Goal: Task Accomplishment & Management: Complete application form

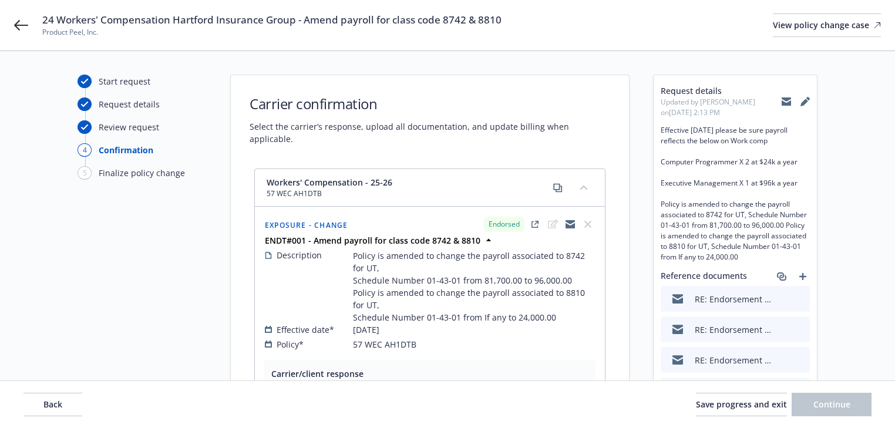
select select "ACCEPTED"
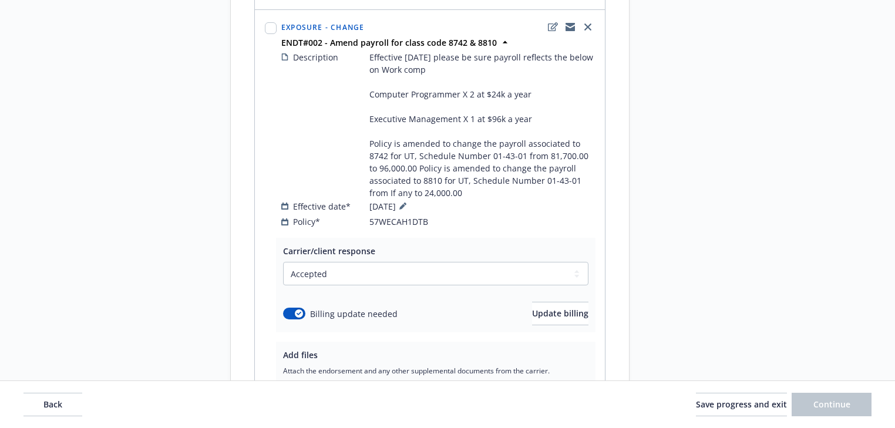
scroll to position [752, 0]
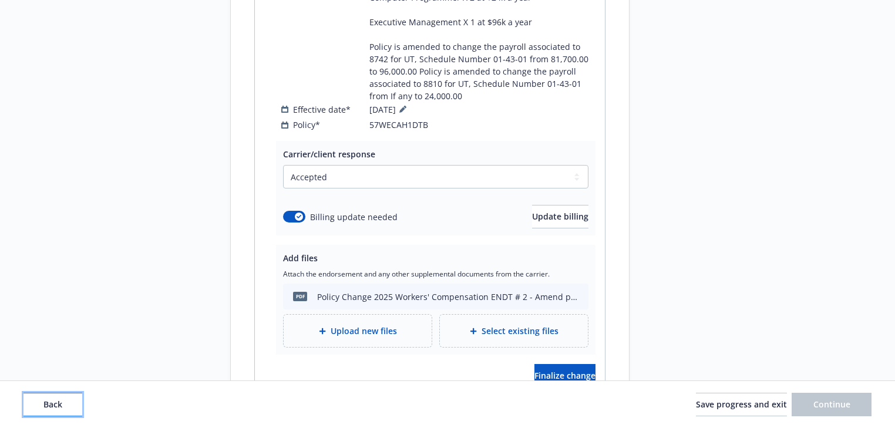
click at [75, 411] on button "Back" at bounding box center [52, 404] width 59 height 23
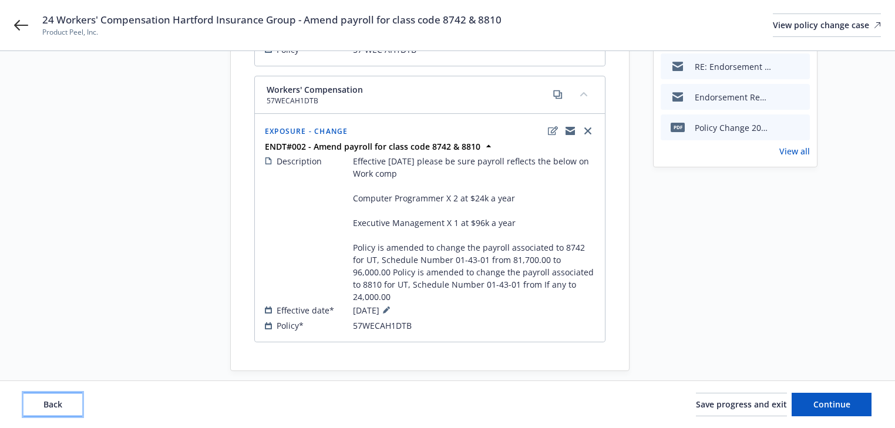
click at [75, 411] on button "Back" at bounding box center [52, 404] width 59 height 23
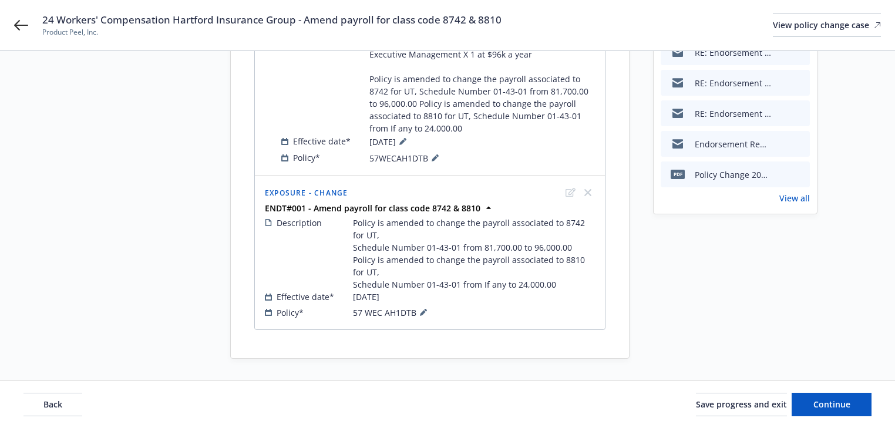
click at [89, 402] on div "Back Save progress and exit Continue" at bounding box center [447, 404] width 848 height 23
click at [76, 402] on button "Back" at bounding box center [52, 404] width 59 height 23
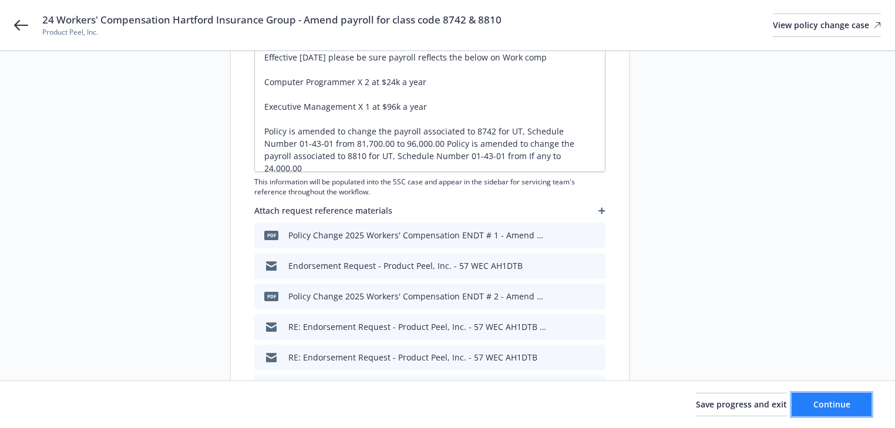
click at [820, 409] on span "Continue" at bounding box center [831, 404] width 37 height 11
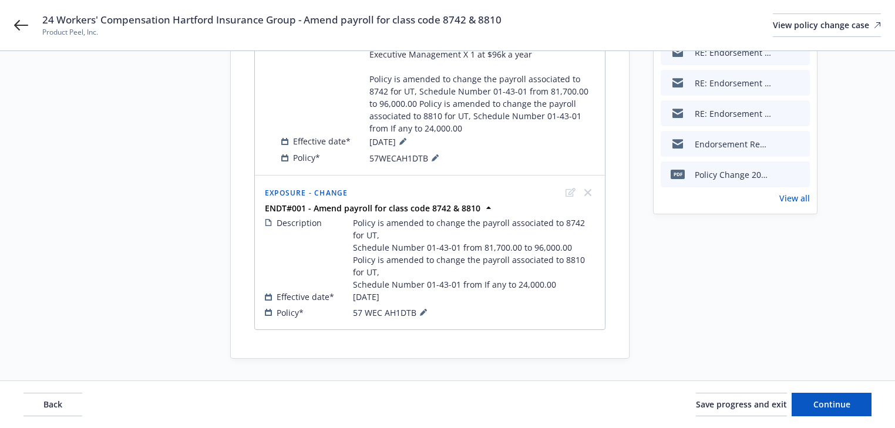
scroll to position [0, 0]
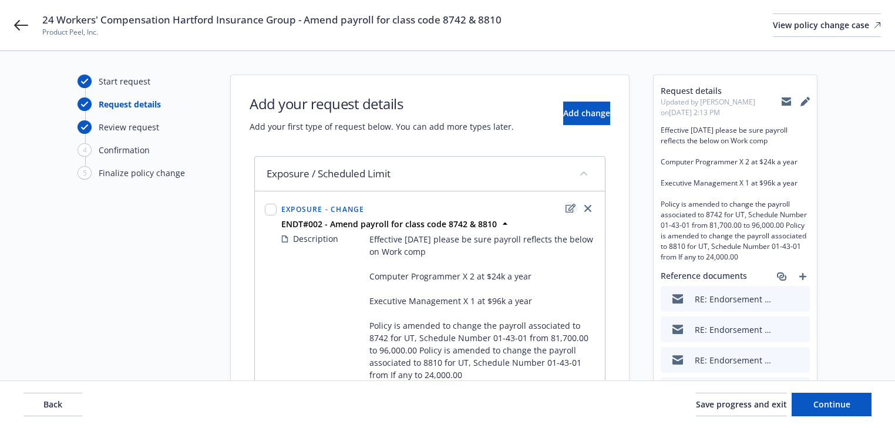
click at [570, 207] on icon "edit" at bounding box center [570, 208] width 10 height 9
type textarea "x"
select select "CHANGE"
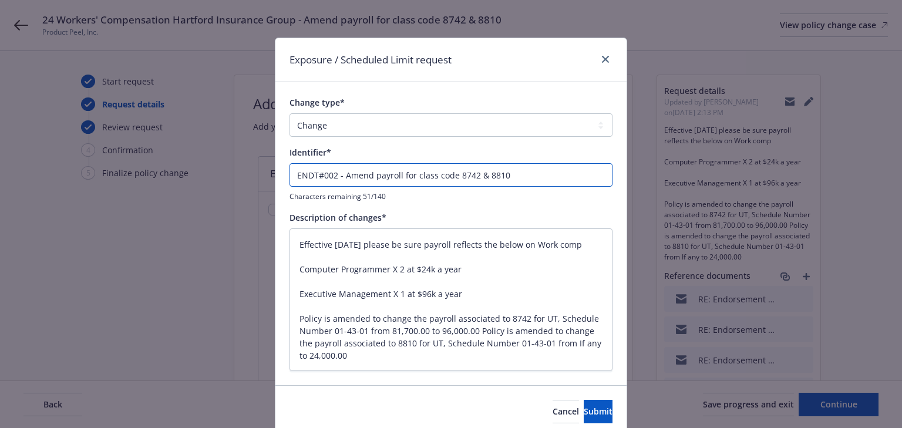
drag, startPoint x: 342, startPoint y: 174, endPoint x: -173, endPoint y: 208, distance: 515.5
click at [0, 208] on html "24 Workers' Compensation Hartford Insurance Group - Amend payroll for class cod…" at bounding box center [451, 214] width 902 height 428
type textarea "x"
type input "Amend payroll for class code 8742 & 8810"
click at [595, 404] on button "Submit" at bounding box center [598, 411] width 29 height 23
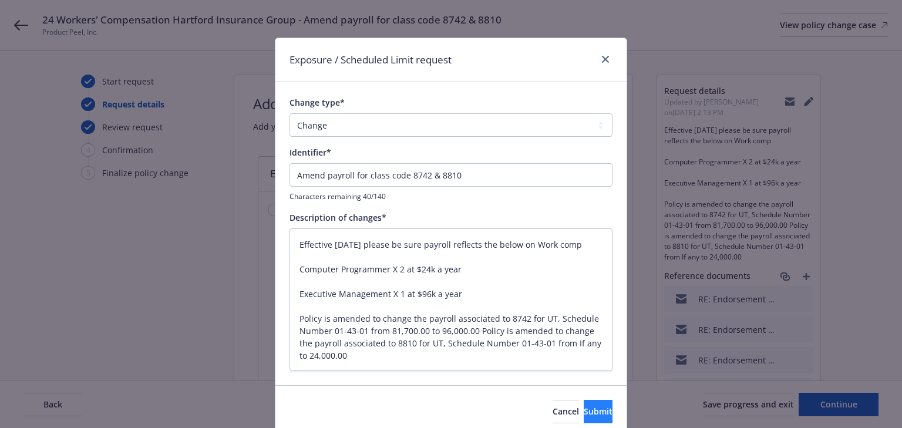
type textarea "x"
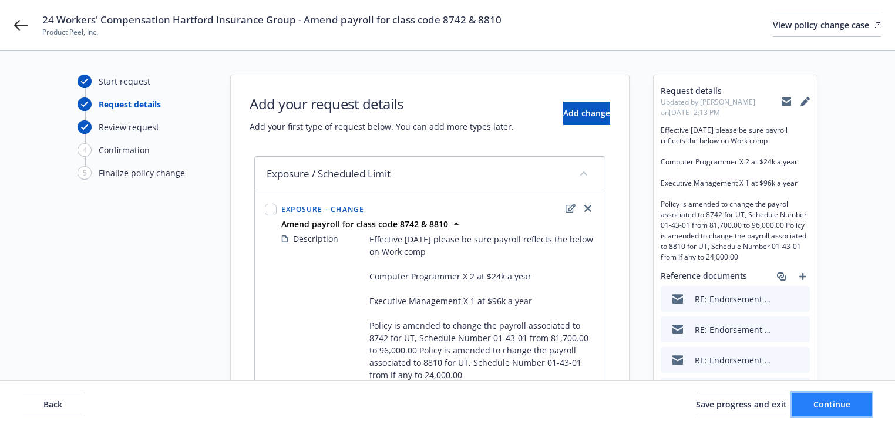
click at [833, 407] on span "Continue" at bounding box center [831, 404] width 37 height 11
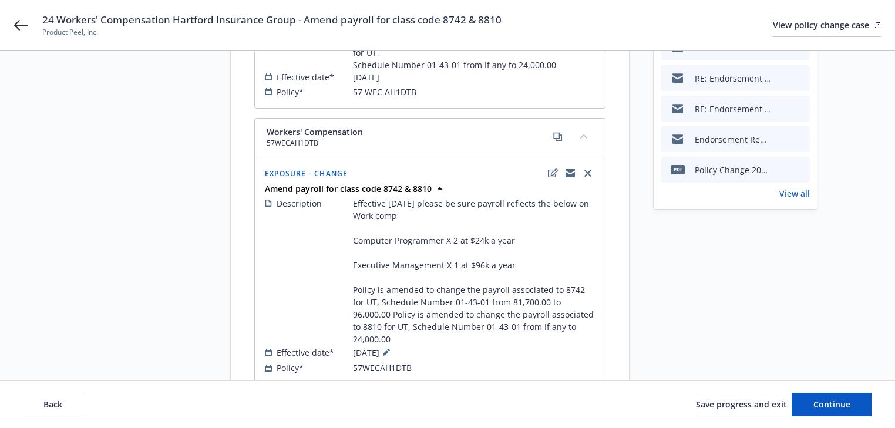
scroll to position [282, 0]
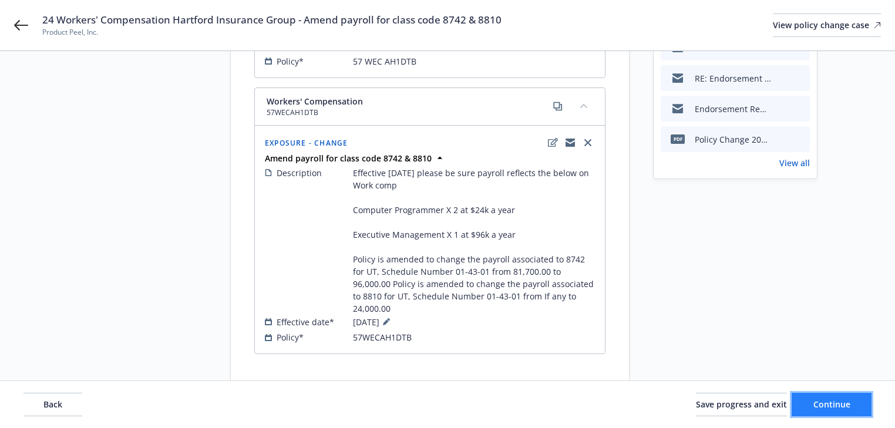
click at [850, 397] on button "Continue" at bounding box center [831, 404] width 80 height 23
select select "ACCEPTED"
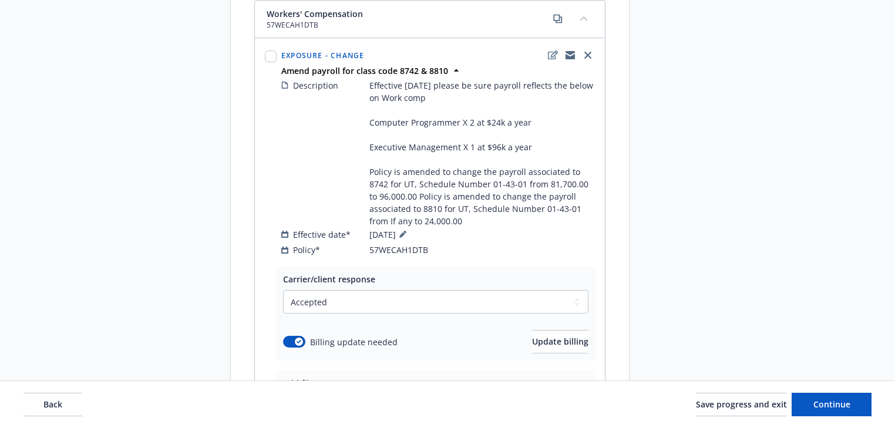
scroll to position [658, 0]
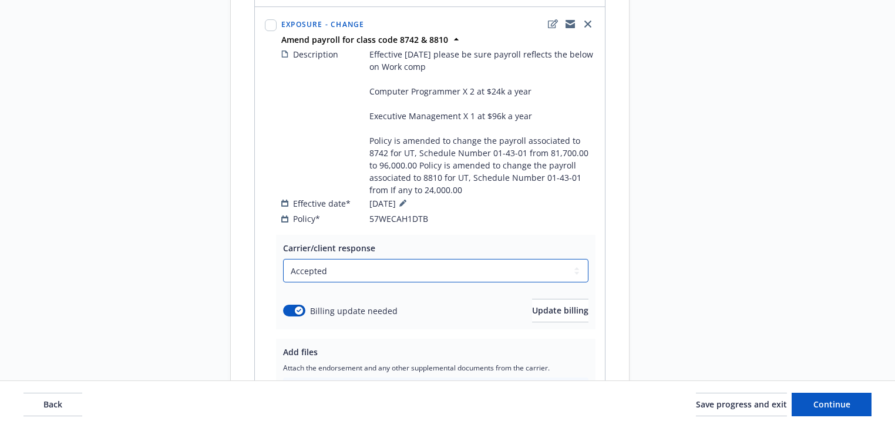
click at [384, 259] on select "Select a carrier response Accepted Accepted with revision No endorsement needed…" at bounding box center [435, 270] width 305 height 23
select select "DECLINED_BY_CARRIER"
click at [283, 259] on select "Select a carrier response Accepted Accepted with revision No endorsement needed…" at bounding box center [435, 270] width 305 height 23
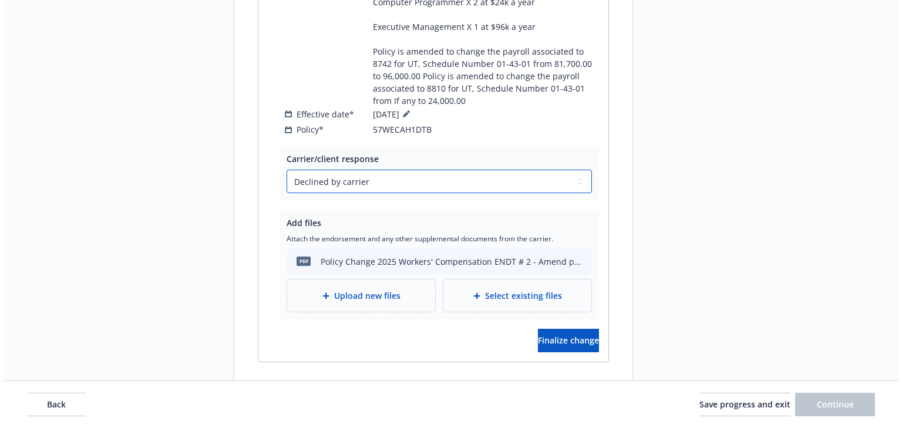
scroll to position [766, 0]
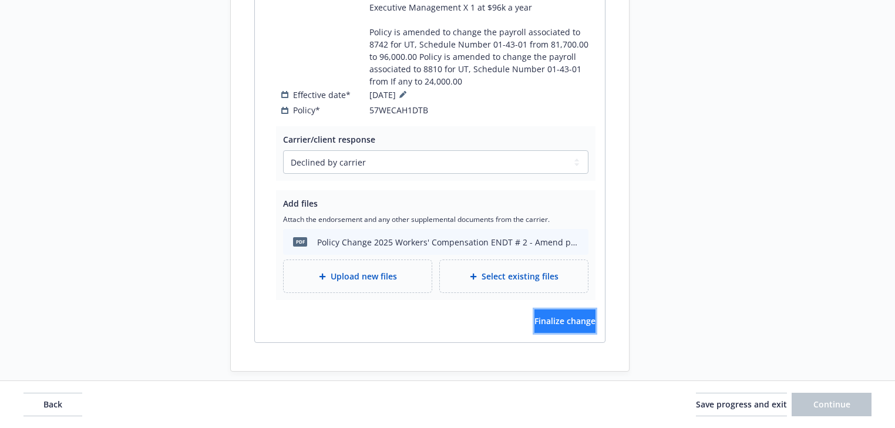
click at [576, 311] on button "Finalize change" at bounding box center [564, 320] width 61 height 23
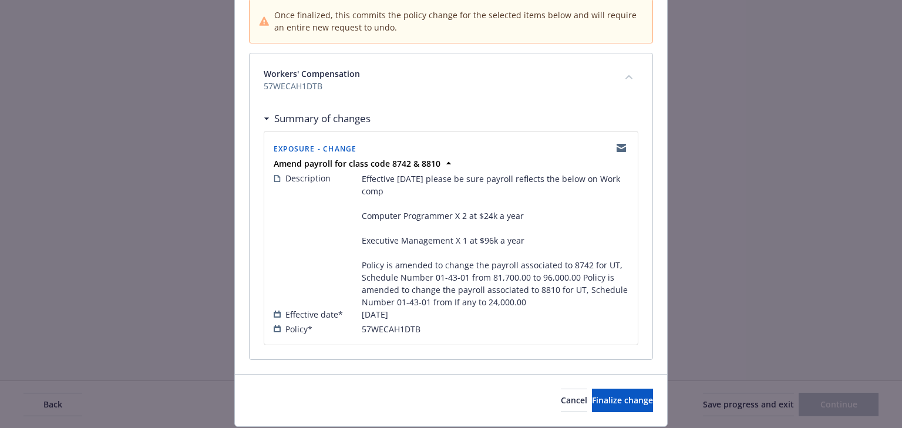
scroll to position [157, 0]
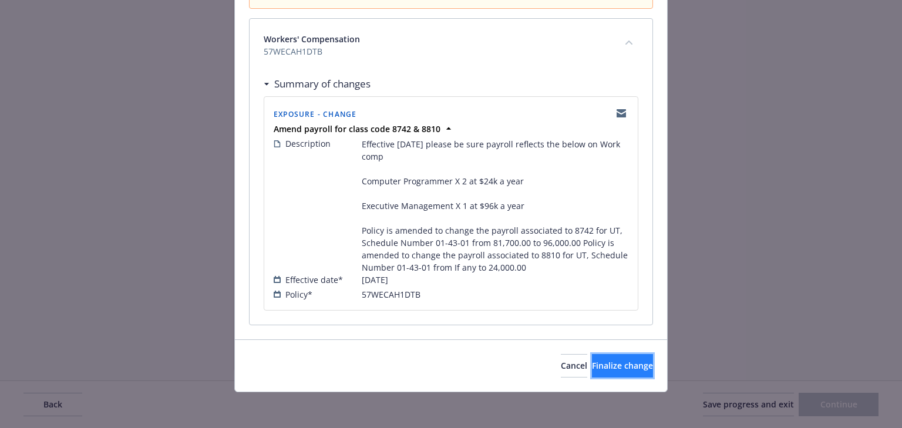
click at [619, 357] on button "Finalize change" at bounding box center [622, 365] width 61 height 23
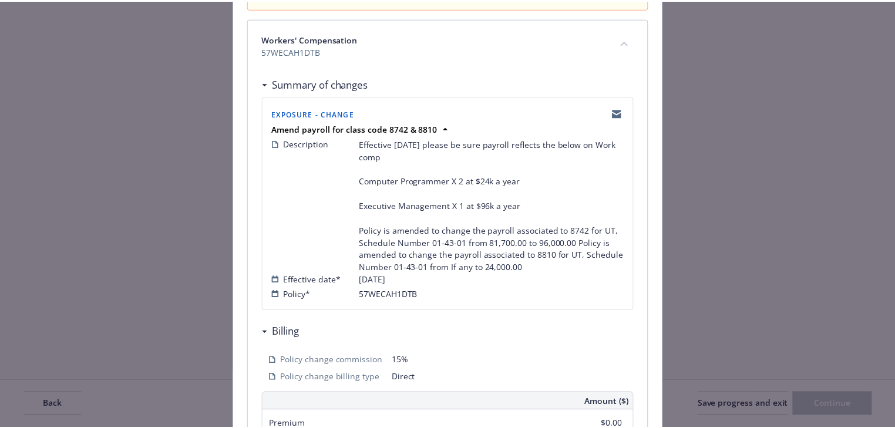
scroll to position [754, 0]
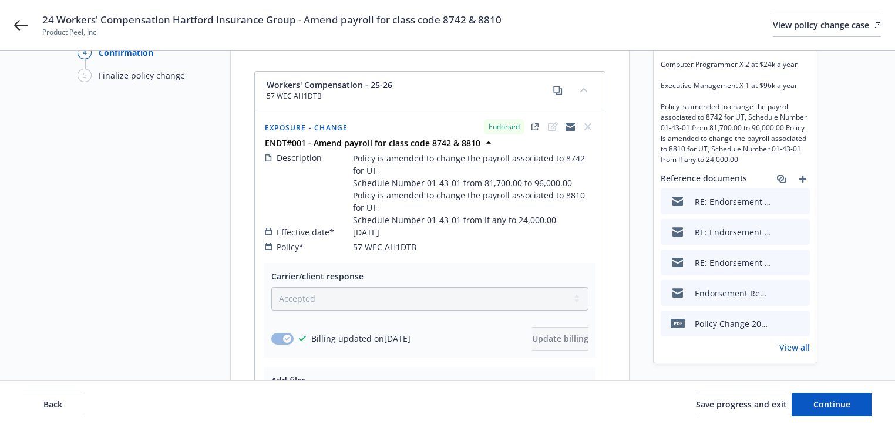
scroll to position [188, 0]
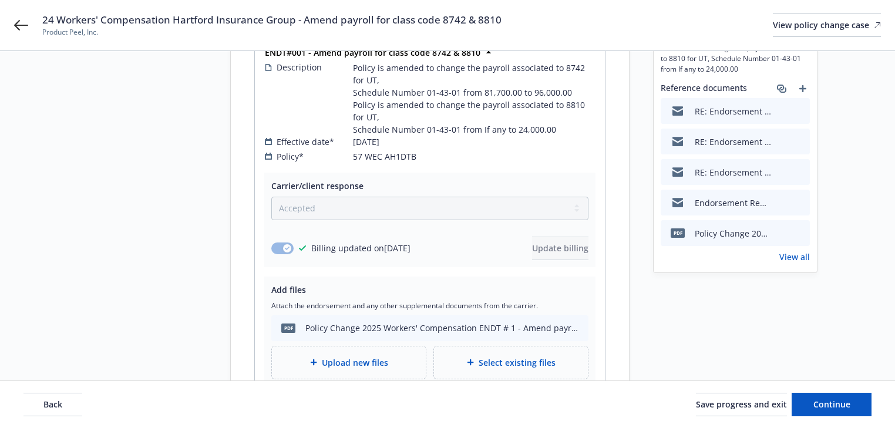
click at [803, 253] on link "View all" at bounding box center [794, 257] width 31 height 12
click at [815, 412] on button "Continue" at bounding box center [831, 404] width 80 height 23
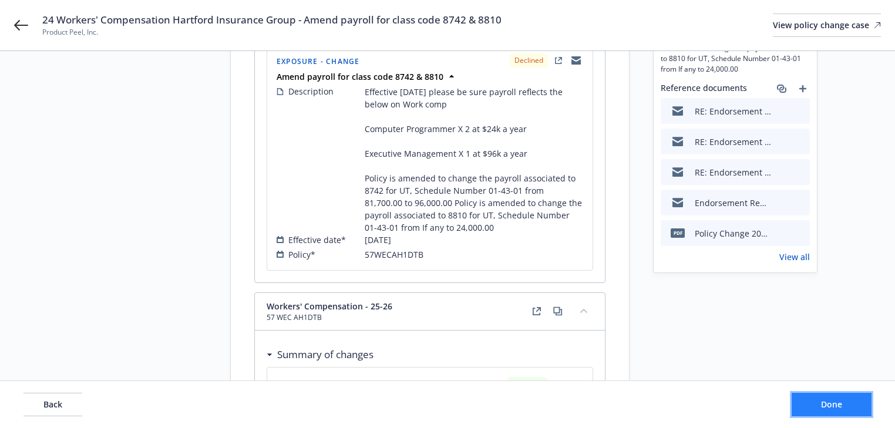
click at [815, 412] on button "Done" at bounding box center [831, 404] width 80 height 23
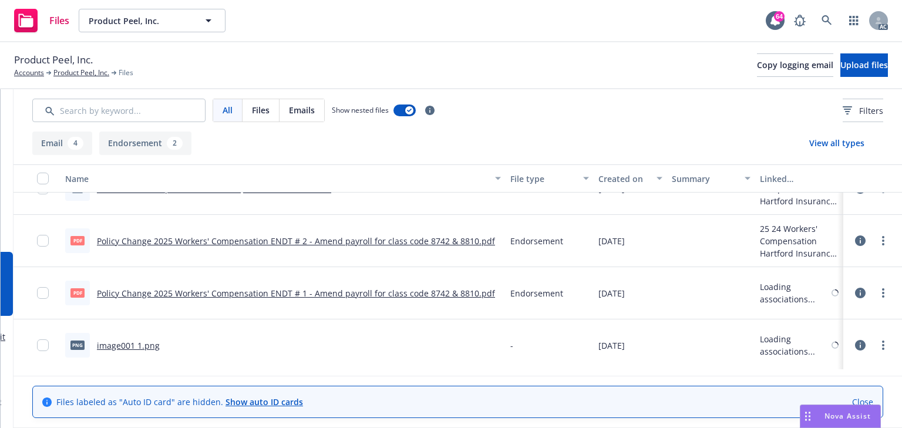
scroll to position [187, 0]
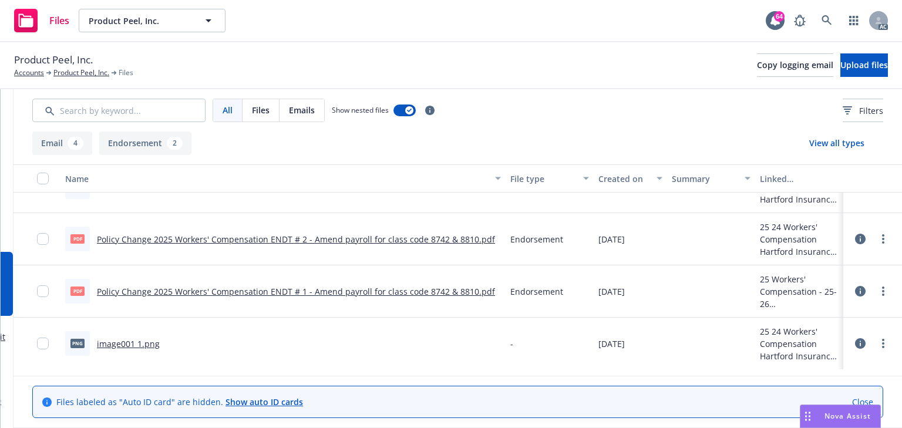
click at [302, 241] on link "Policy Change 2025 Workers' Compensation ENDT # 2 - Amend payroll for class cod…" at bounding box center [296, 239] width 398 height 11
click at [882, 234] on circle "more" at bounding box center [883, 235] width 2 height 2
click at [831, 269] on link "Archive" at bounding box center [824, 262] width 117 height 23
click at [876, 290] on link "more" at bounding box center [883, 292] width 14 height 14
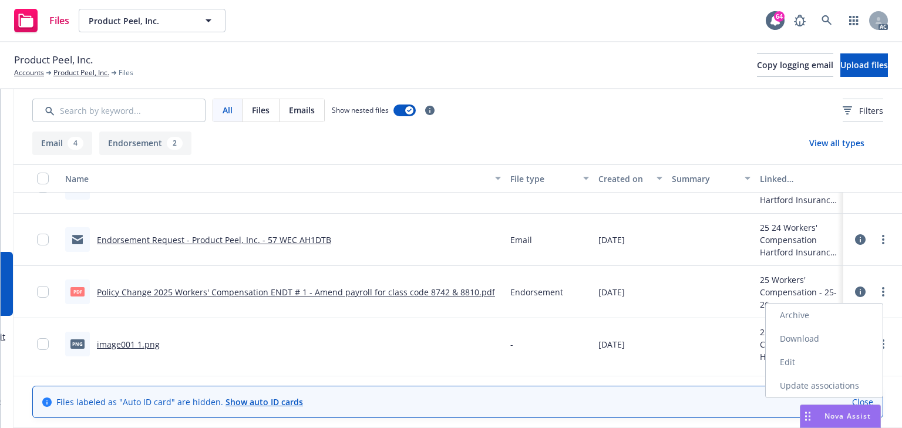
click at [810, 348] on link "Download" at bounding box center [824, 338] width 117 height 23
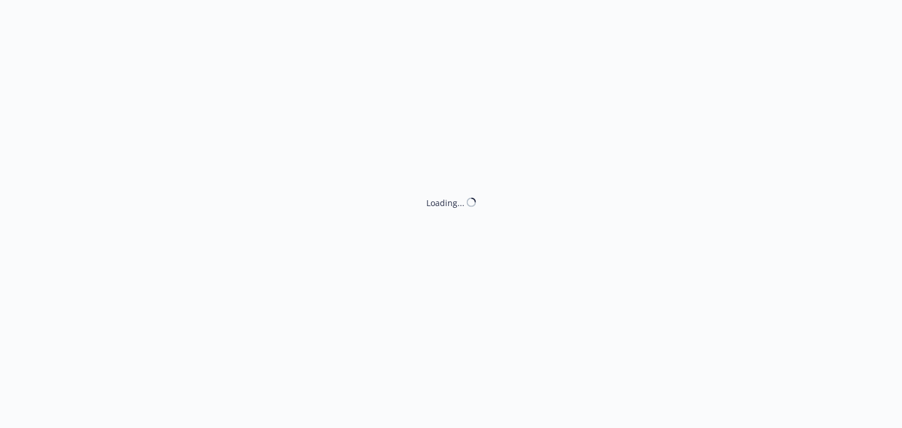
select select "ACCEPTED"
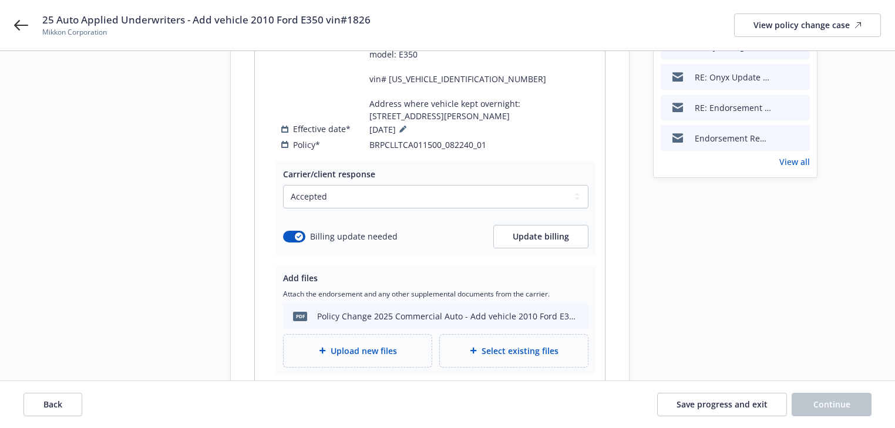
scroll to position [376, 0]
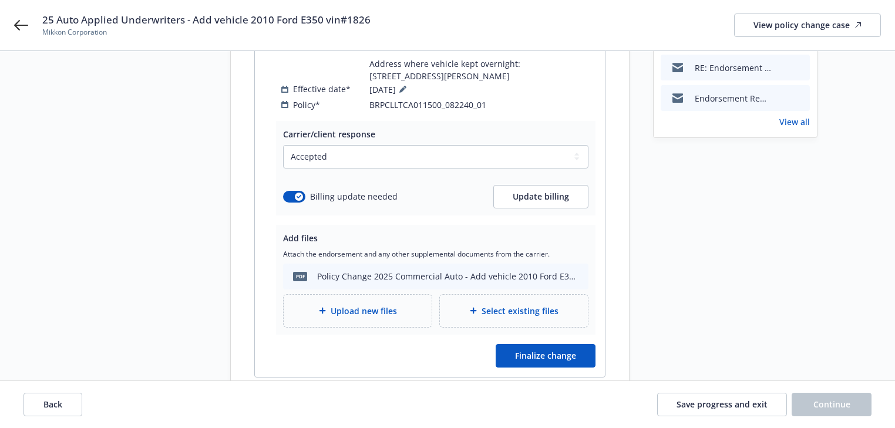
click at [789, 116] on link "View all" at bounding box center [794, 122] width 31 height 12
click at [358, 305] on span "Upload new files" at bounding box center [364, 311] width 66 height 12
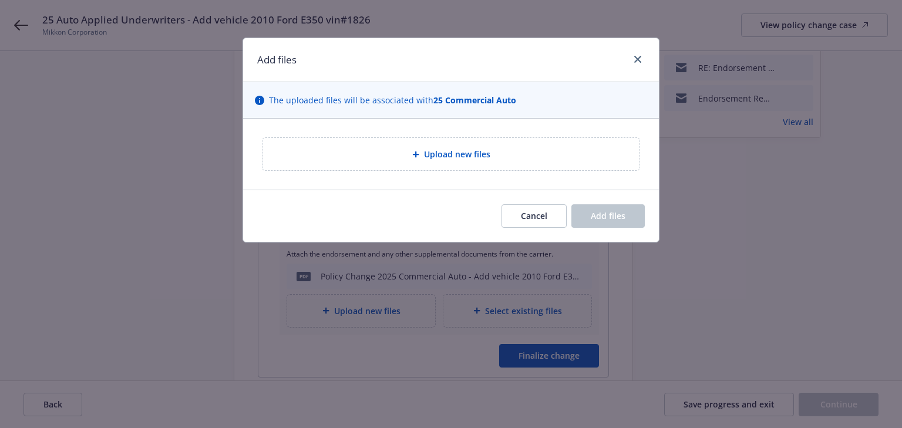
click at [456, 160] on span "Upload new files" at bounding box center [457, 154] width 66 height 12
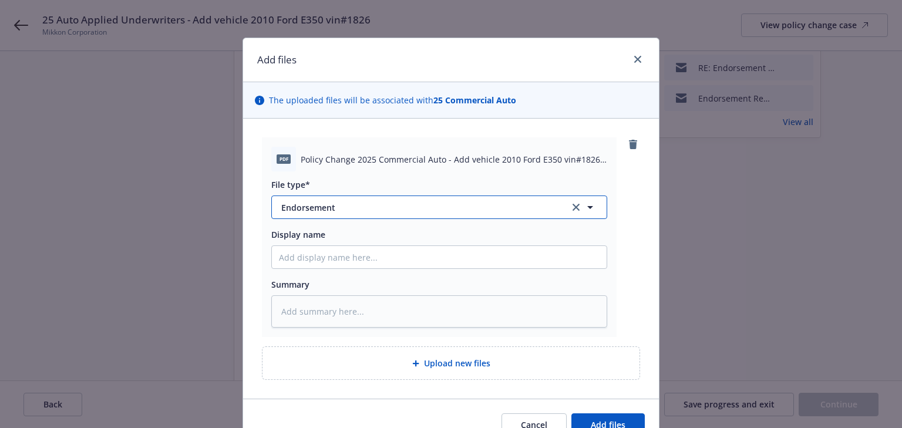
click at [396, 202] on span "Endorsement" at bounding box center [417, 207] width 272 height 12
type input "invoice"
click at [364, 262] on div "Invoice - Third Party" at bounding box center [439, 270] width 321 height 17
click at [608, 424] on span "Add files" at bounding box center [608, 424] width 35 height 11
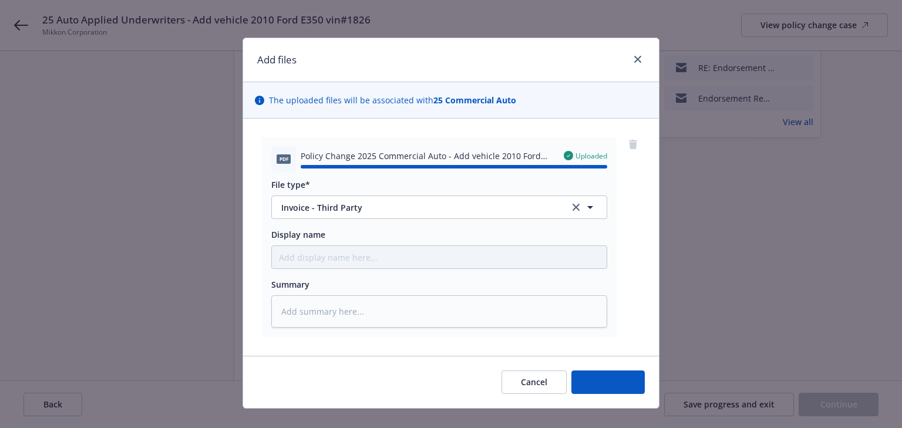
type textarea "x"
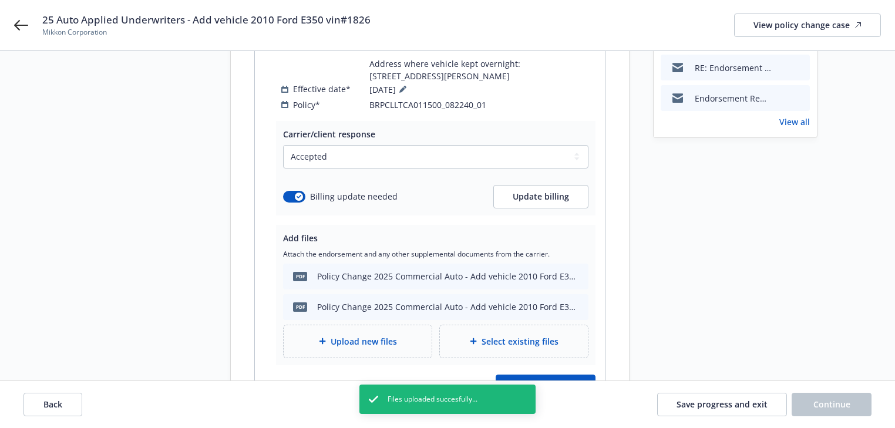
click at [696, 237] on div "Request details Updated by Melody Zhang on 09/04/2025, 9:08 AM Effective 8-26-2…" at bounding box center [735, 68] width 164 height 738
click at [772, 408] on button "Save progress and exit" at bounding box center [722, 404] width 130 height 23
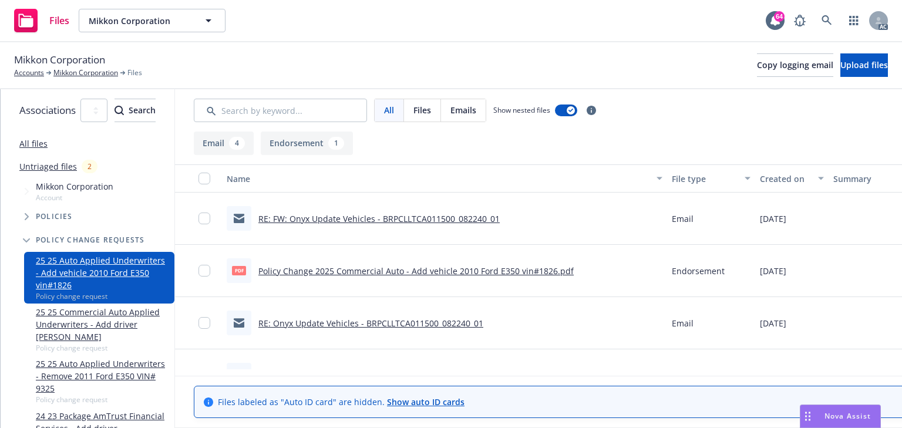
scroll to position [0, 214]
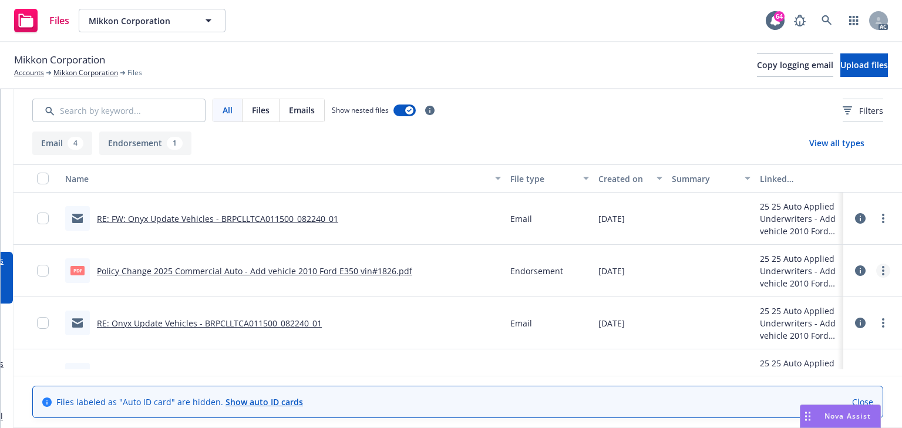
click at [882, 271] on icon "more" at bounding box center [883, 270] width 2 height 9
click at [803, 343] on link "Edit" at bounding box center [824, 341] width 117 height 23
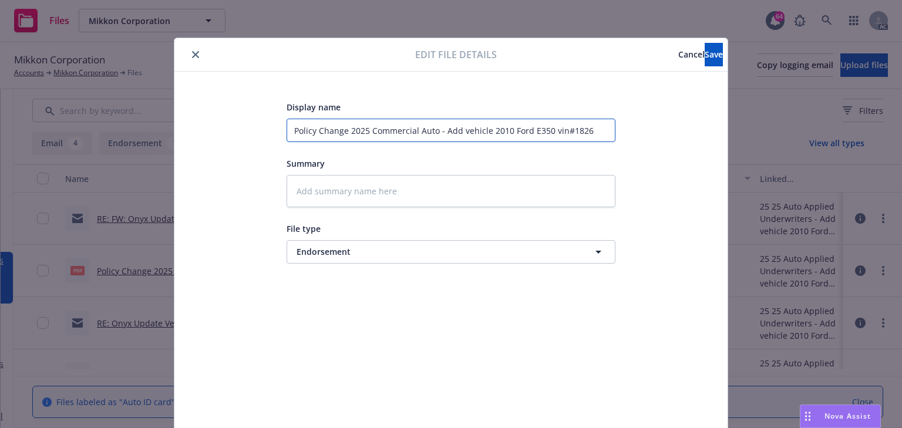
click at [595, 134] on input "Policy Change 2025 Commercial Auto - Add vehicle 2010 Ford E350 vin#1826" at bounding box center [451, 130] width 329 height 23
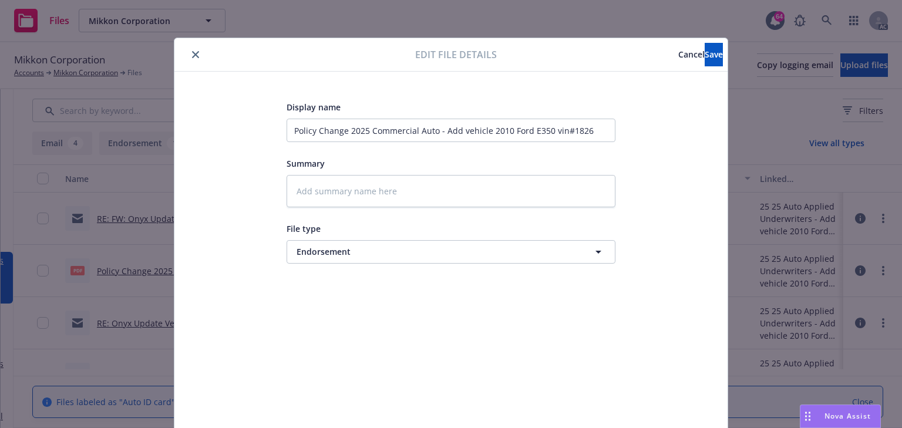
click at [678, 61] on button "Cancel" at bounding box center [691, 54] width 26 height 23
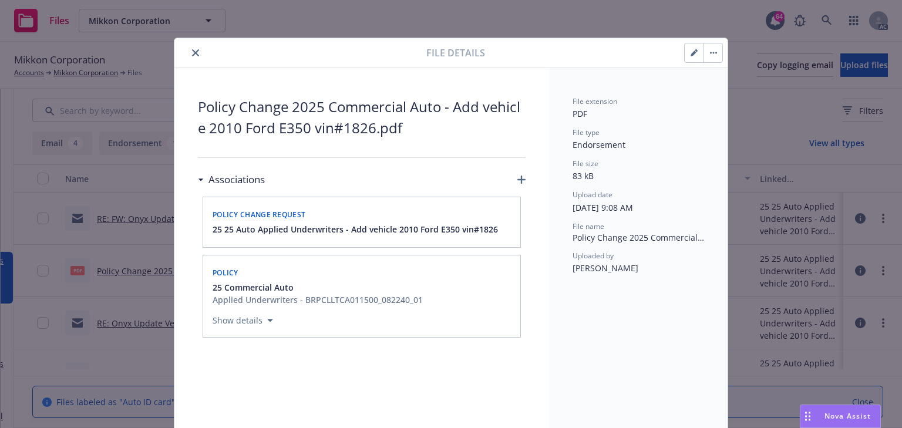
click at [192, 54] on icon "close" at bounding box center [195, 52] width 7 height 7
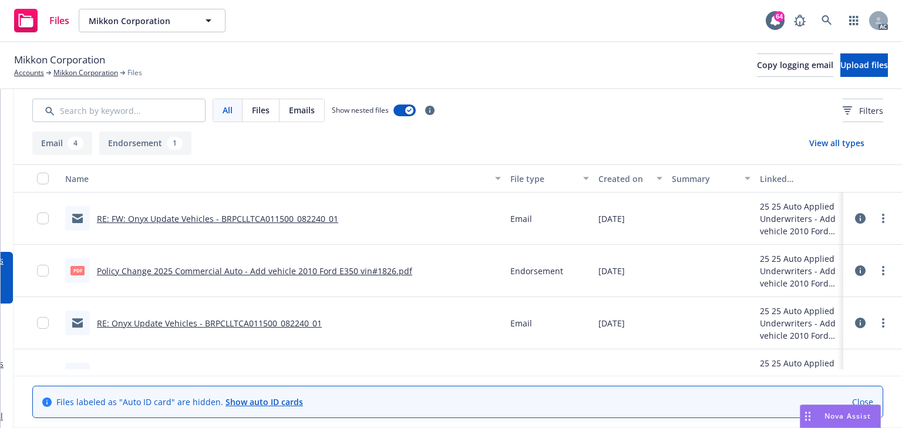
click at [176, 271] on link "Policy Change 2025 Commercial Auto - Add vehicle 2010 Ford E350 vin#1826.pdf" at bounding box center [254, 270] width 315 height 11
click at [882, 273] on circle "more" at bounding box center [883, 274] width 2 height 2
click at [810, 322] on link "Download" at bounding box center [824, 317] width 117 height 23
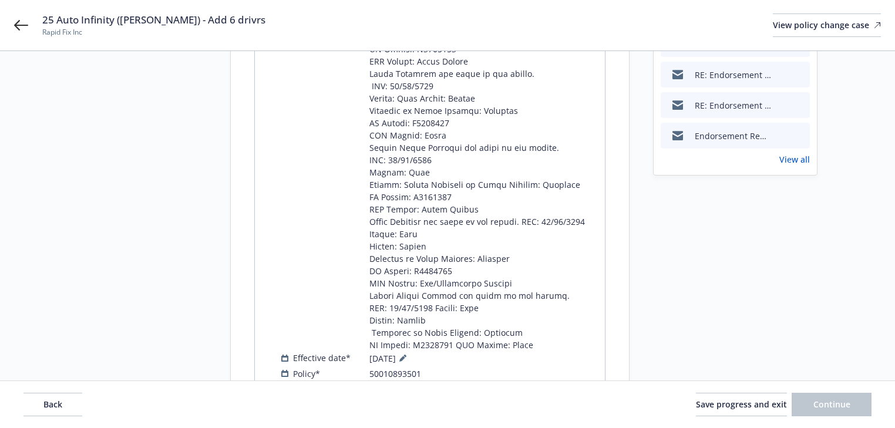
scroll to position [602, 0]
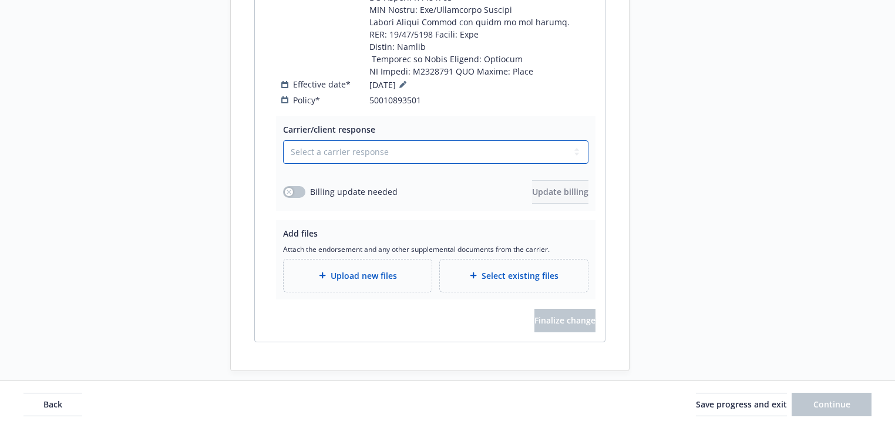
drag, startPoint x: 349, startPoint y: 137, endPoint x: 343, endPoint y: 149, distance: 12.6
click at [349, 140] on select "Select a carrier response Accepted Accepted with revision No endorsement needed…" at bounding box center [435, 151] width 305 height 23
select select "ACCEPTED"
click at [283, 140] on select "Select a carrier response Accepted Accepted with revision No endorsement needed…" at bounding box center [435, 151] width 305 height 23
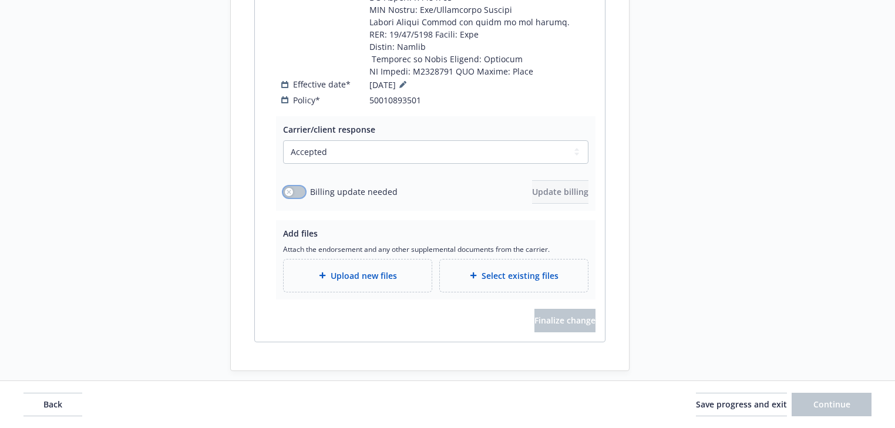
click at [300, 186] on button "button" at bounding box center [294, 192] width 22 height 12
click at [554, 186] on span "Update billing" at bounding box center [560, 191] width 56 height 11
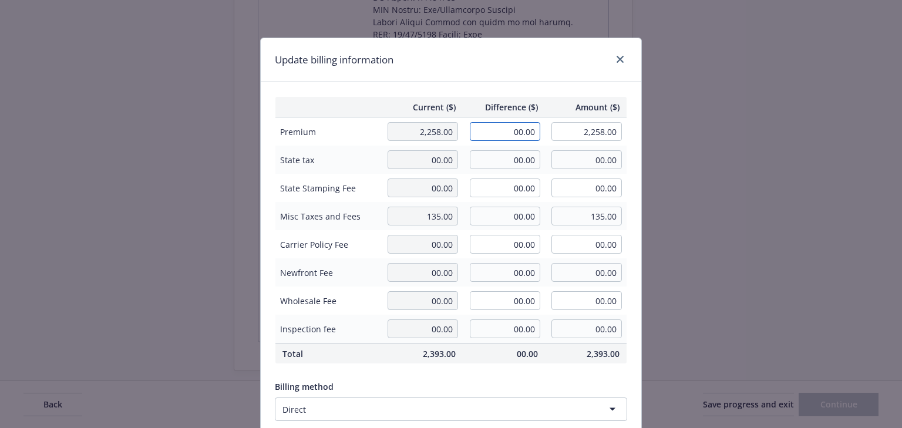
drag, startPoint x: 544, startPoint y: 130, endPoint x: 572, endPoint y: 134, distance: 27.8
click at [572, 134] on tr "Premium 2,258.00 00.00 2,258.00" at bounding box center [451, 131] width 352 height 29
type input "902.00"
type input "3,160.00"
type input "90.2"
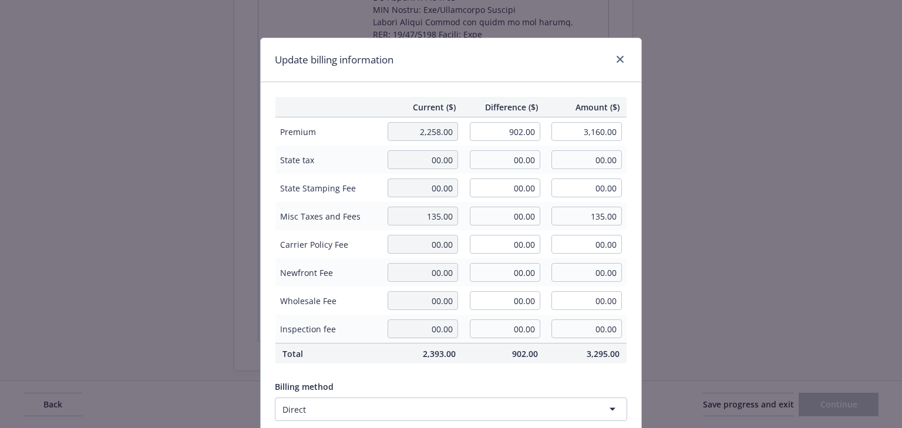
click at [565, 65] on div "Update billing information" at bounding box center [451, 60] width 380 height 44
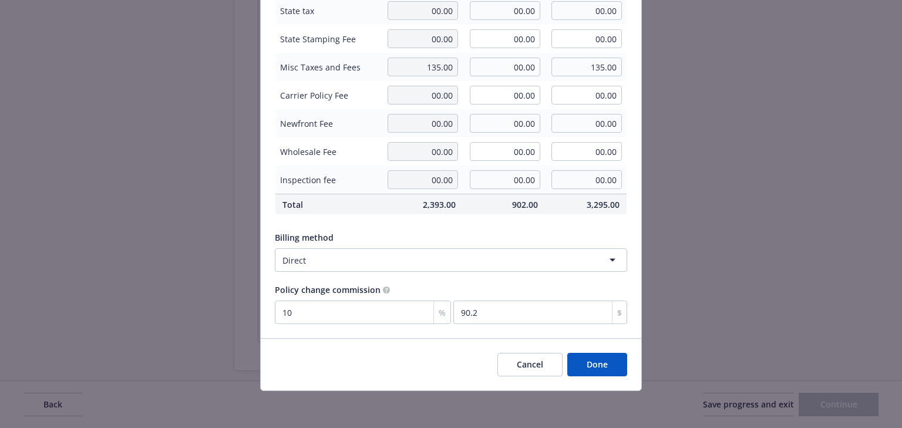
click at [599, 369] on button "Done" at bounding box center [597, 364] width 60 height 23
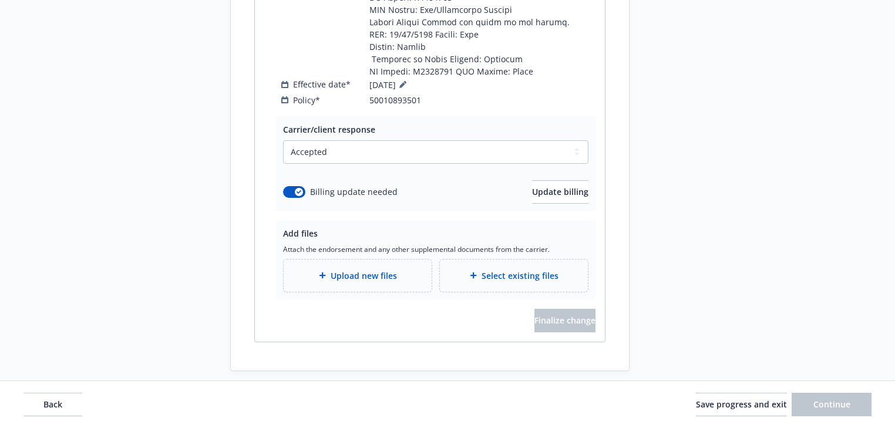
click at [333, 269] on div "Upload new files" at bounding box center [358, 276] width 148 height 32
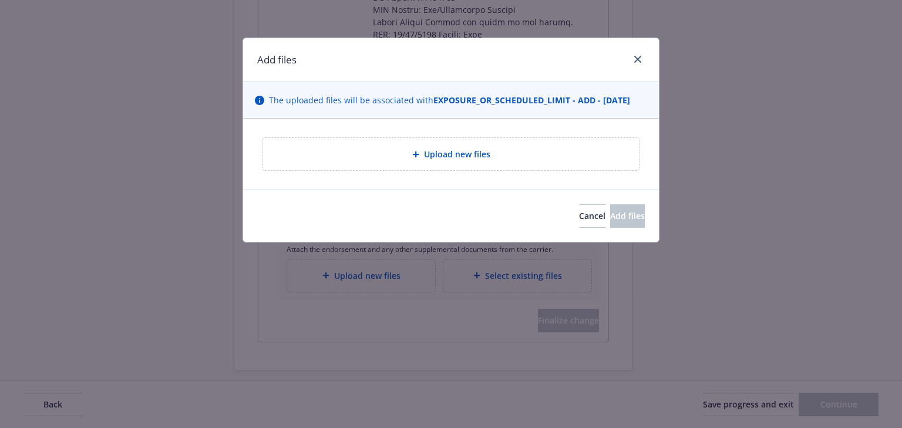
click at [417, 169] on div "Upload new files" at bounding box center [450, 154] width 377 height 32
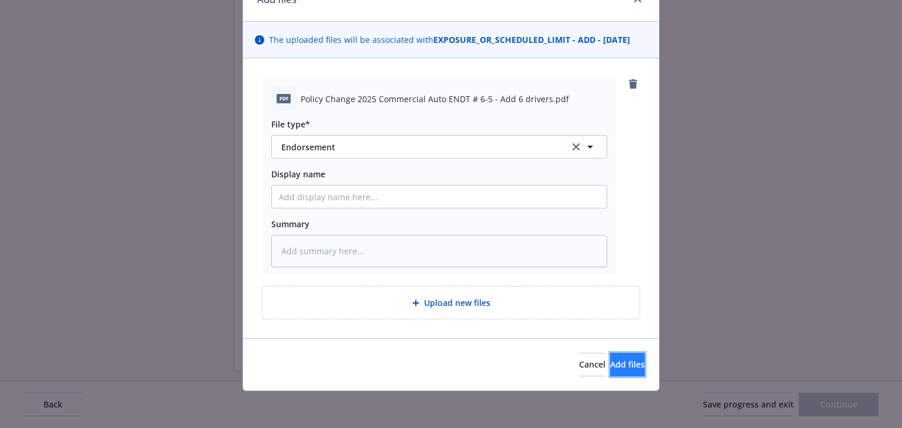
click at [620, 366] on span "Add files" at bounding box center [627, 364] width 35 height 11
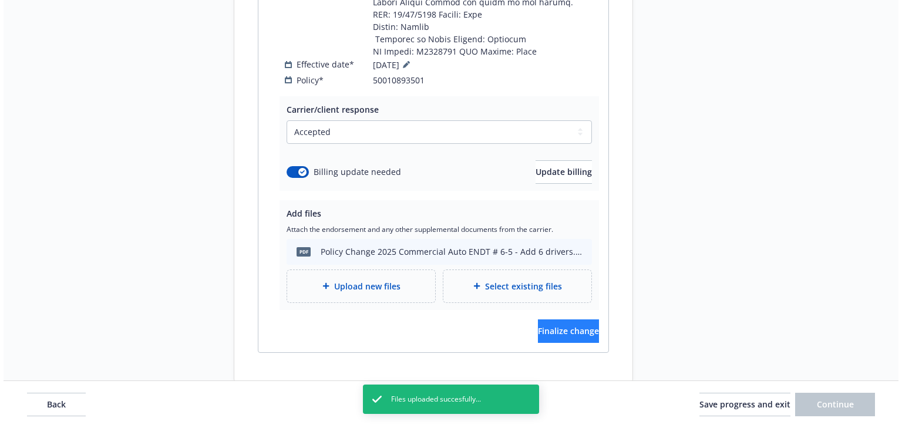
scroll to position [633, 0]
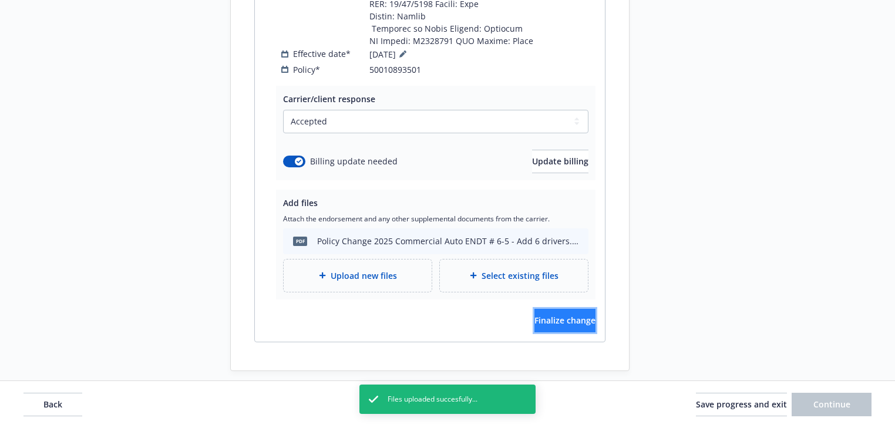
click at [563, 315] on span "Finalize change" at bounding box center [564, 320] width 61 height 11
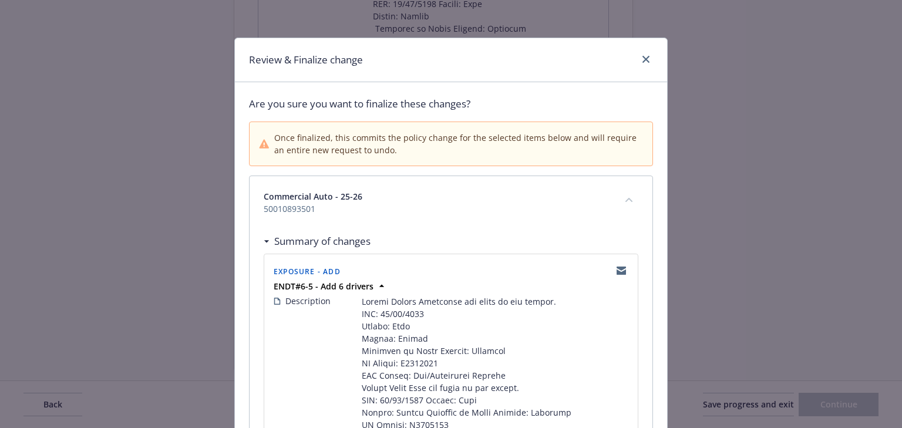
click at [295, 219] on div "Commercial Auto - 25-26 50010893501" at bounding box center [451, 202] width 403 height 53
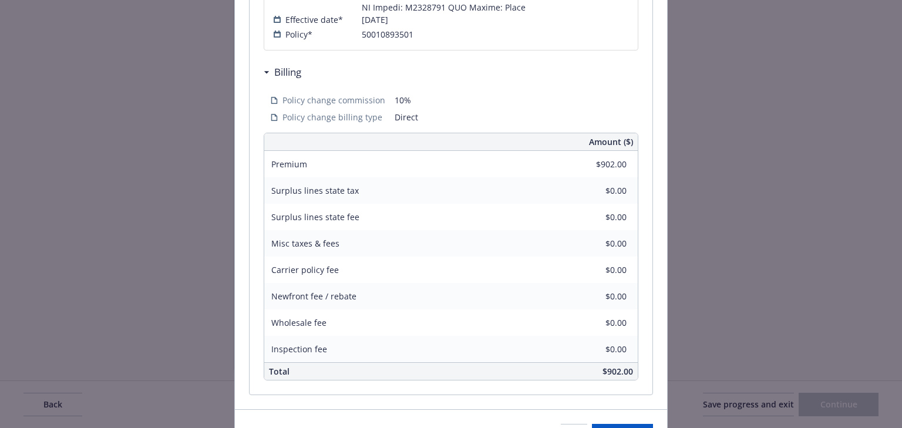
scroll to position [752, 0]
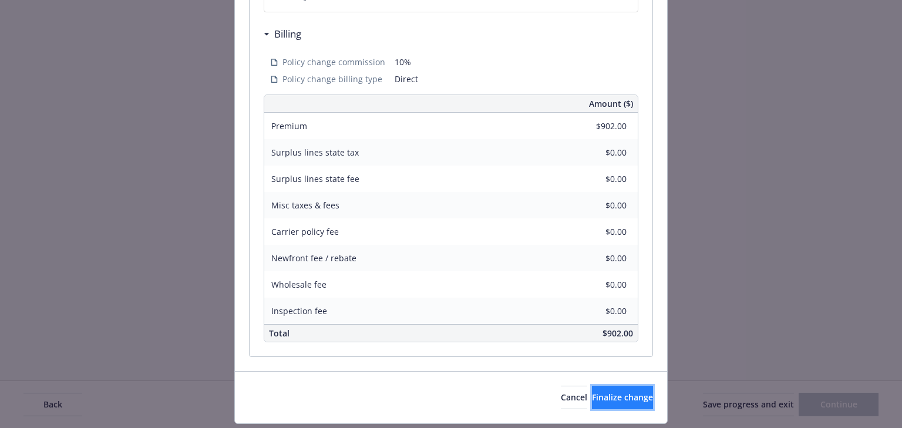
click at [625, 401] on span "Finalize change" at bounding box center [622, 397] width 61 height 11
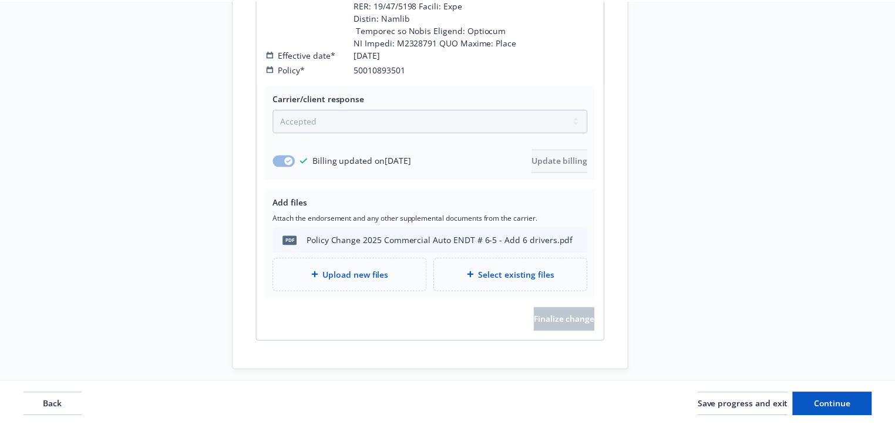
scroll to position [632, 0]
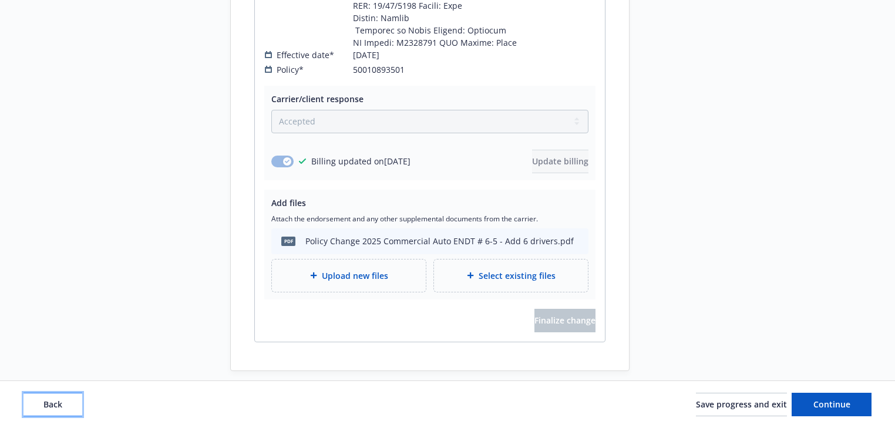
click at [63, 412] on button "Back" at bounding box center [52, 404] width 59 height 23
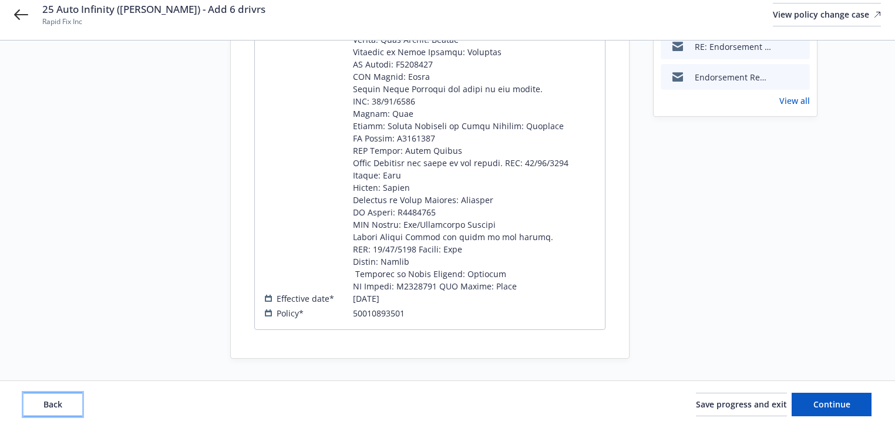
click at [63, 412] on button "Back" at bounding box center [52, 404] width 59 height 23
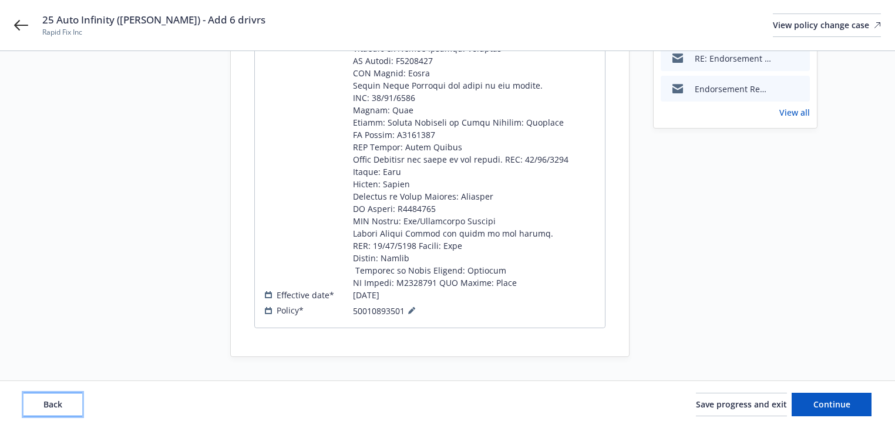
scroll to position [374, 0]
click at [63, 412] on button "Back" at bounding box center [52, 404] width 59 height 23
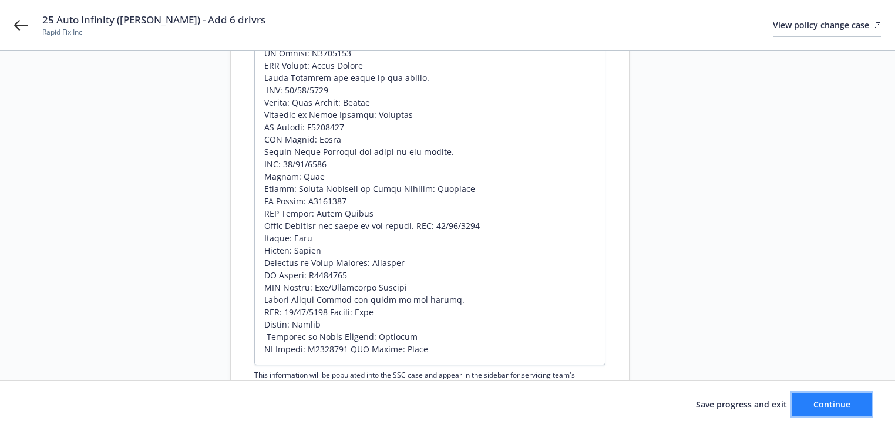
click at [851, 409] on button "Continue" at bounding box center [831, 404] width 80 height 23
type textarea "x"
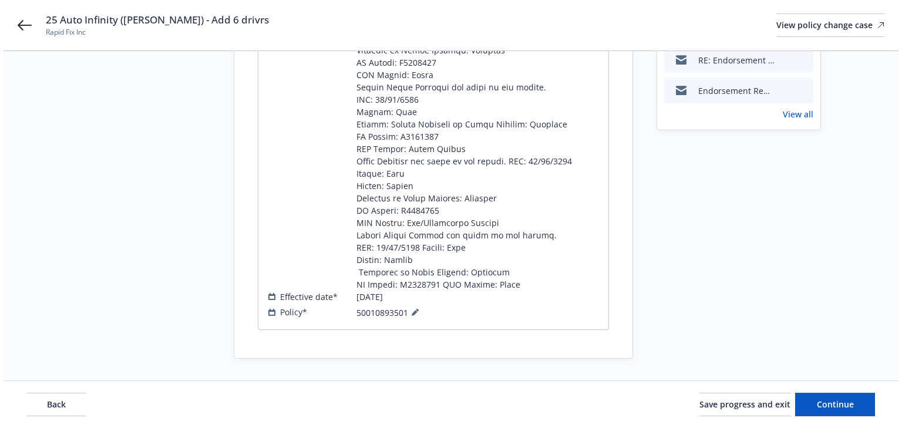
scroll to position [0, 0]
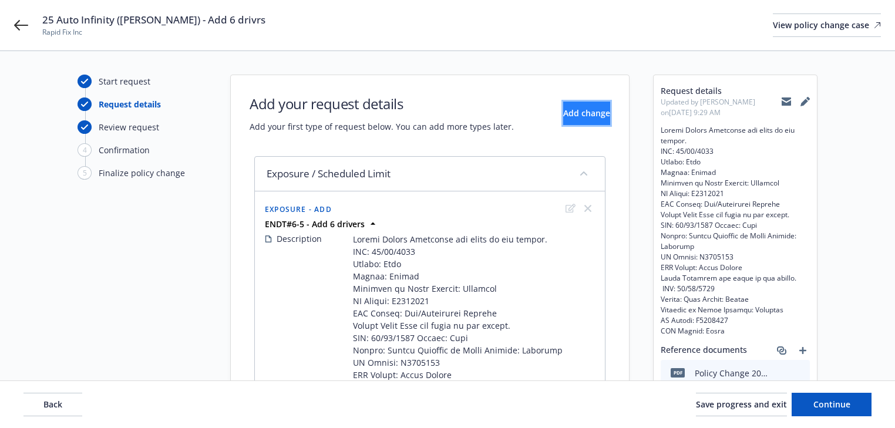
click at [575, 113] on span "Add change" at bounding box center [586, 112] width 47 height 11
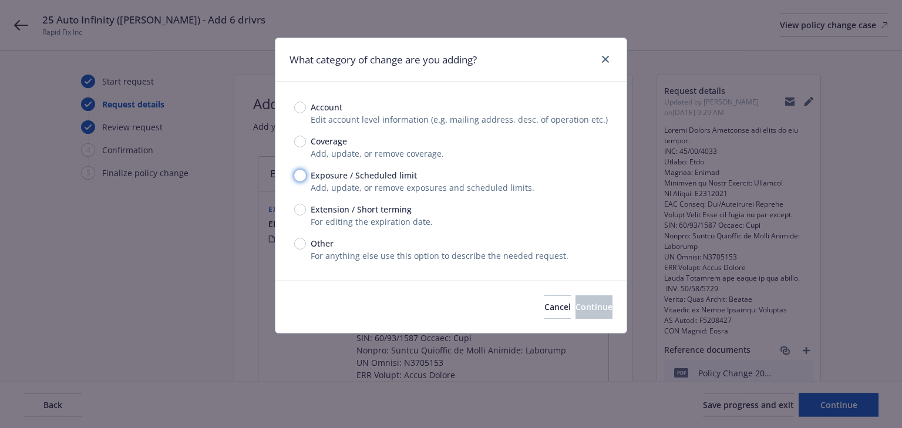
click at [301, 174] on input "Exposure / Scheduled limit" at bounding box center [300, 176] width 12 height 12
radio input "true"
click at [598, 311] on button "Continue" at bounding box center [593, 306] width 37 height 23
type textarea "x"
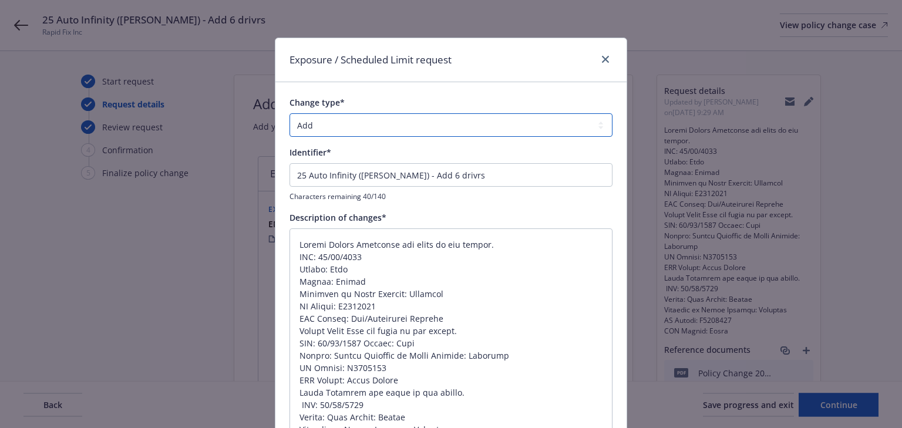
click at [376, 126] on select "Add Audit Change Remove" at bounding box center [450, 124] width 323 height 23
select select "CHANGE"
click at [289, 113] on select "Add Audit Change Remove" at bounding box center [450, 124] width 323 height 23
drag, startPoint x: 120, startPoint y: 196, endPoint x: 0, endPoint y: 198, distance: 120.4
click at [0, 197] on div "Exposure / Scheduled Limit request Change type* Add Audit Change Remove Identif…" at bounding box center [451, 214] width 902 height 428
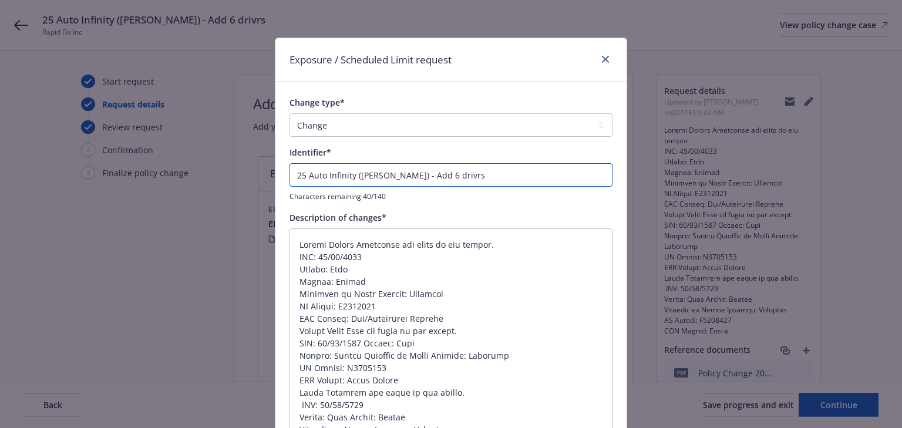
type textarea "x"
type input ") - Add 6 drivrs"
type textarea "x"
type input "- Add 6 drivrs"
type textarea "x"
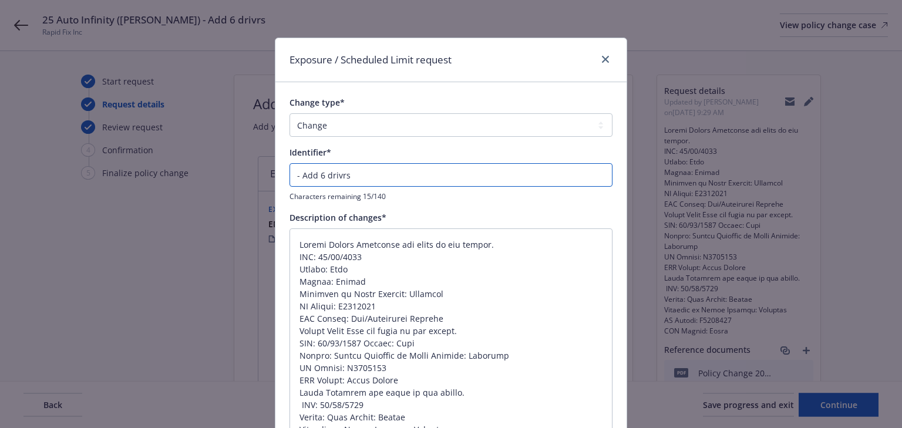
type input "E - Add 6 drivrs"
type textarea "x"
type input "EN - Add 6 drivrs"
type textarea "x"
type input "ENDT - Add 6 drivrs"
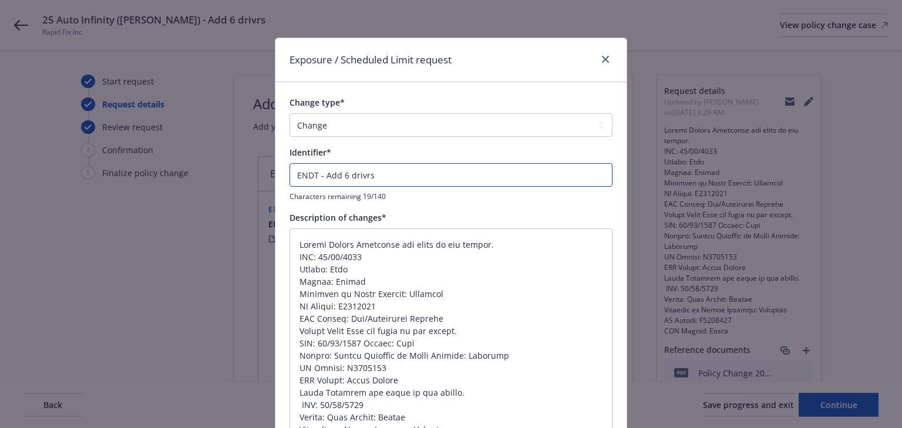
type textarea "x"
type input "ENDT# - Add 6 drivrs"
type textarea "x"
type input "ENDT#6 - Add 6 drivrs"
type textarea "x"
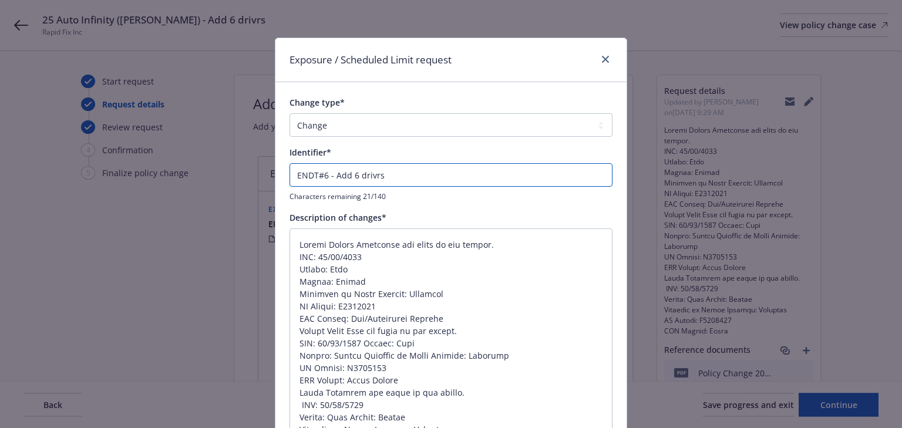
type input "ENDT#6- - Add 6 drivrs"
type textarea "x"
drag, startPoint x: 338, startPoint y: 174, endPoint x: 483, endPoint y: 181, distance: 144.6
click at [484, 181] on input "ENDT#6-6 - Add 6 drivrs" at bounding box center [450, 174] width 323 height 23
paste input "Date of birth was changed from 09/02/1978 to 09/03/1978"
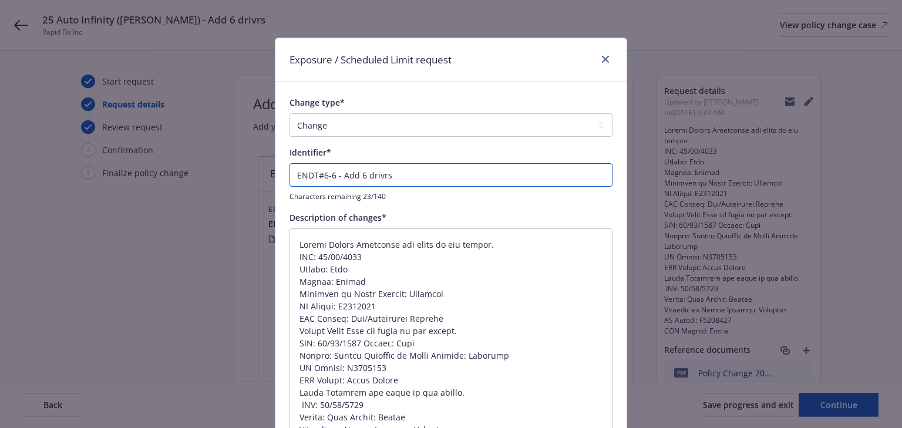
type input "ENDT#6-6 - Date of birth was changed from 09/02/1978 to 09/03/1978"
type textarea "x"
type input "ENDT#6-6 - Date of birth was changed from 09/02/1978 to 09/03/1978"
type textarea "x"
type input "ENDT#6-6 - Date of birth was changed from 09/02/1978 to 09/03/1978 F"
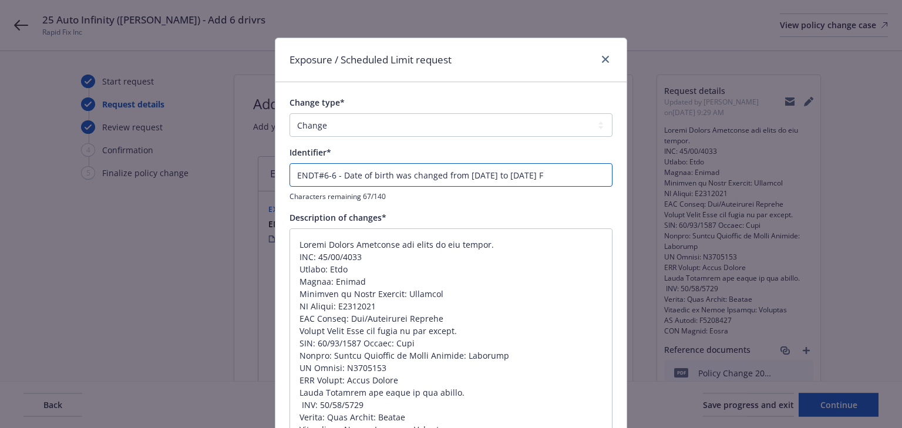
type textarea "x"
type input "ENDT#6-6 - Date of birth was changed from 09/02/1978 to 09/03/1978 FO"
type textarea "x"
type input "ENDT#6-6 - Date of birth was changed from 09/02/1978 to 09/03/1978 FOR"
type textarea "x"
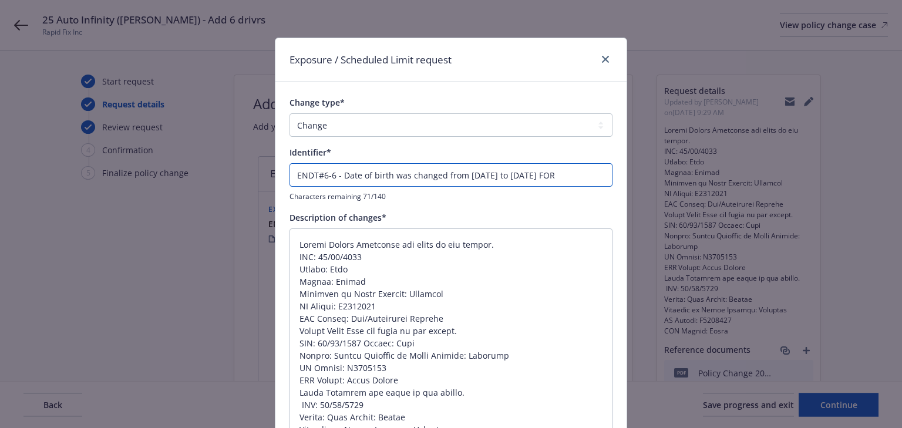
click at [596, 176] on input "ENDT#6-6 - Date of birth was changed from 09/02/1978 to 09/03/1978 FOR" at bounding box center [450, 174] width 323 height 23
paste input "Albert Fernandez"
type input "ENDT#6-6 - Date of birth was changed from 09/02/1978 to 09/03/1978 FOR Albert F…"
type textarea "x"
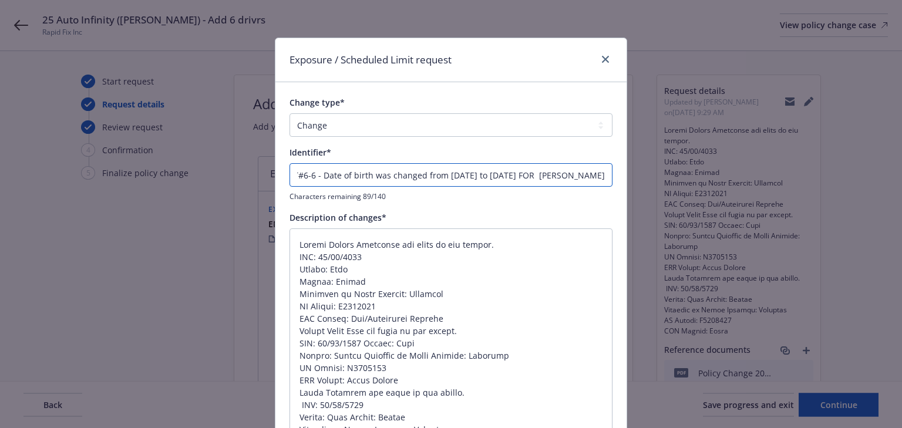
click at [334, 181] on input "ENDT#6-6 - Date of birth was changed from 09/02/1978 to 09/03/1978 FOR Albert F…" at bounding box center [450, 174] width 323 height 23
drag, startPoint x: 338, startPoint y: 171, endPoint x: 899, endPoint y: 215, distance: 563.0
click at [894, 215] on div "Exposure / Scheduled Limit request Change type* Add Audit Change Remove Identif…" at bounding box center [451, 214] width 902 height 428
type input "ENDT#6-6 - Date of birth was changed from 09/02/1978 to 09/03/1978 FOR Albert F…"
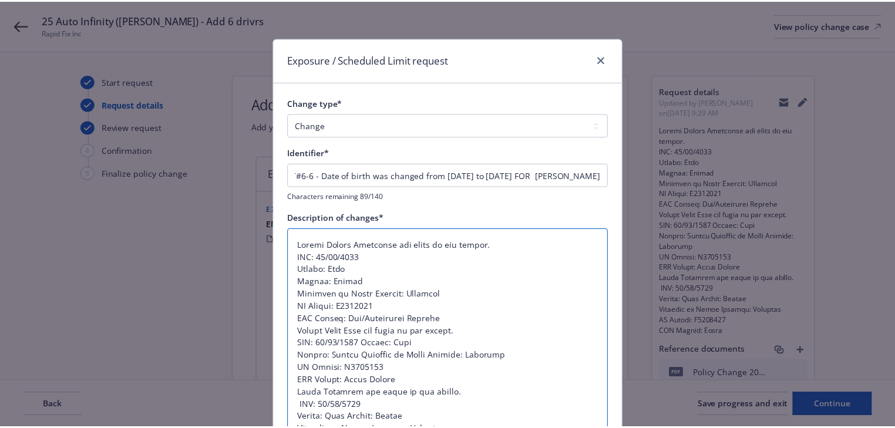
scroll to position [0, 0]
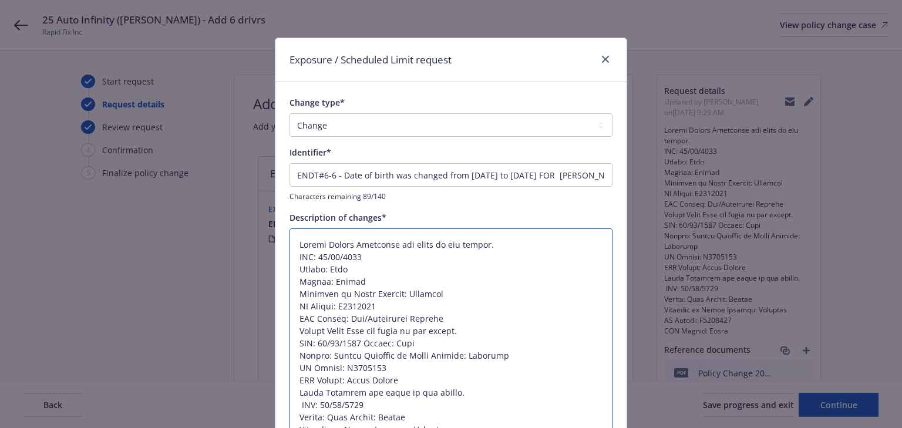
paste textarea "ate of birth was changed from 09/02/1978 to 09/03/1978 FOR Albert Fernandez"
type textarea "Date of birth was changed from 09/02/1978 to 09/03/1978 FOR Albert Fernandez"
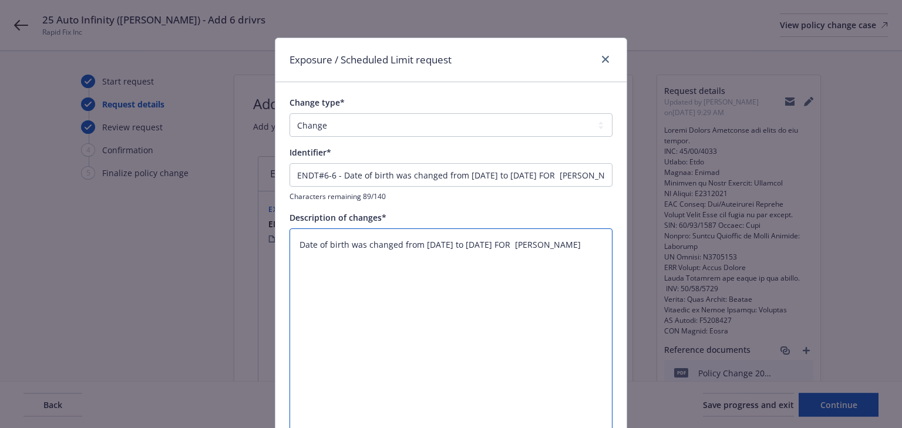
type textarea "x"
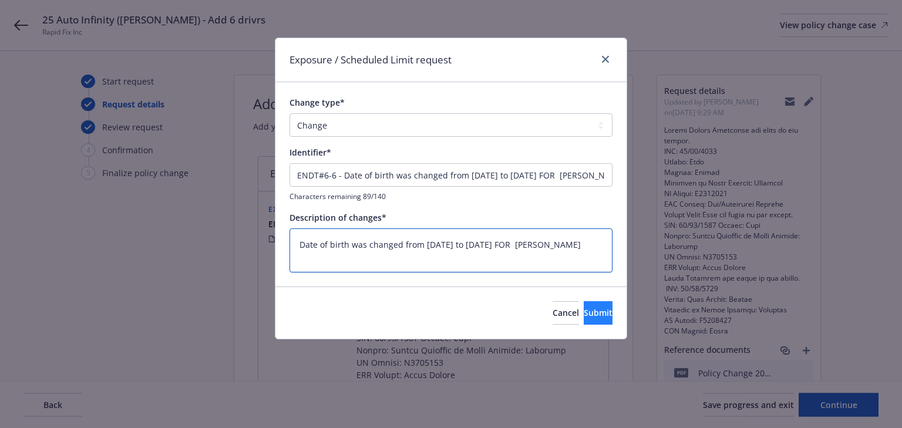
type textarea "Date of birth was changed from 09/02/1978 to 09/03/1978 FOR Albert Fernandez"
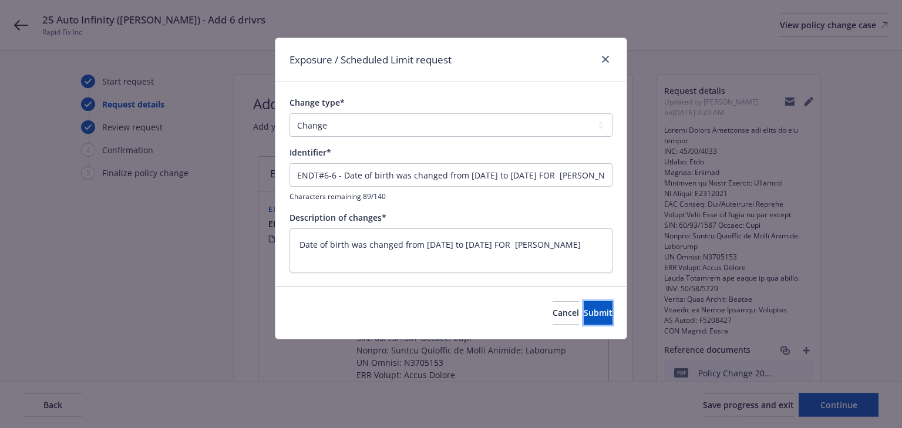
click at [584, 319] on button "Submit" at bounding box center [598, 312] width 29 height 23
type textarea "x"
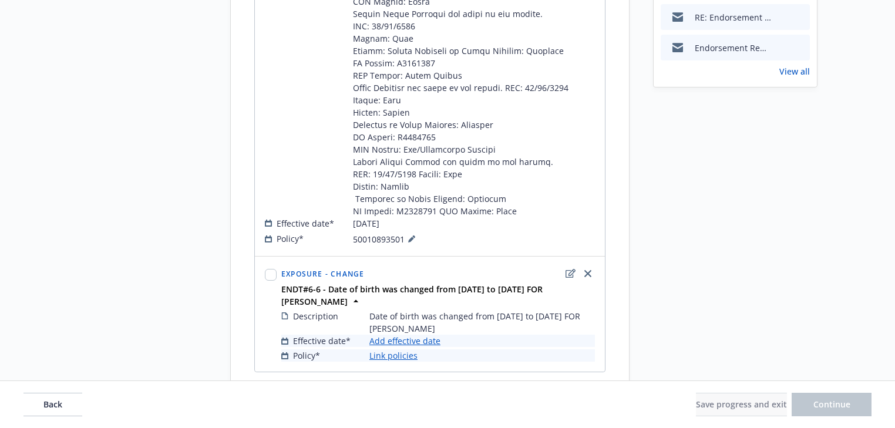
scroll to position [490, 0]
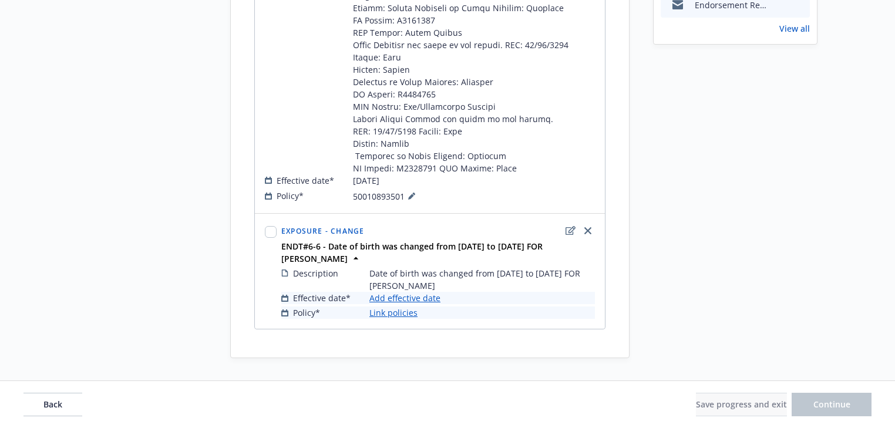
click at [415, 296] on link "Add effective date" at bounding box center [404, 298] width 71 height 12
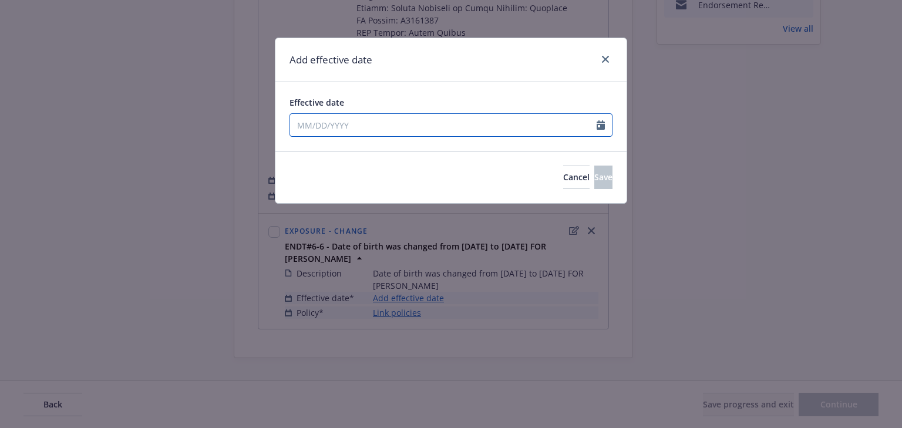
click at [371, 122] on input "Effective date" at bounding box center [443, 125] width 306 height 22
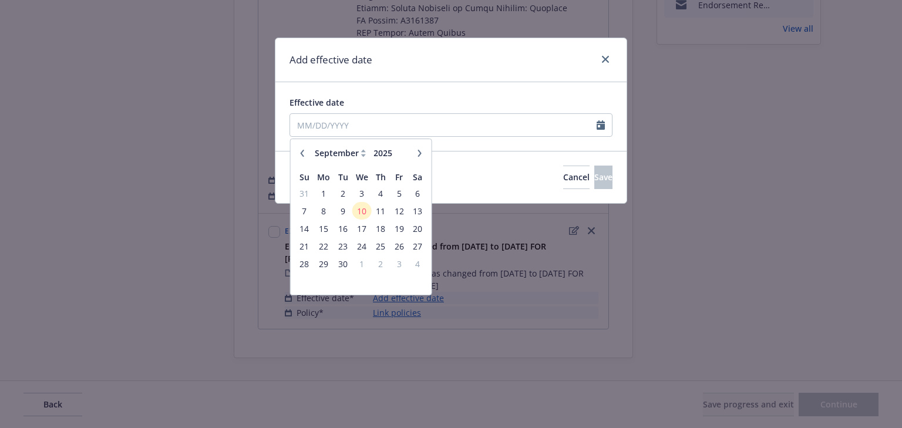
click at [304, 155] on icon "button" at bounding box center [302, 153] width 7 height 7
select select "8"
click at [400, 209] on span "8" at bounding box center [399, 211] width 16 height 15
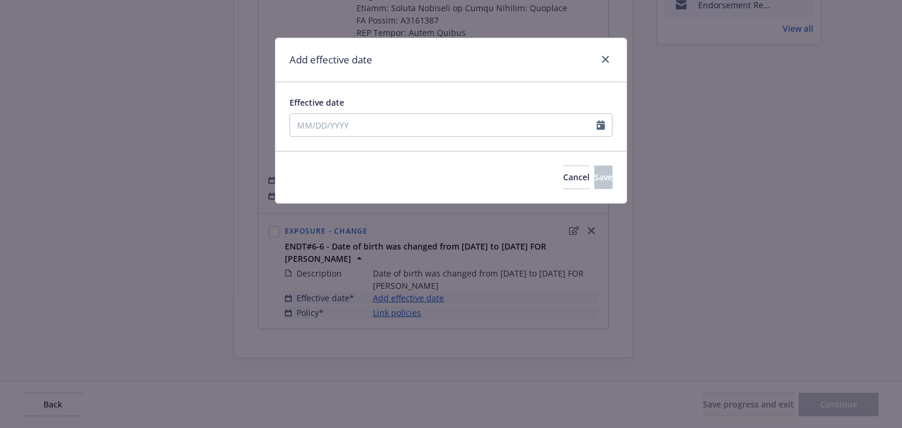
type input "08/08/2025"
click at [594, 179] on span "Save" at bounding box center [603, 176] width 18 height 11
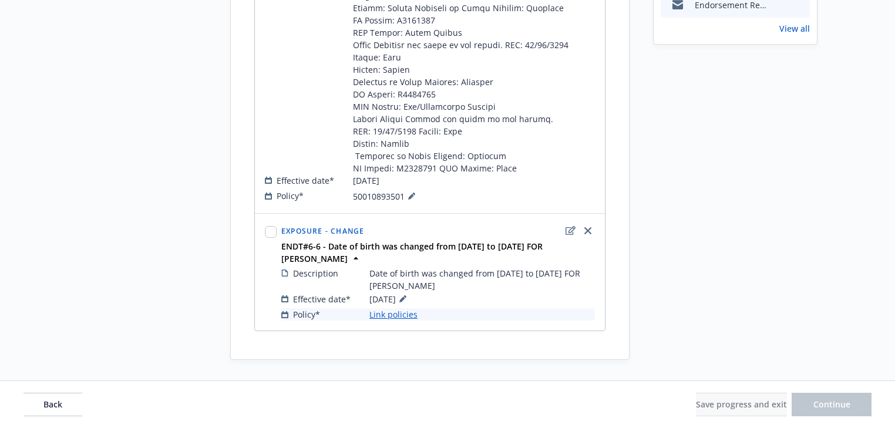
click at [403, 315] on link "Link policies" at bounding box center [393, 314] width 48 height 12
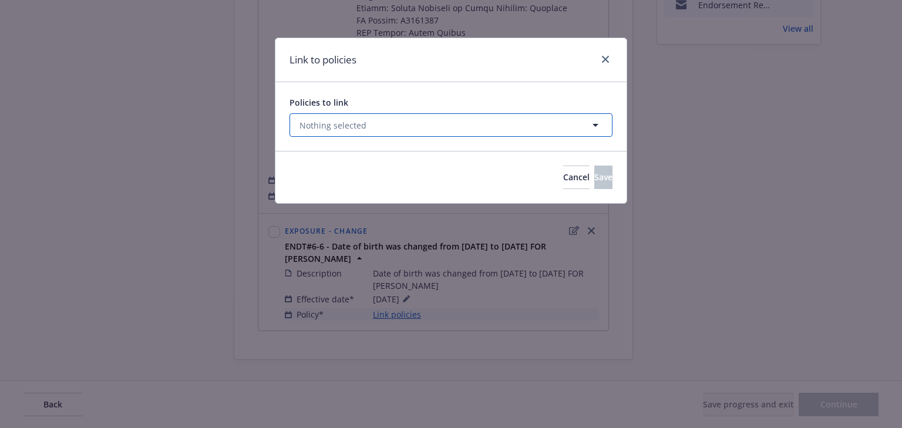
click at [365, 122] on button "Nothing selected" at bounding box center [450, 124] width 323 height 23
select select "ACTIVE"
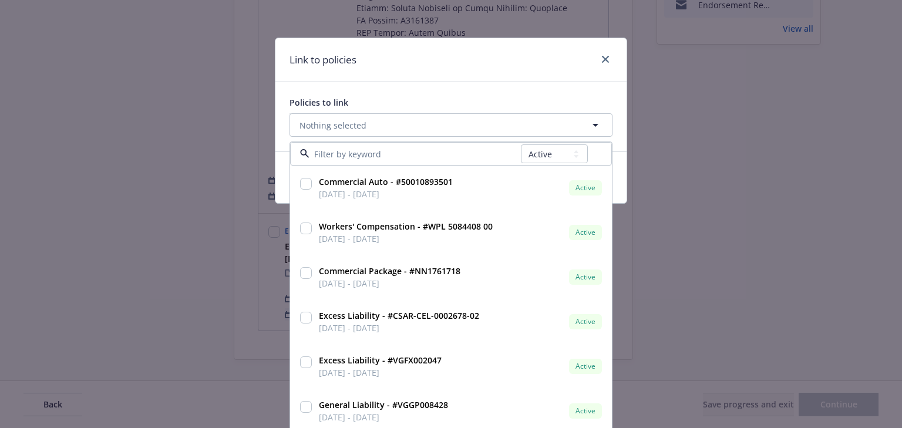
type input "5"
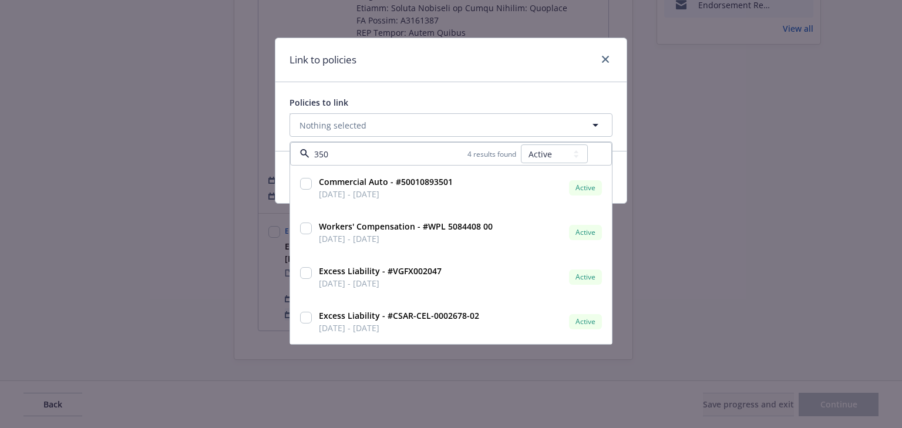
type input "3501"
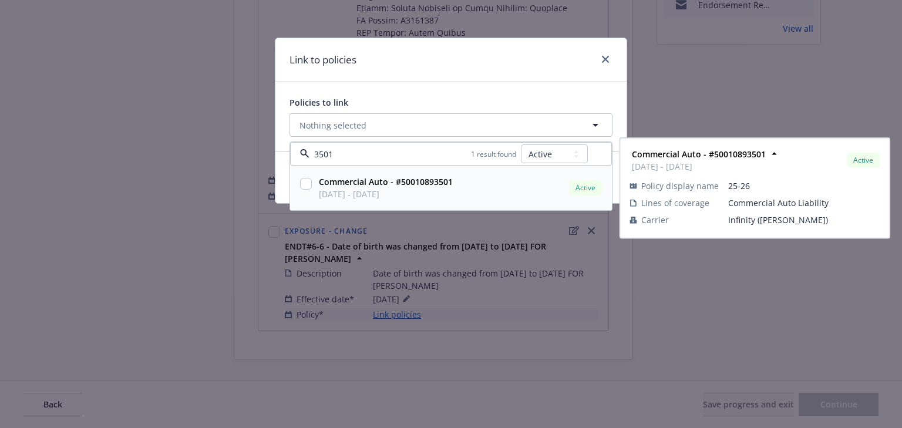
click at [305, 184] on input "checkbox" at bounding box center [306, 184] width 12 height 12
checkbox input "true"
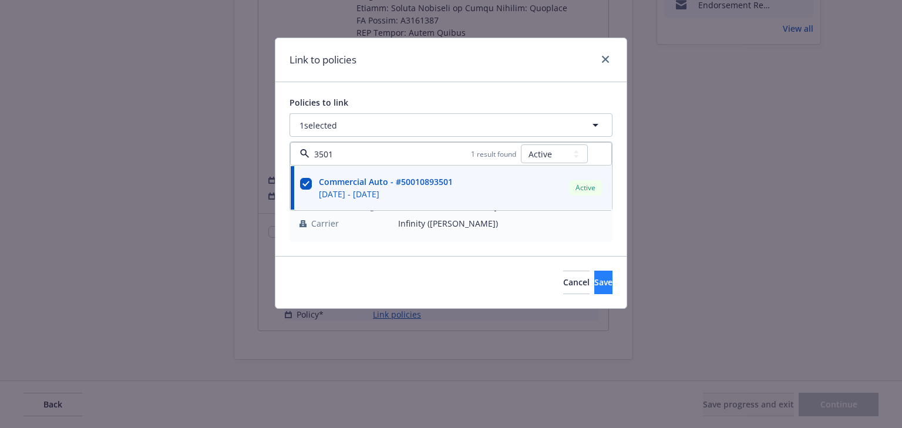
type input "3501"
click at [594, 285] on button "Save" at bounding box center [603, 282] width 18 height 23
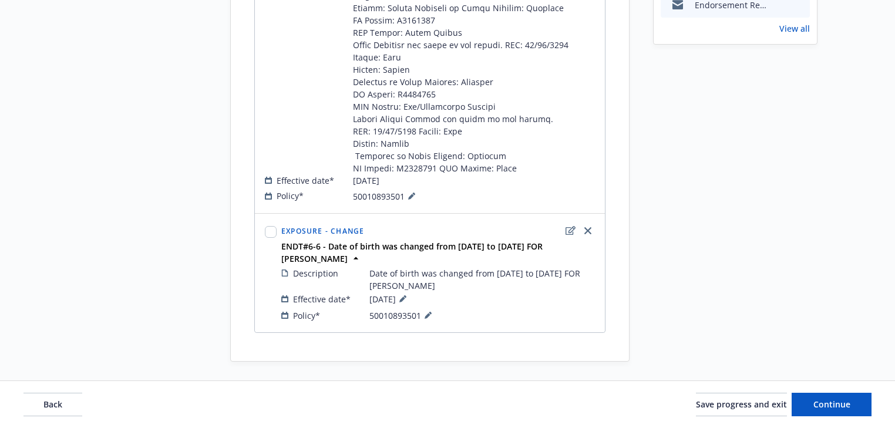
click at [838, 405] on span "Continue" at bounding box center [831, 404] width 37 height 11
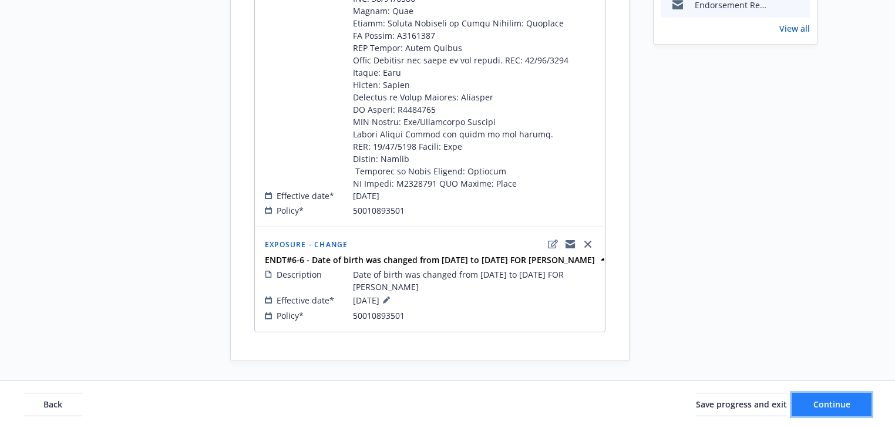
click at [838, 405] on span "Continue" at bounding box center [831, 404] width 37 height 11
select select "ACCEPTED"
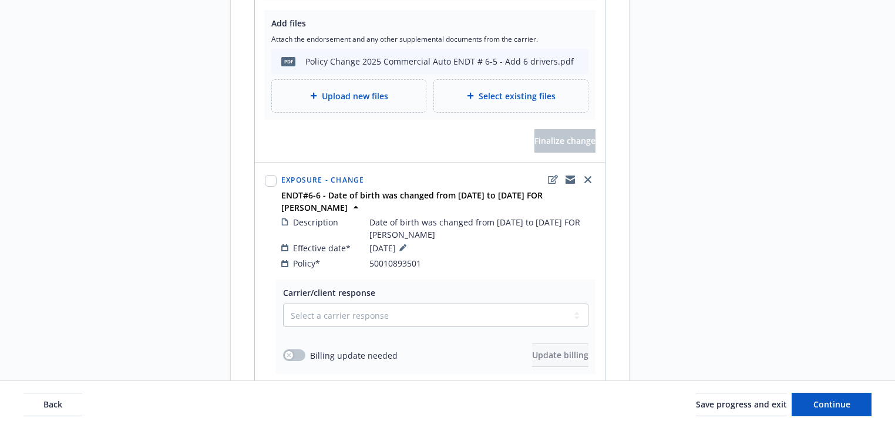
scroll to position [819, 0]
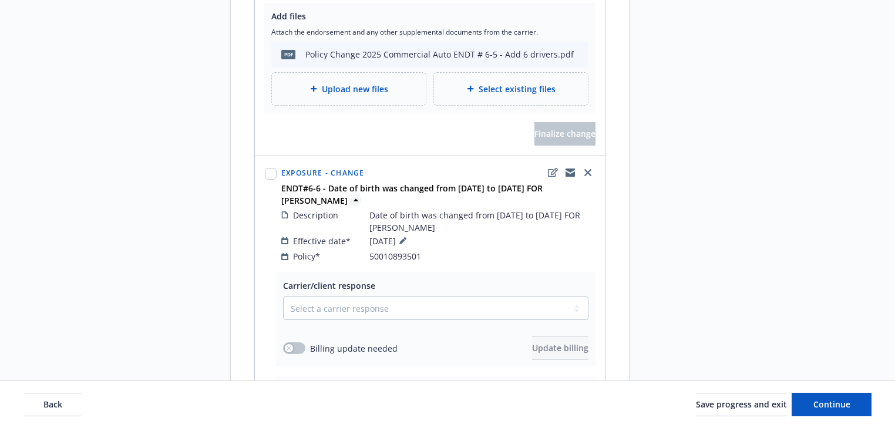
drag, startPoint x: 326, startPoint y: 171, endPoint x: 349, endPoint y: 186, distance: 26.9
click at [349, 186] on strong "ENDT#6-6 - Date of birth was changed from 09/02/1978 to 09/03/1978 FOR Albert F…" at bounding box center [411, 194] width 261 height 23
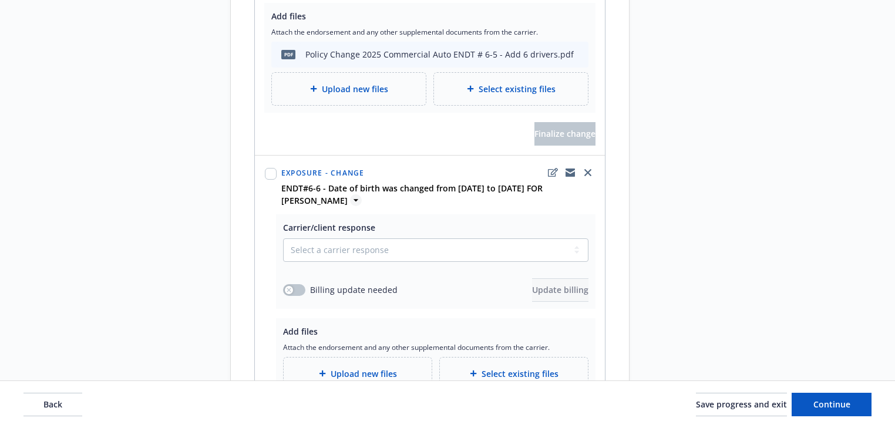
copy strong "Date of birth was changed from 09/02/1978 to 09/03/1978 FOR Albert Fernandez"
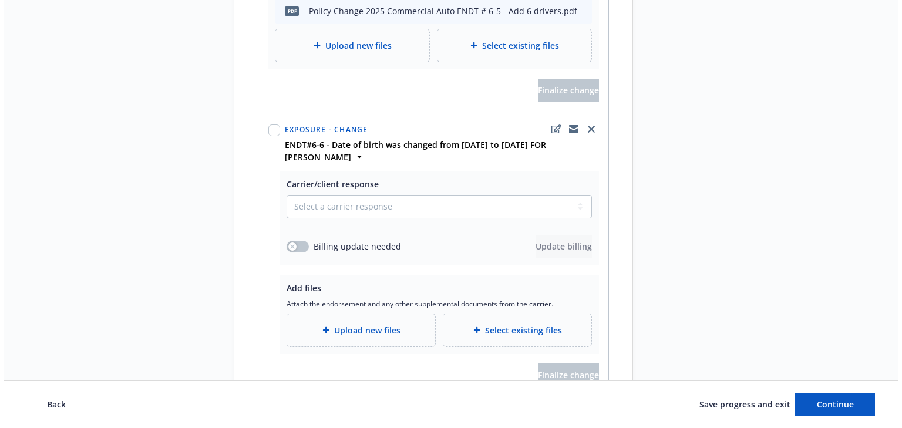
scroll to position [913, 0]
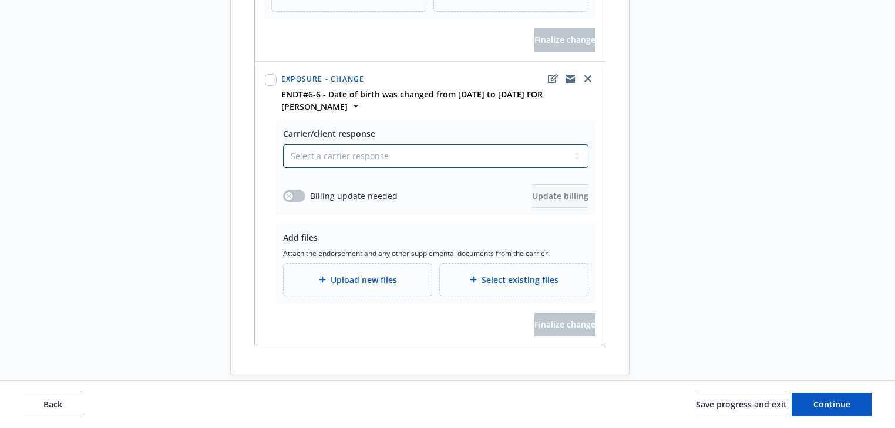
click at [376, 144] on select "Select a carrier response Accepted Accepted with revision No endorsement needed…" at bounding box center [435, 155] width 305 height 23
select select "ACCEPTED"
click at [283, 144] on select "Select a carrier response Accepted Accepted with revision No endorsement needed…" at bounding box center [435, 155] width 305 height 23
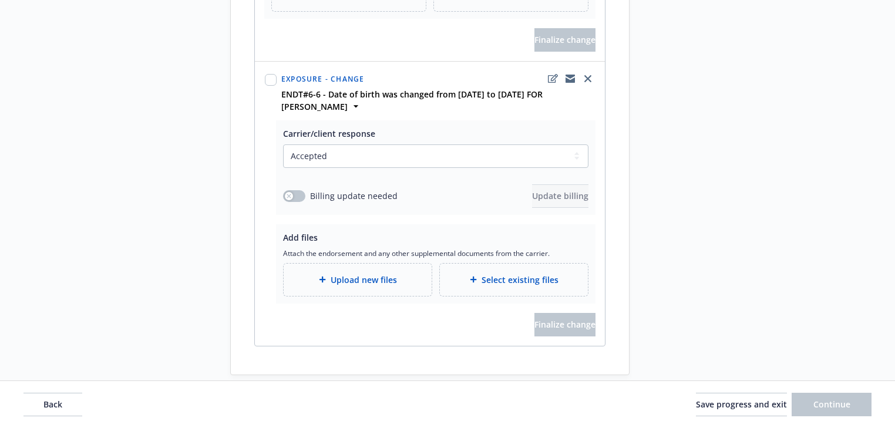
click at [364, 274] on span "Upload new files" at bounding box center [364, 280] width 66 height 12
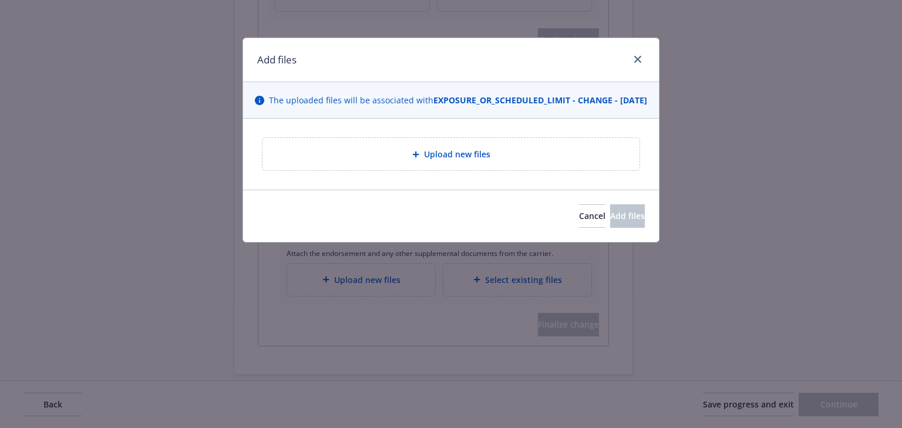
click at [475, 160] on span "Upload new files" at bounding box center [457, 154] width 66 height 12
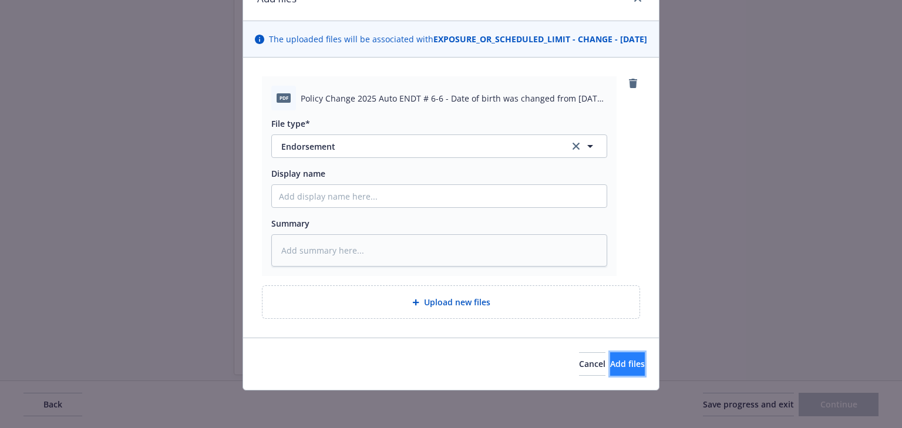
click at [626, 366] on button "Add files" at bounding box center [627, 363] width 35 height 23
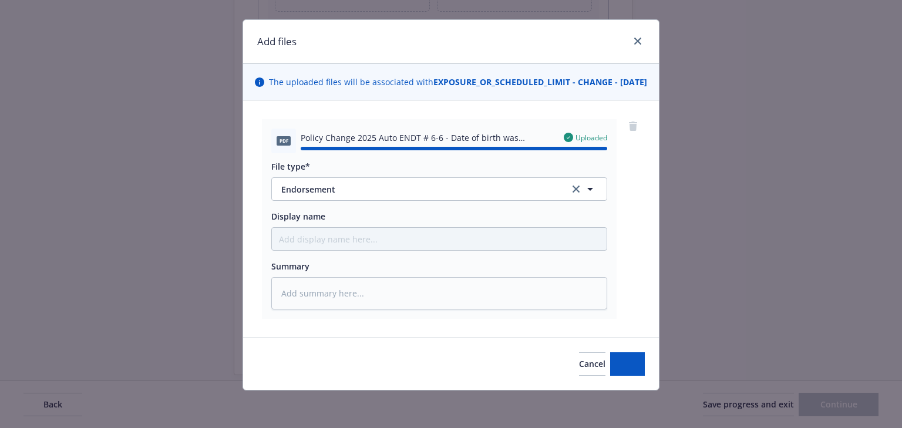
type textarea "x"
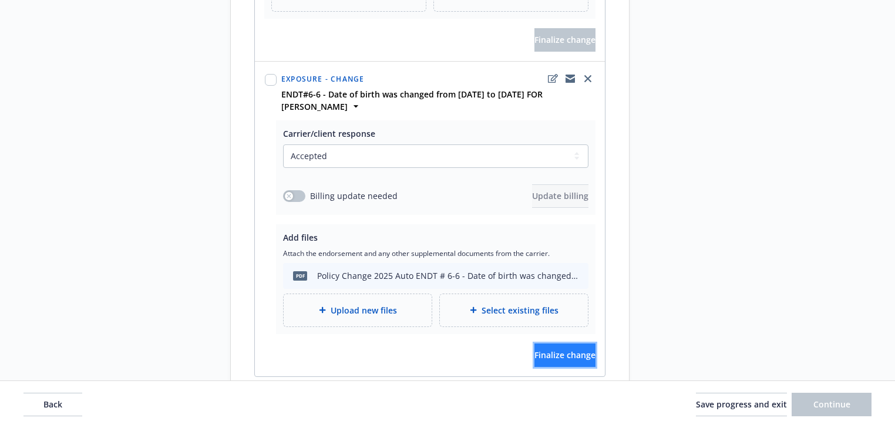
click at [574, 349] on span "Finalize change" at bounding box center [564, 354] width 61 height 11
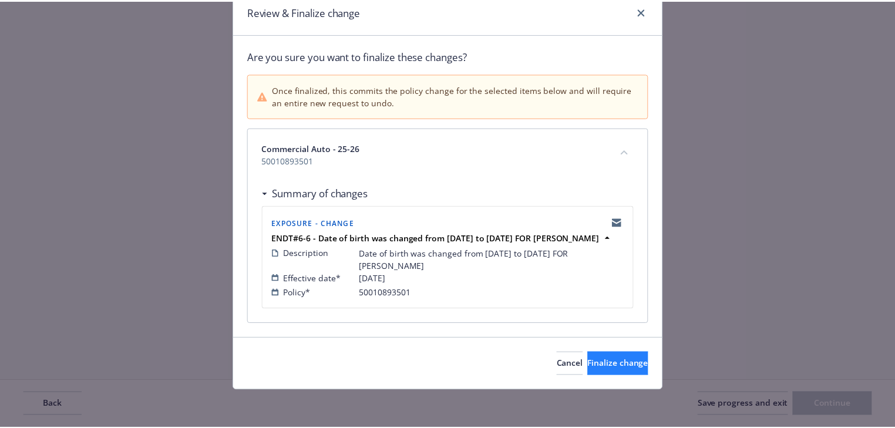
scroll to position [59, 0]
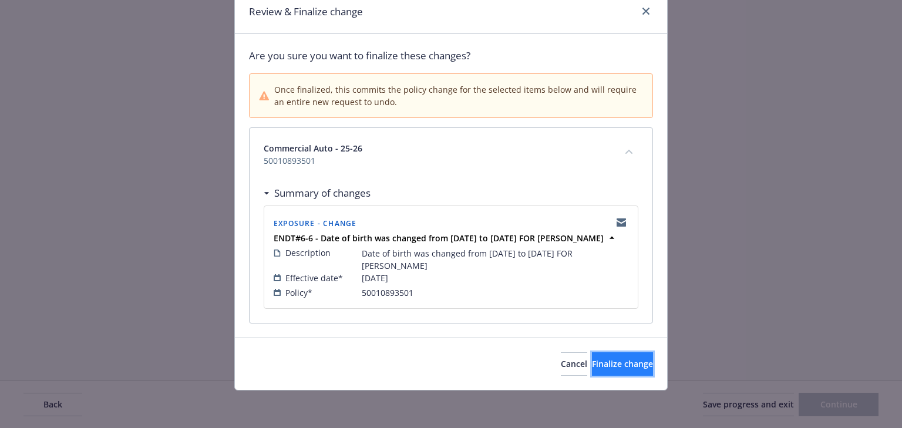
click at [602, 368] on span "Finalize change" at bounding box center [622, 363] width 61 height 11
select select "ACCEPTED"
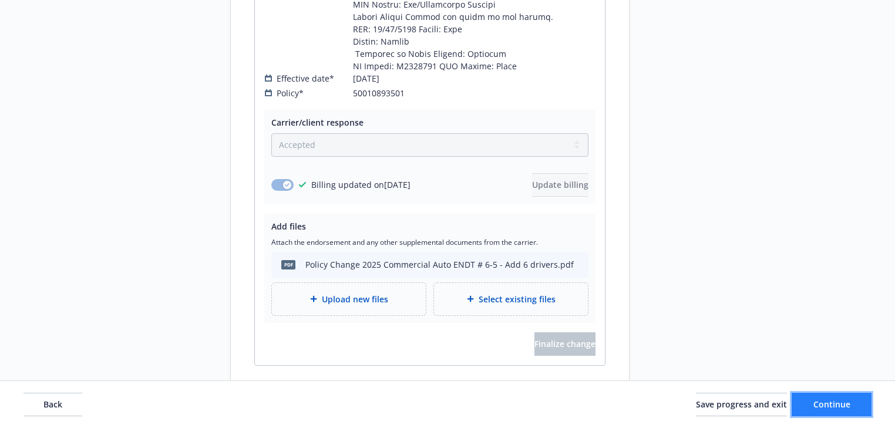
click at [835, 402] on span "Continue" at bounding box center [831, 404] width 37 height 11
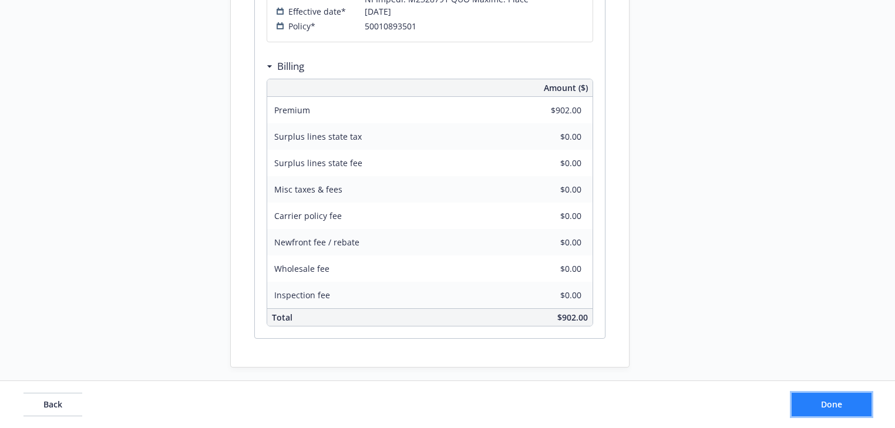
click at [835, 402] on span "Done" at bounding box center [831, 404] width 21 height 11
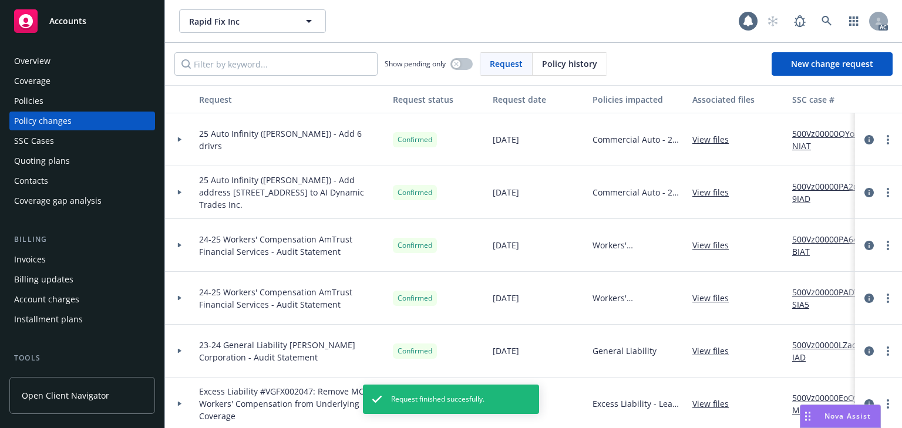
scroll to position [235, 0]
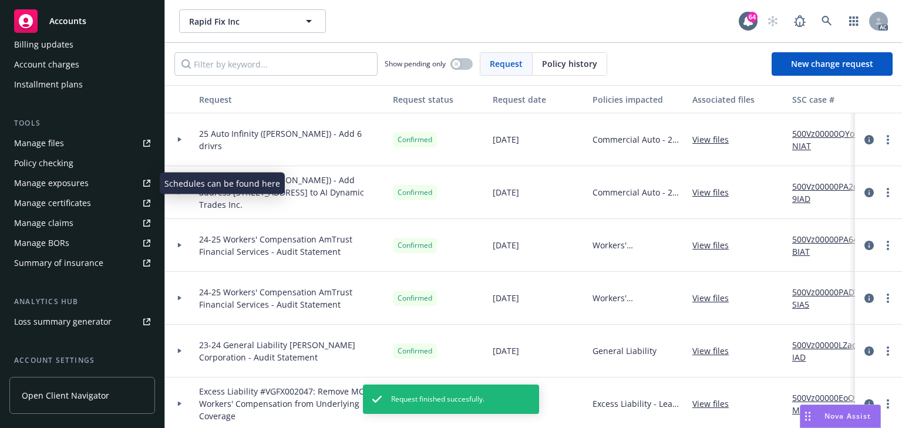
click at [50, 178] on div "Manage exposures" at bounding box center [51, 183] width 75 height 19
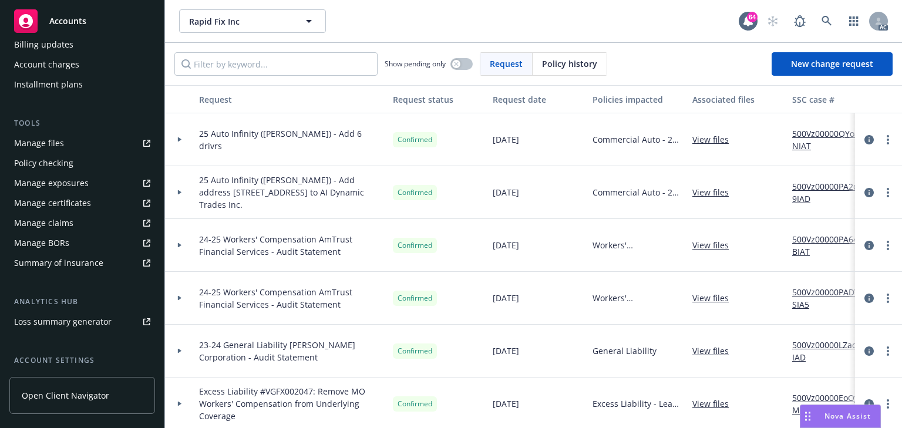
click at [183, 143] on div at bounding box center [179, 139] width 29 height 53
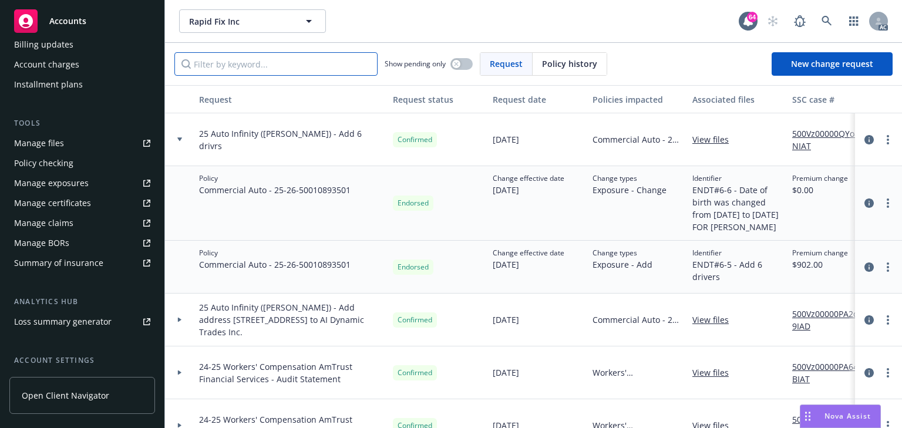
click at [220, 63] on input "Filter by keyword..." at bounding box center [275, 63] width 203 height 23
paste input "25 Auto Infinity (Kemper) - Add 6 drivrs"
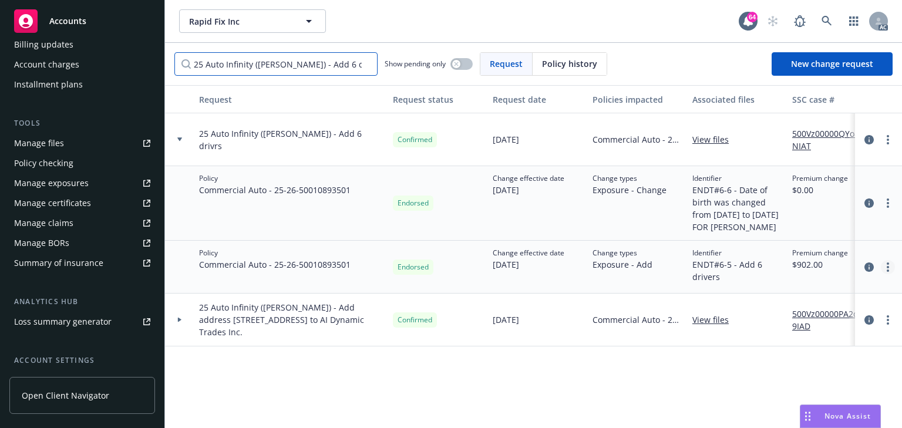
type input "25 Auto Infinity (Kemper) - Add 6 drivrs"
click at [889, 274] on link "more" at bounding box center [888, 267] width 14 height 14
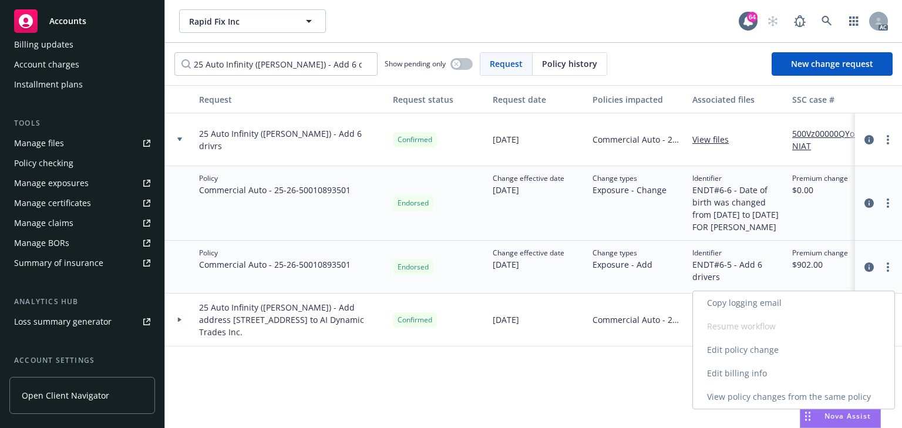
click at [747, 351] on link "Edit policy change" at bounding box center [793, 349] width 201 height 23
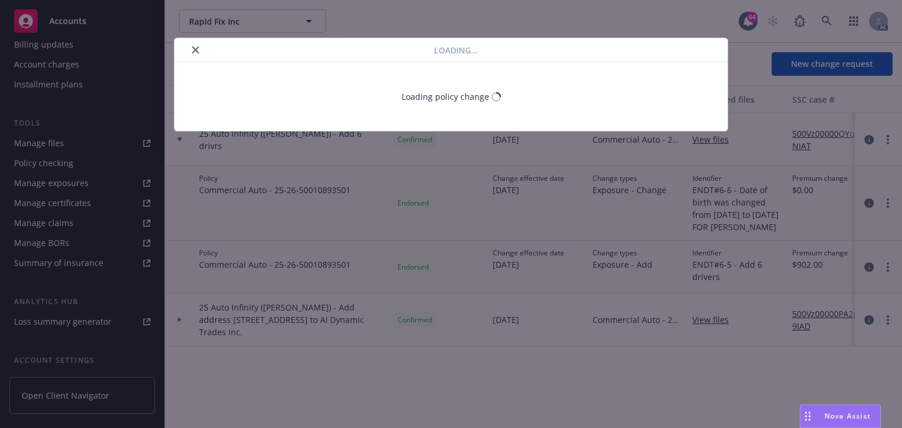
type textarea "x"
select select "ACCEPTED"
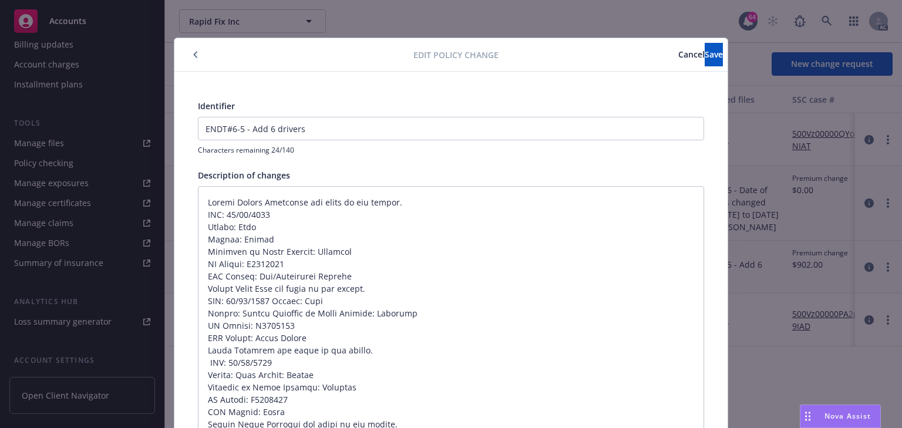
scroll to position [35, 0]
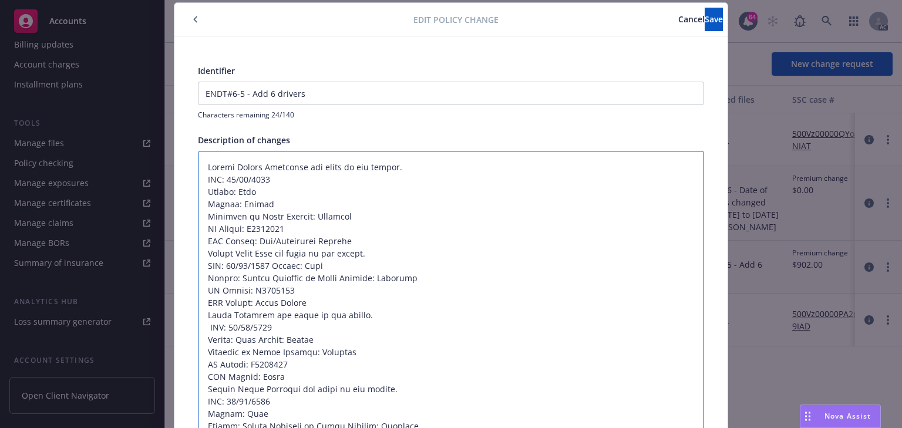
click at [245, 180] on textarea at bounding box center [451, 377] width 506 height 452
type textarea "x"
type textarea "Driver Albert Fernandez was added to the policy. DOB: 09/0/1978 Gender: Male St…"
type textarea "x"
type textarea "Driver Albert Fernandez was added to the policy. DOB: 09/03/1978 Gender: Male S…"
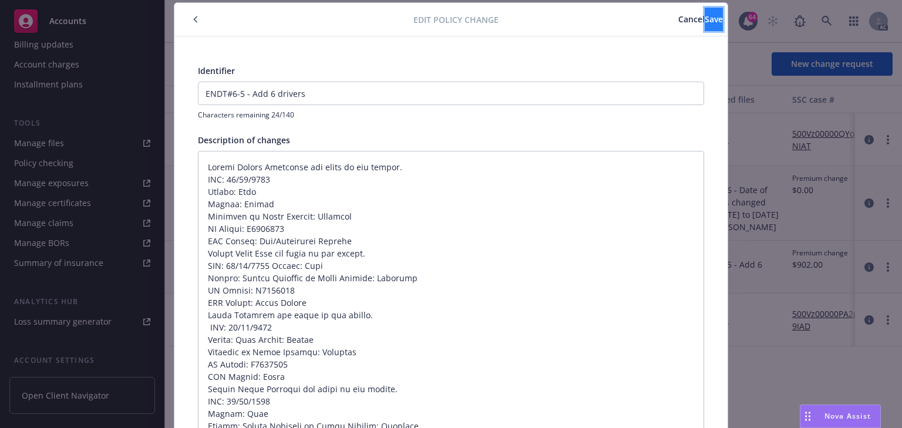
click at [705, 25] on button "Save" at bounding box center [714, 19] width 18 height 23
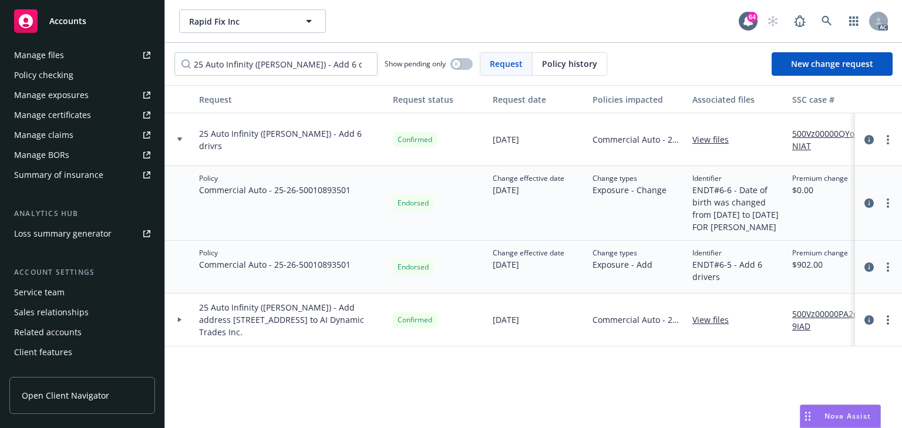
scroll to position [329, 0]
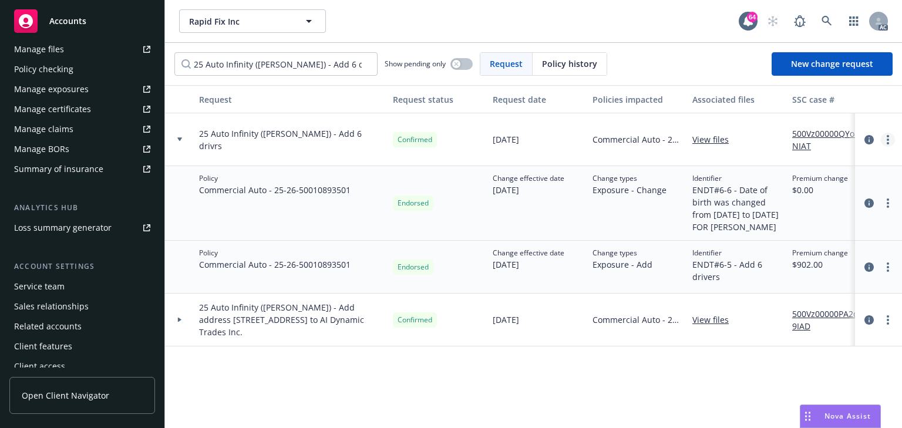
click at [887, 140] on icon "more" at bounding box center [888, 139] width 2 height 9
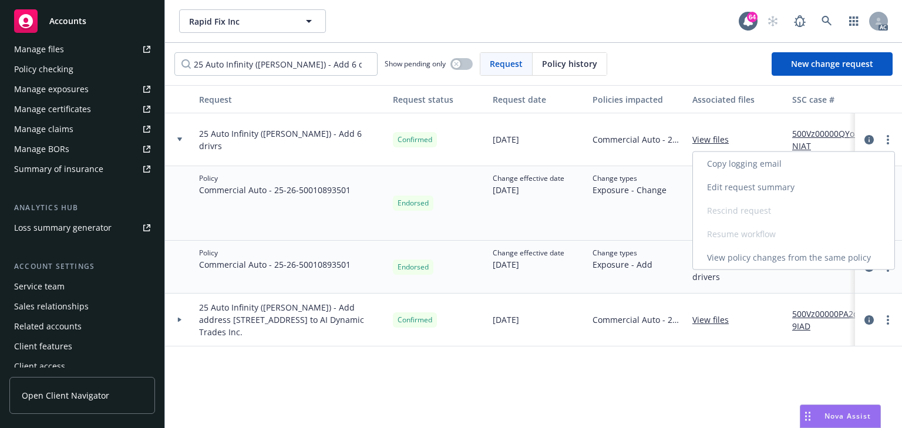
click at [735, 188] on link "Edit request summary" at bounding box center [793, 187] width 201 height 23
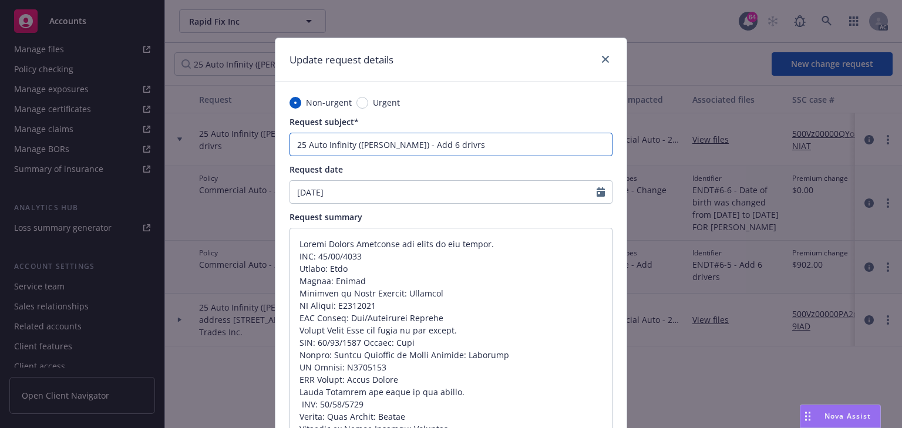
click at [432, 146] on input "25 Auto Infinity (Kemper) - Add 6 drivrs" at bounding box center [450, 144] width 323 height 23
click at [434, 148] on input "25 Auto Infinity (Kemper) - Add 6 drivrs" at bounding box center [450, 144] width 323 height 23
type textarea "x"
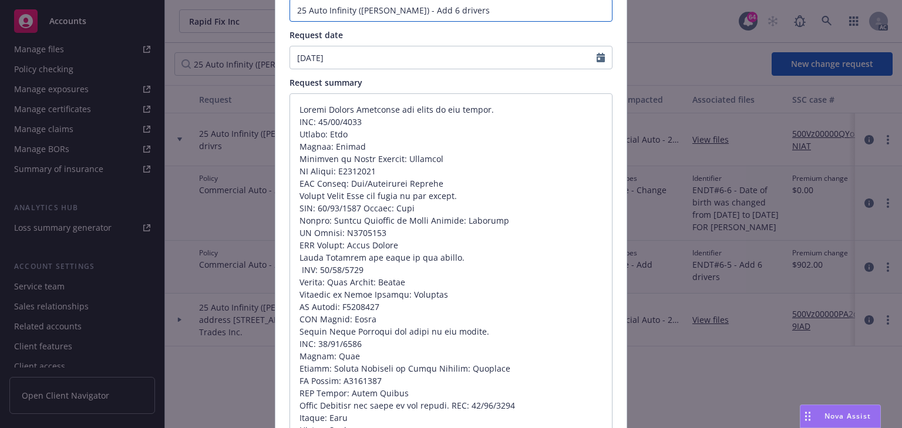
scroll to position [329, 0]
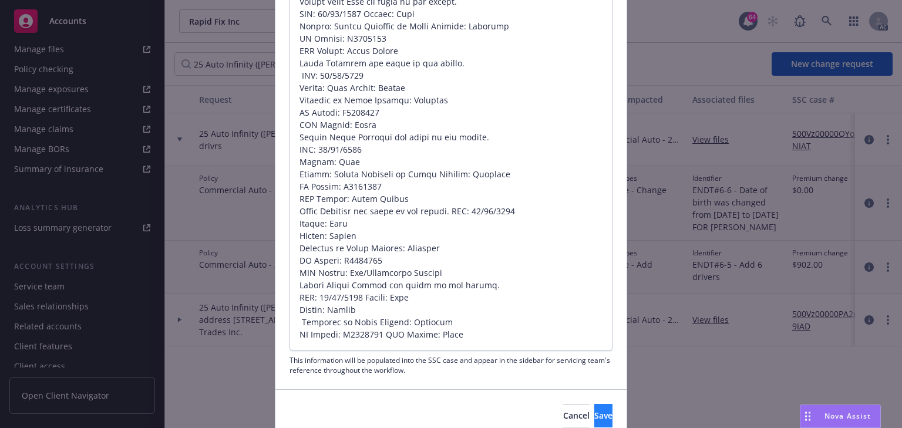
type input "25 Auto Infinity (Kemper) - Add 6 drivers"
click at [594, 410] on button "Save" at bounding box center [603, 415] width 18 height 23
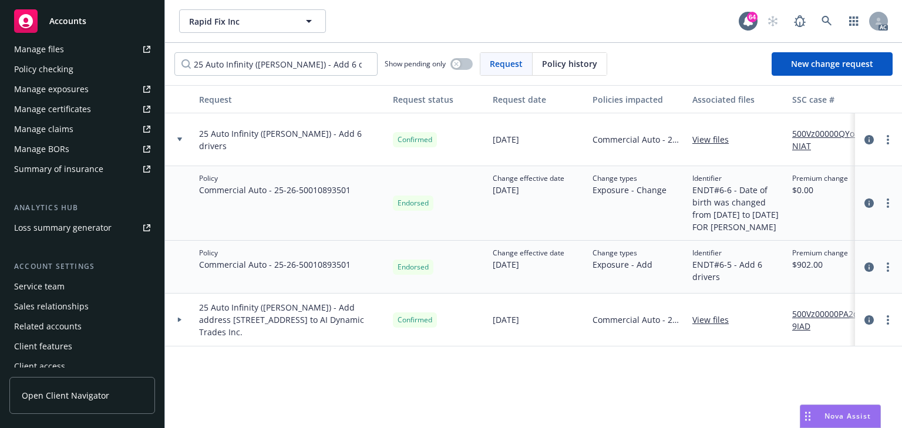
click at [888, 208] on icon "more" at bounding box center [888, 202] width 2 height 9
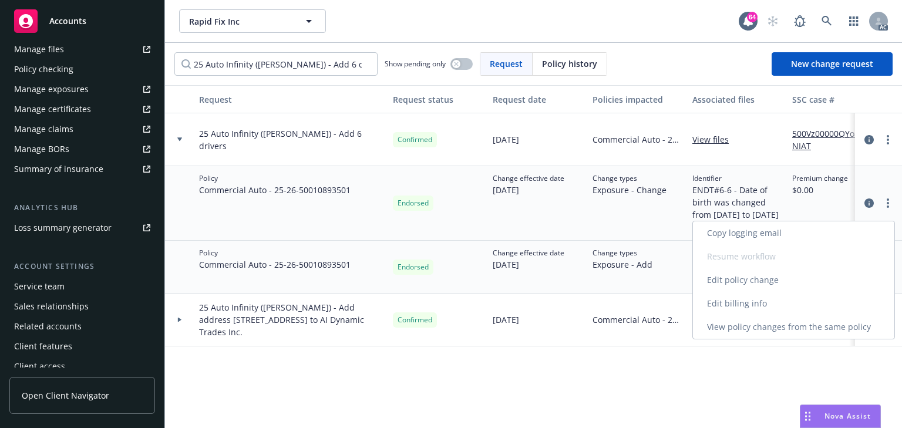
click at [768, 284] on link "Edit policy change" at bounding box center [793, 279] width 201 height 23
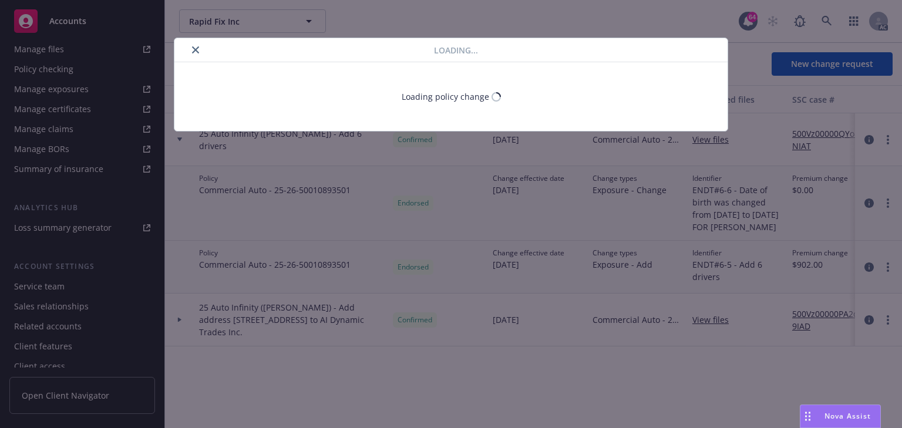
type textarea "x"
select select "ACCEPTED"
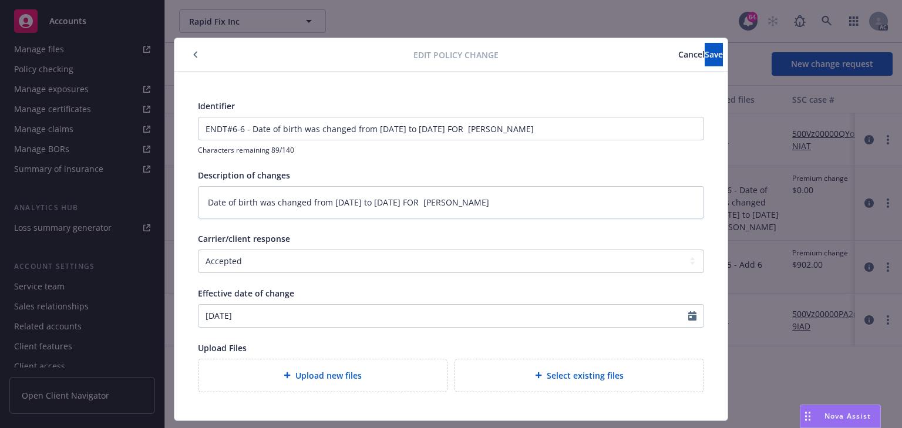
click at [678, 53] on span "Cancel" at bounding box center [691, 54] width 26 height 11
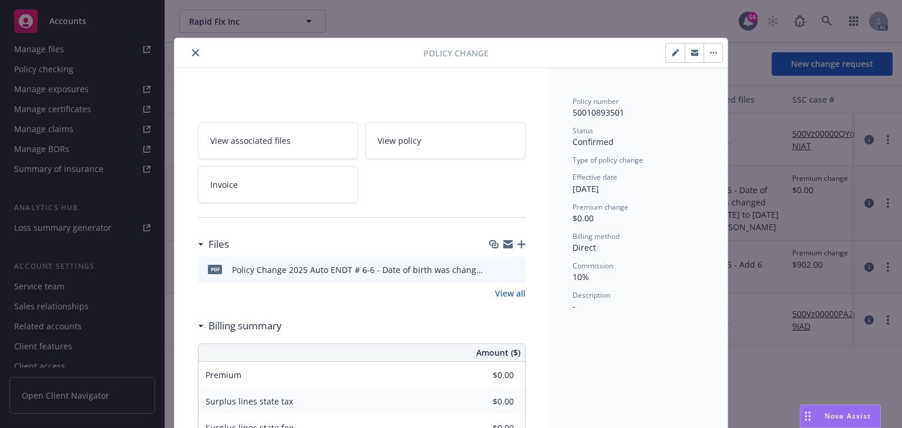
click at [188, 49] on button "close" at bounding box center [195, 53] width 14 height 14
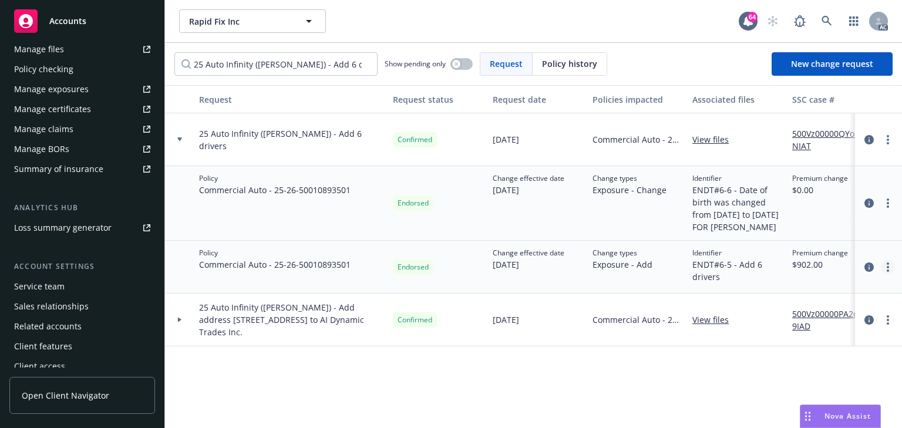
click at [890, 274] on link "more" at bounding box center [888, 267] width 14 height 14
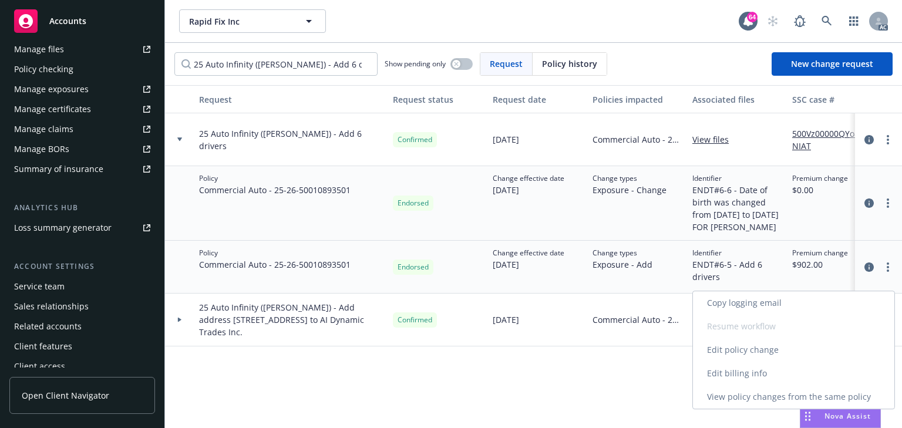
click at [737, 348] on link "Edit policy change" at bounding box center [793, 349] width 201 height 23
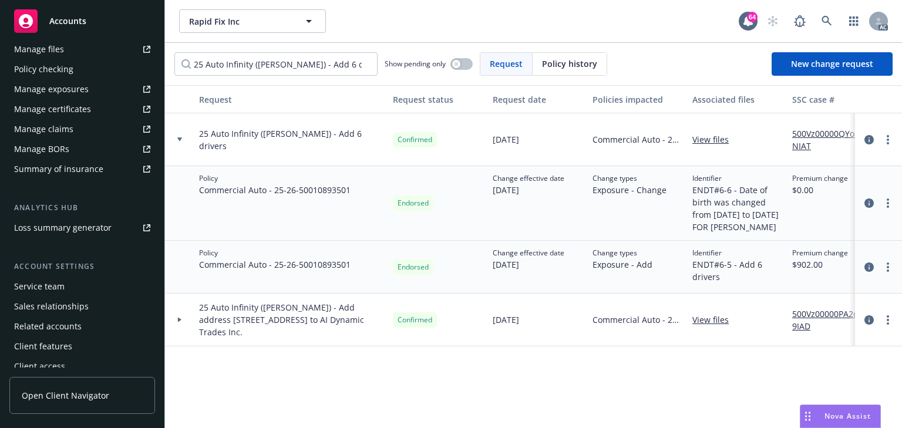
type textarea "x"
select select "ACCEPTED"
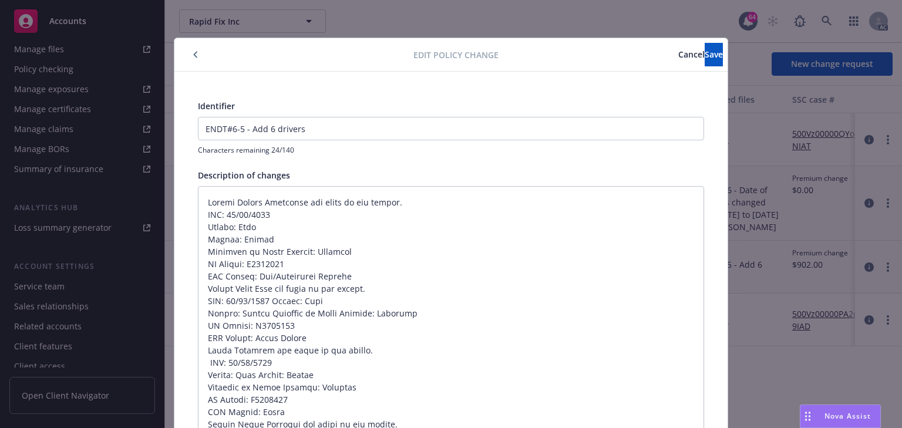
type textarea "x"
type textarea "Driver Albert Fernandez was added to the policy. DOB: 09/03/1978 Gender: Male S…"
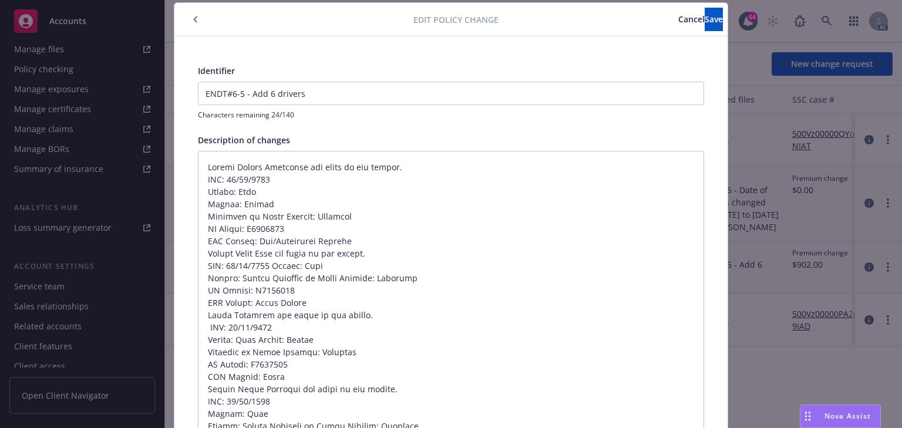
type textarea "x"
click at [678, 20] on span "Cancel" at bounding box center [691, 19] width 26 height 11
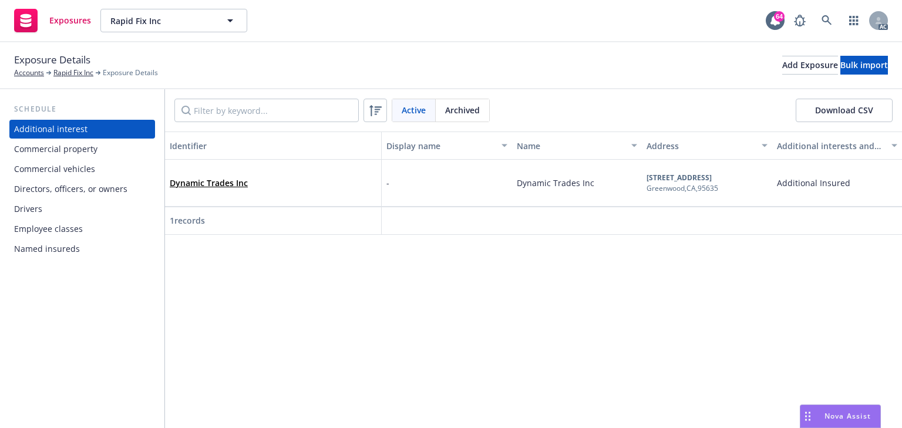
click at [43, 203] on div "Drivers" at bounding box center [82, 209] width 136 height 19
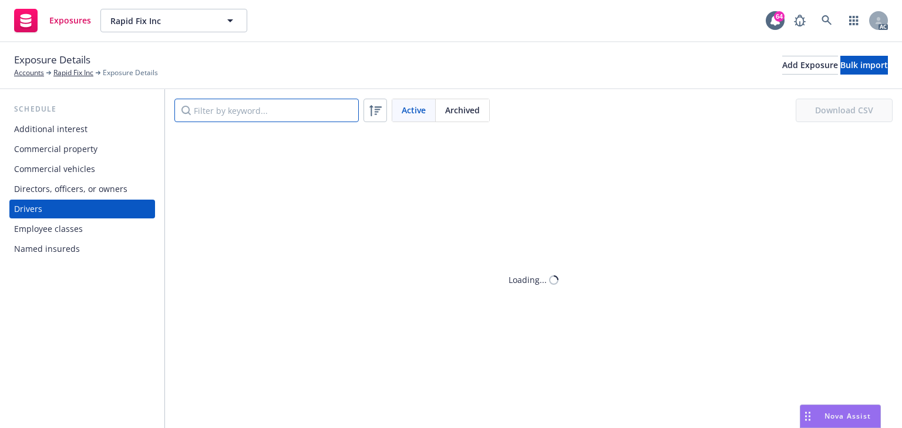
click at [219, 117] on input "Filter by keyword..." at bounding box center [266, 110] width 184 height 23
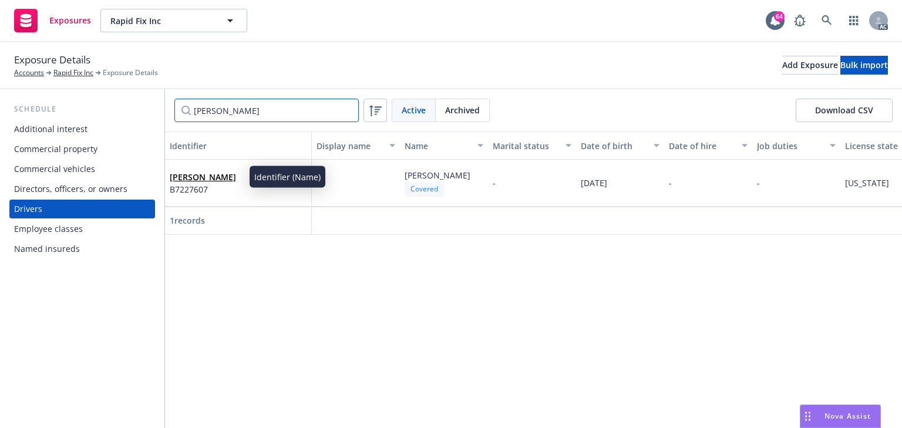
type input "albert"
click at [230, 179] on link "Albert Fernandez" at bounding box center [203, 176] width 66 height 11
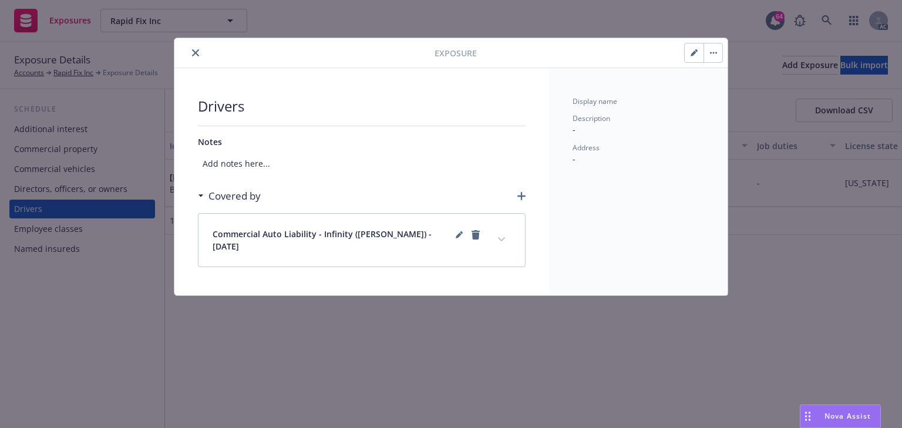
click at [693, 54] on icon "button" at bounding box center [693, 53] width 6 height 6
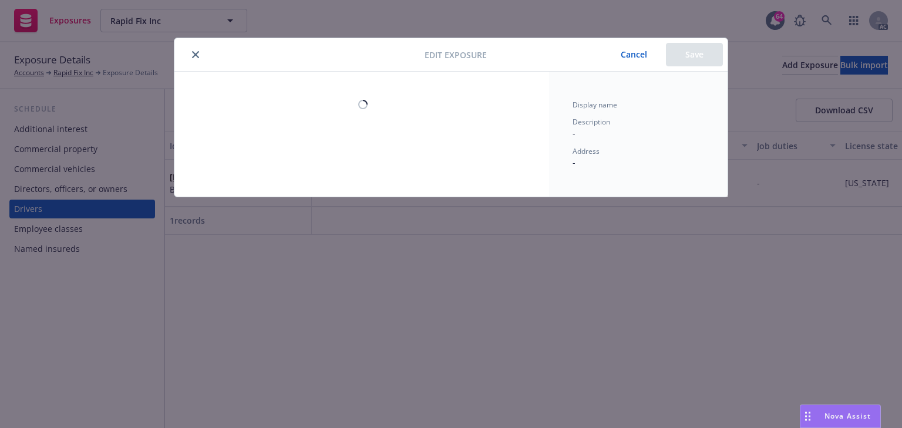
select select "CA"
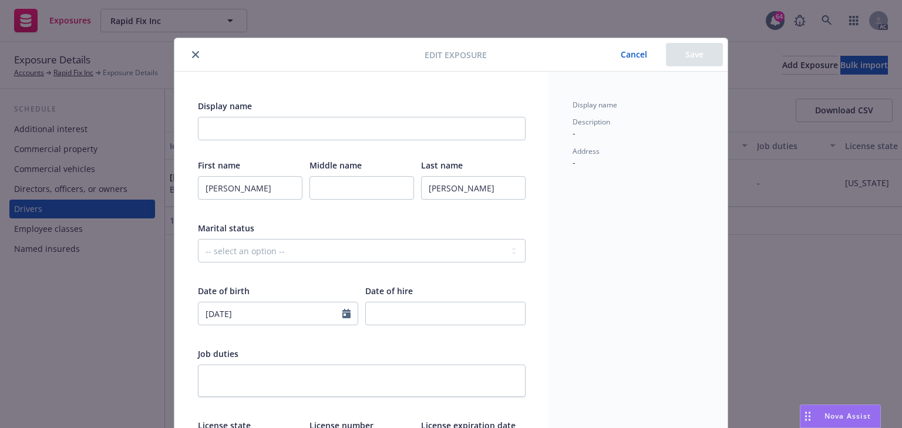
click at [192, 52] on icon "close" at bounding box center [195, 54] width 7 height 7
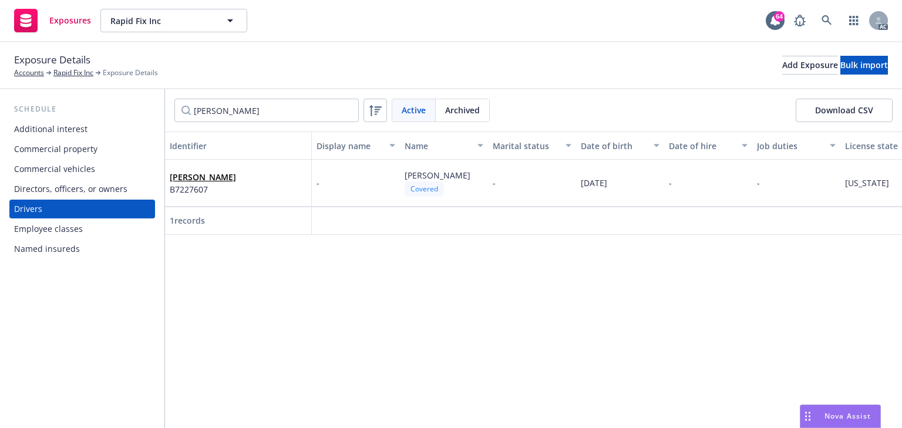
scroll to position [0, 550]
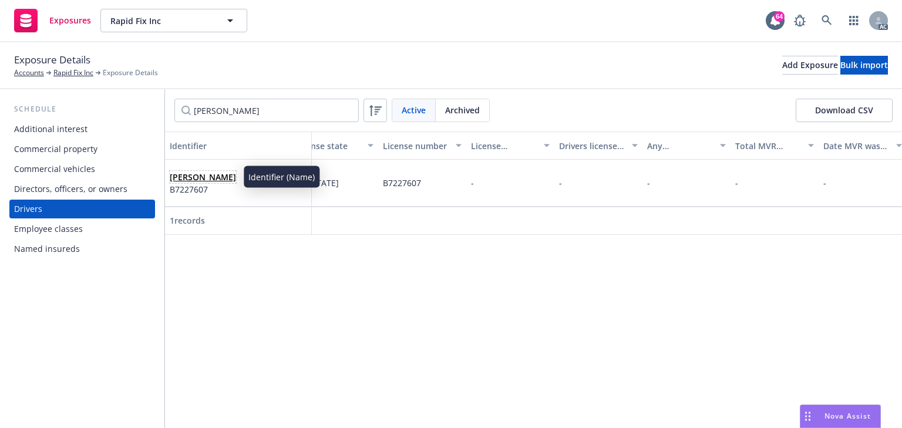
click at [192, 178] on link "Albert Fernandez" at bounding box center [203, 176] width 66 height 11
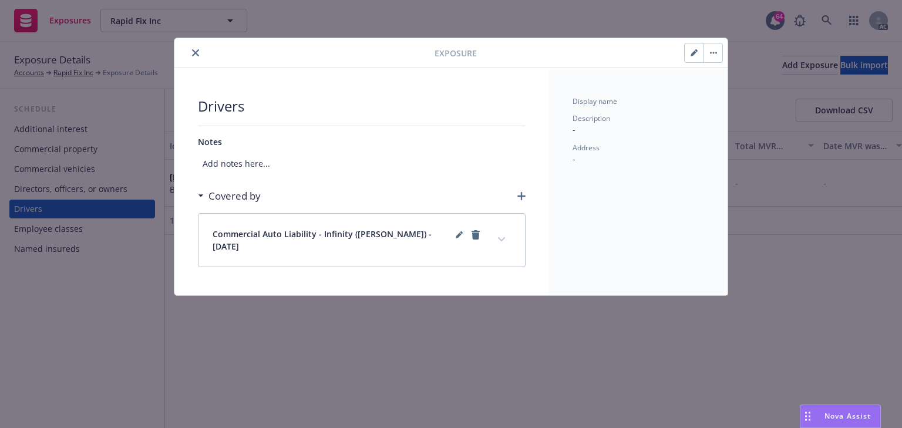
click at [507, 240] on button "expand content" at bounding box center [501, 239] width 19 height 19
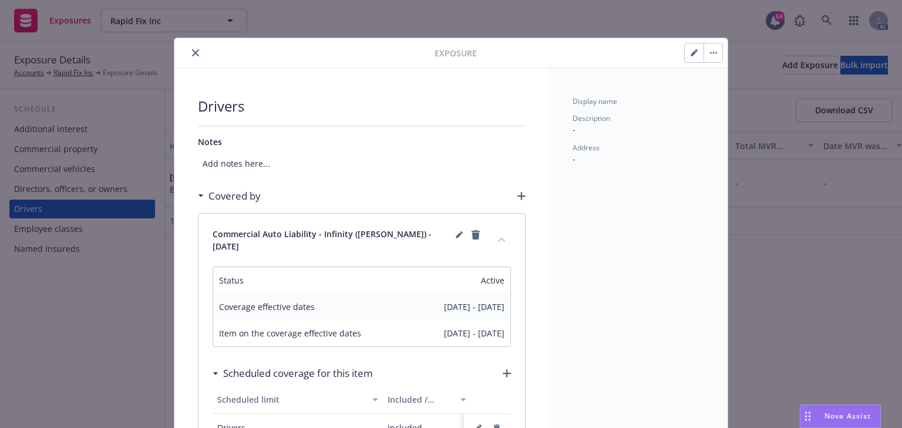
click at [188, 54] on button "close" at bounding box center [195, 53] width 14 height 14
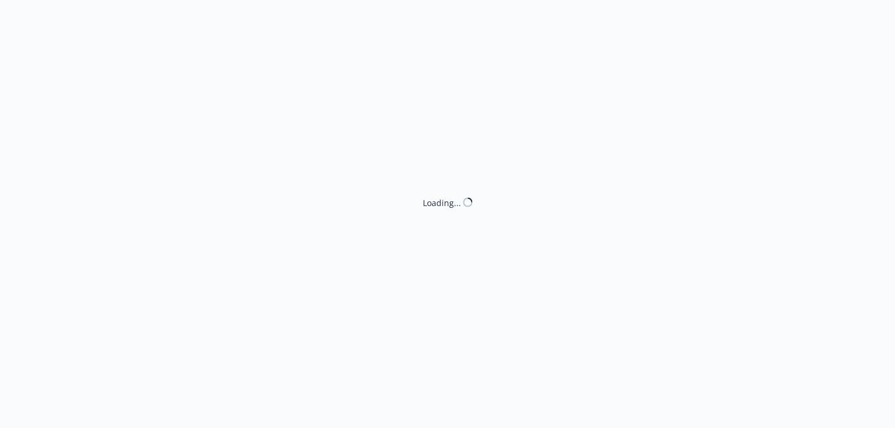
select select "ACCEPTED"
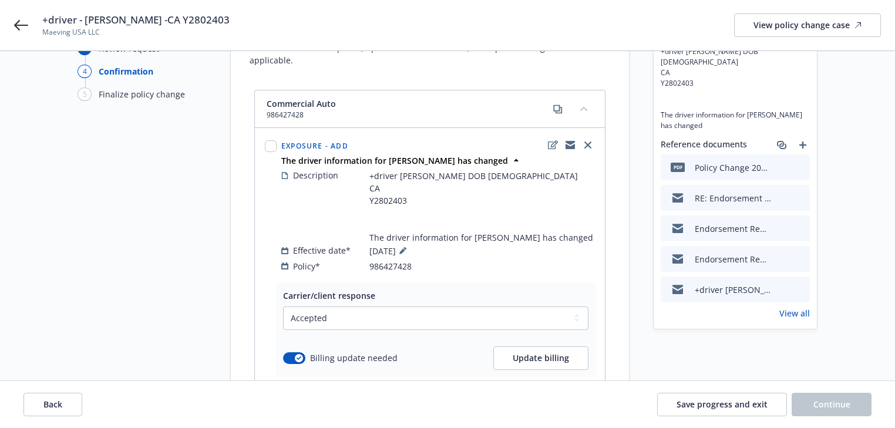
scroll to position [141, 0]
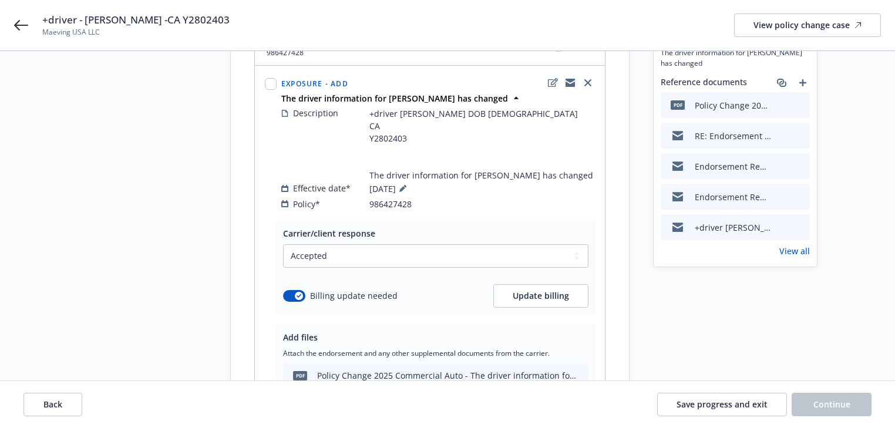
click at [799, 245] on link "View all" at bounding box center [794, 251] width 31 height 12
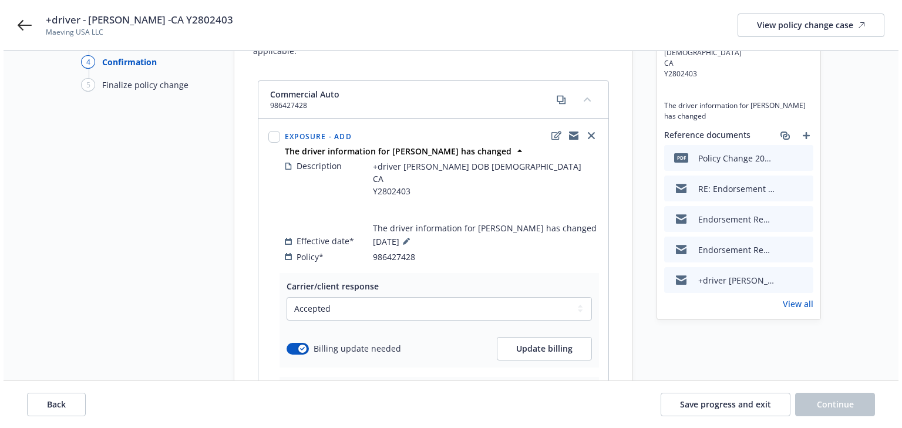
scroll to position [275, 0]
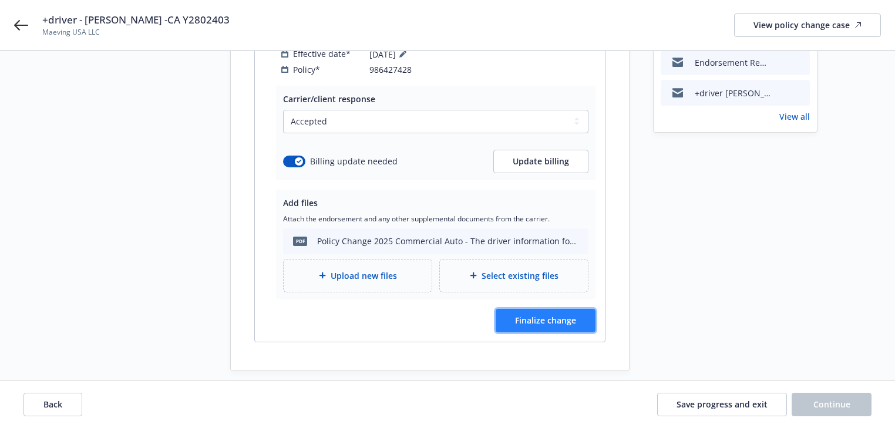
click at [543, 315] on span "Finalize change" at bounding box center [545, 320] width 61 height 11
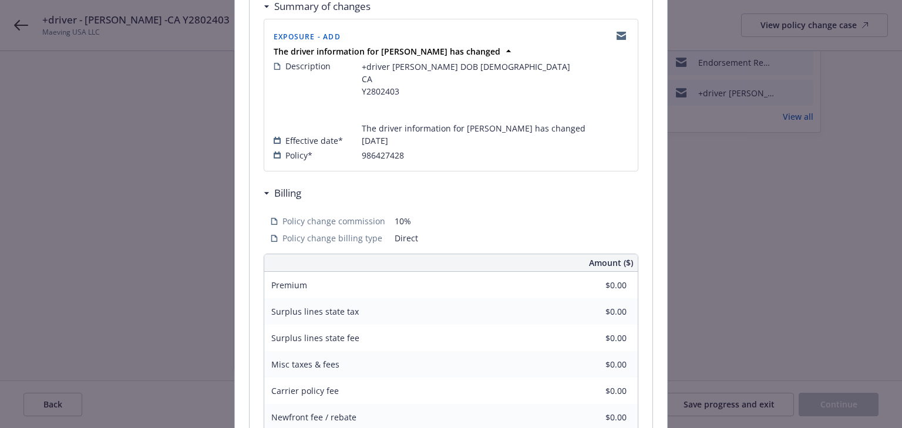
scroll to position [426, 0]
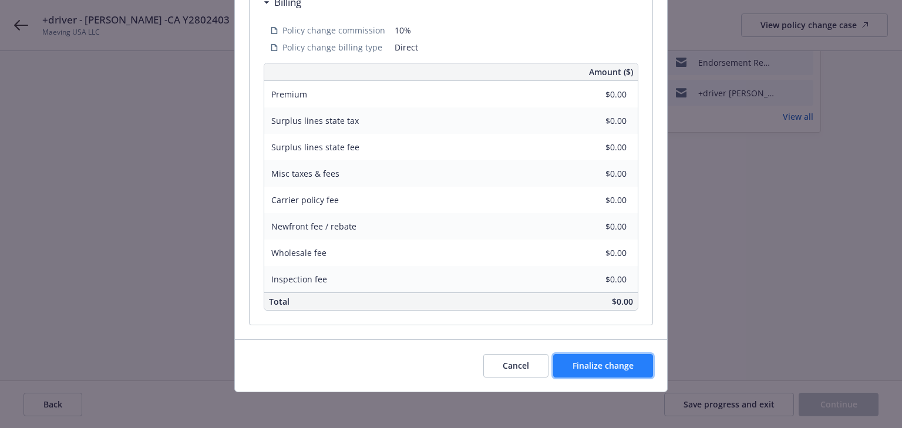
click at [620, 370] on button "Finalize change" at bounding box center [603, 365] width 100 height 23
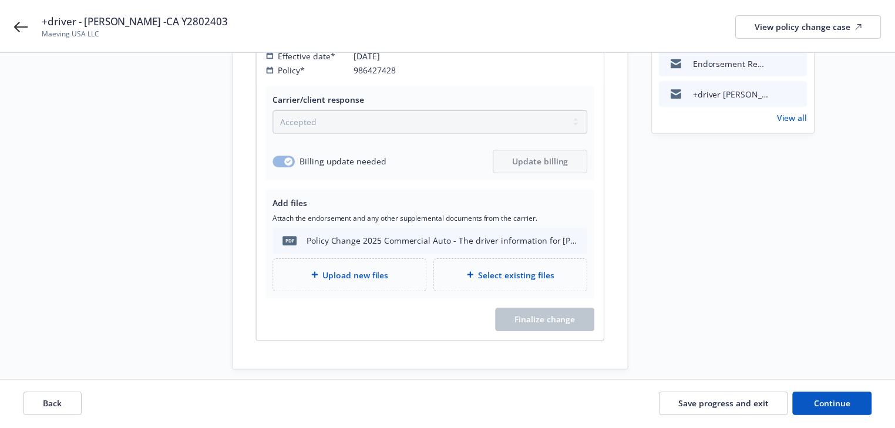
scroll to position [275, 0]
click at [847, 402] on span "Continue" at bounding box center [831, 404] width 37 height 11
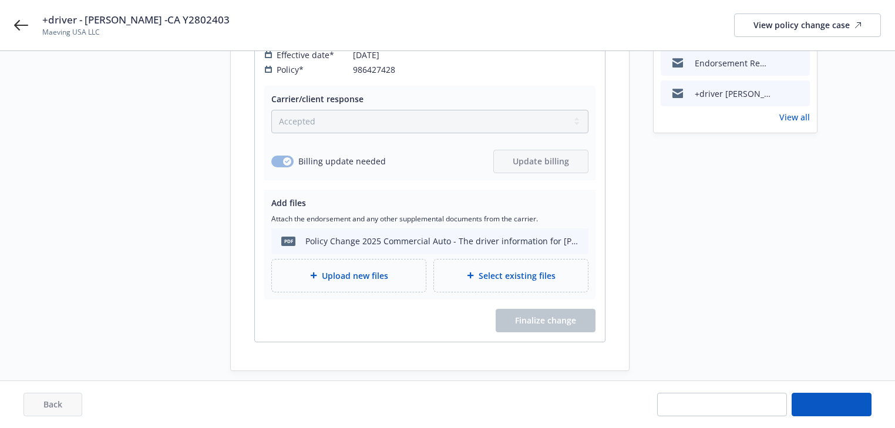
scroll to position [68, 0]
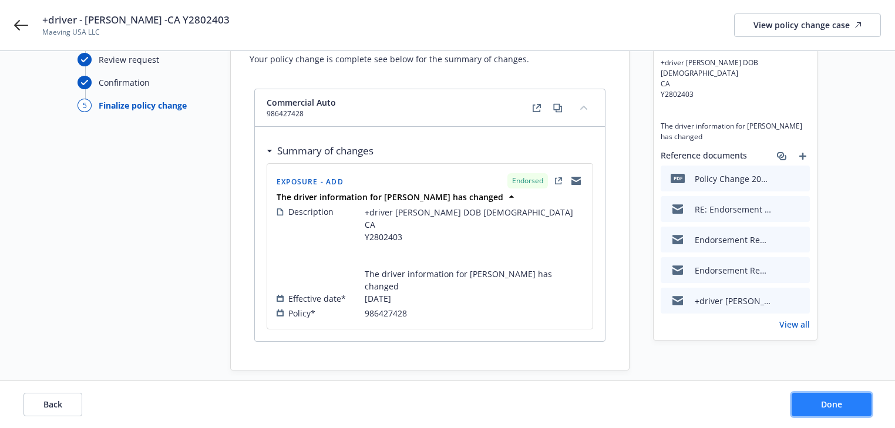
click at [847, 402] on button "Done" at bounding box center [831, 404] width 80 height 23
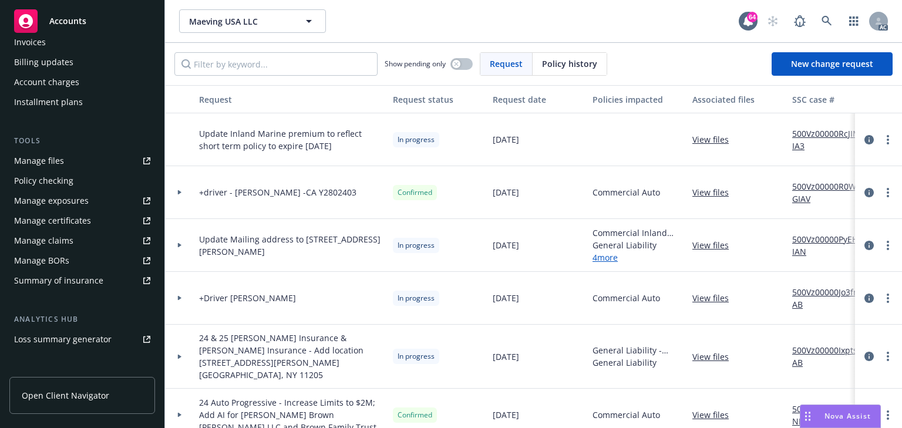
scroll to position [235, 0]
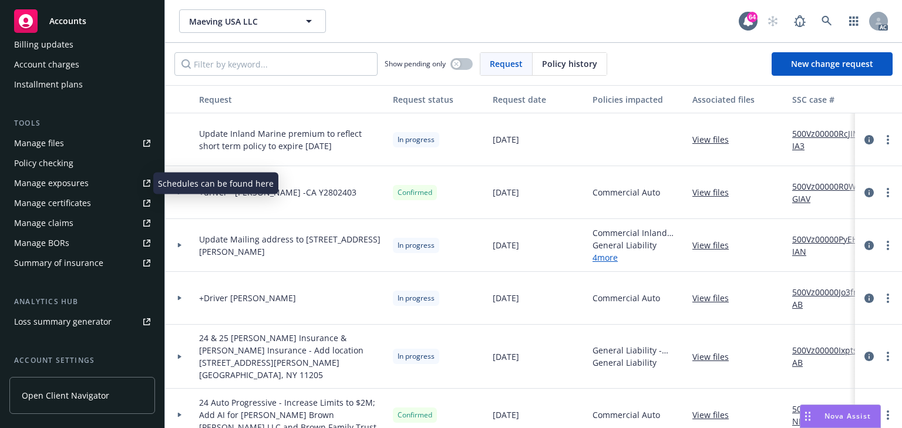
click at [52, 177] on div "Manage exposures" at bounding box center [51, 183] width 75 height 19
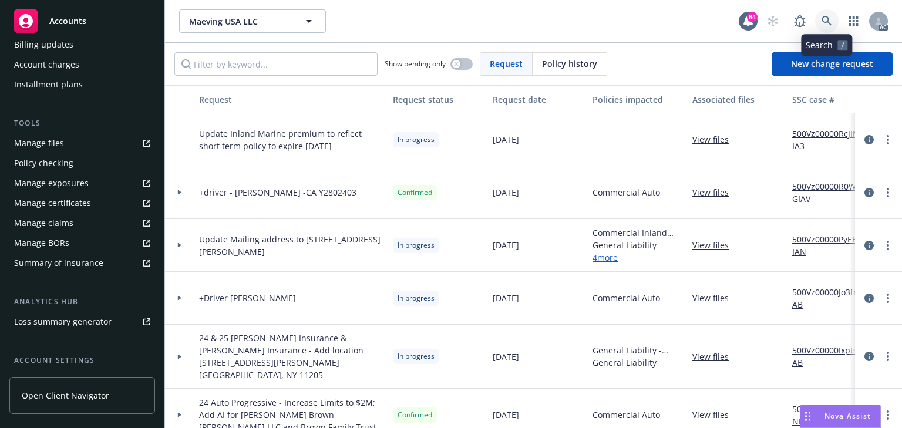
click at [820, 21] on link at bounding box center [826, 20] width 23 height 23
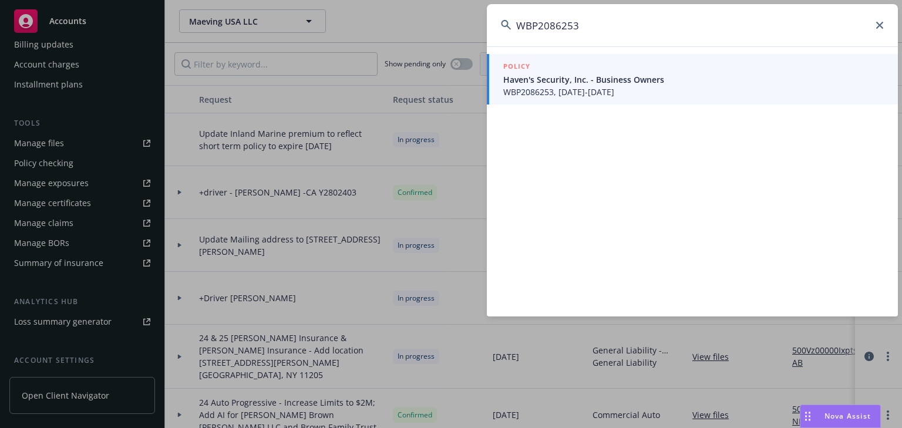
type input "WBP2086253"
click at [553, 82] on span "Haven's Security, Inc. - Business Owners" at bounding box center [693, 79] width 380 height 12
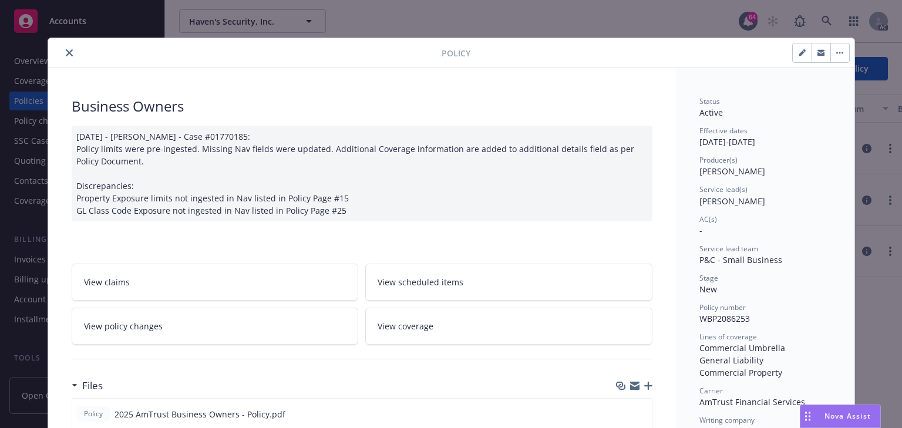
click at [234, 338] on link "View policy changes" at bounding box center [215, 326] width 287 height 37
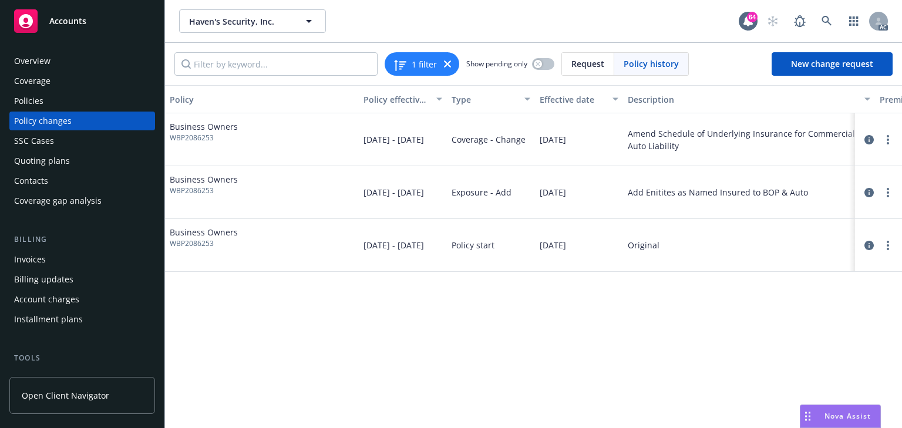
click at [544, 334] on div "Policy Policy effective dates Type Effective date Description Premium change An…" at bounding box center [533, 256] width 737 height 343
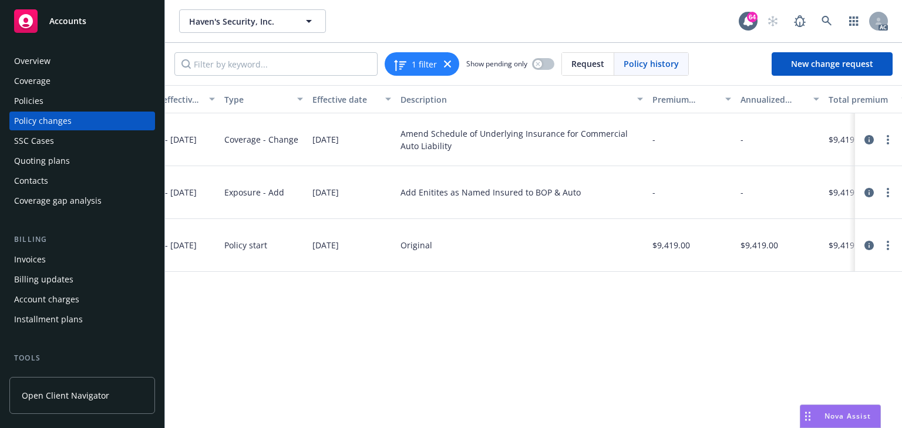
scroll to position [0, 372]
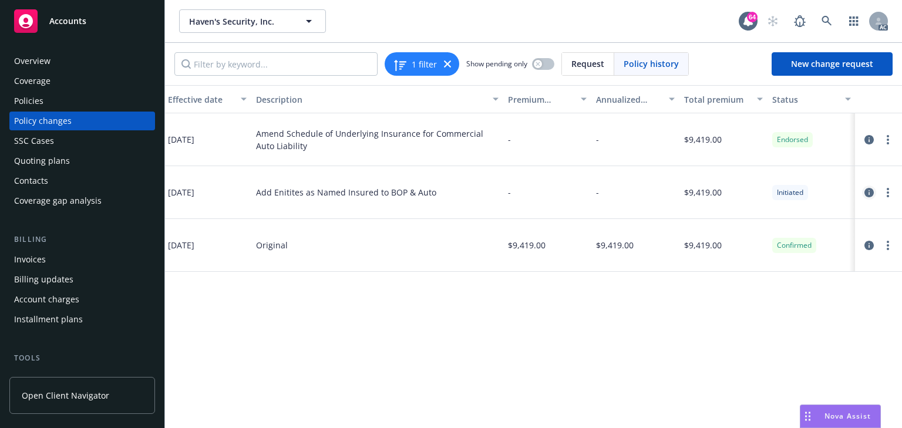
click at [867, 193] on icon "circleInformation" at bounding box center [868, 192] width 9 height 9
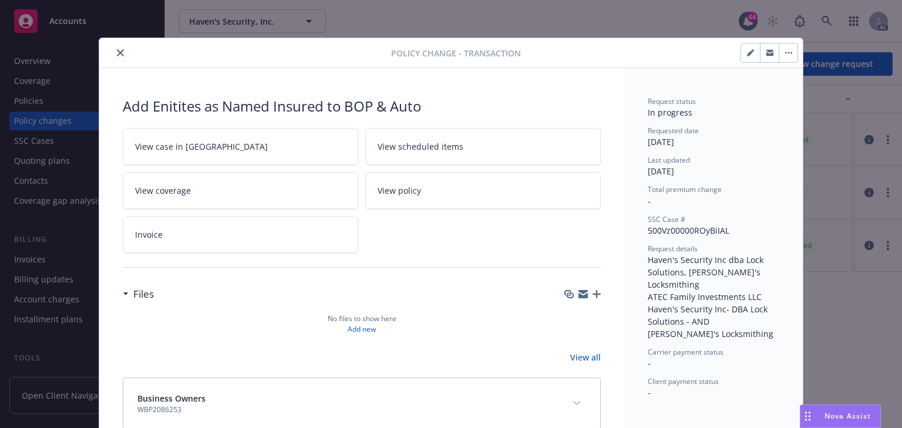
scroll to position [26, 0]
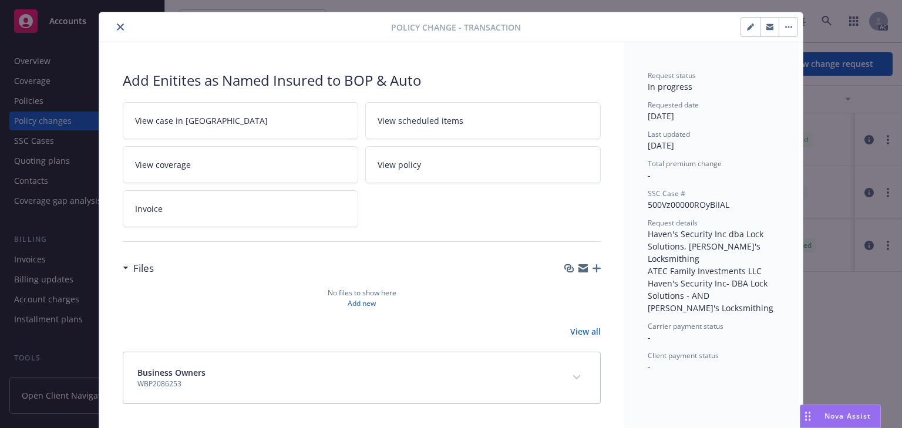
click at [275, 123] on link "View case in [GEOGRAPHIC_DATA]" at bounding box center [240, 120] width 235 height 37
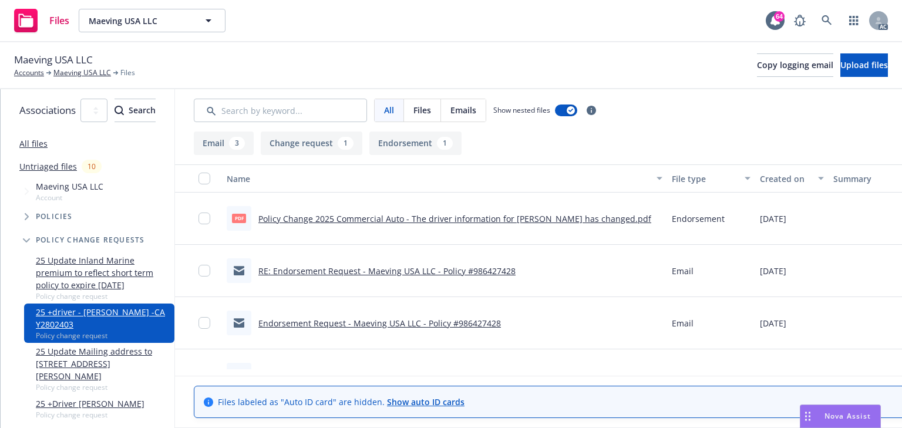
scroll to position [0, 214]
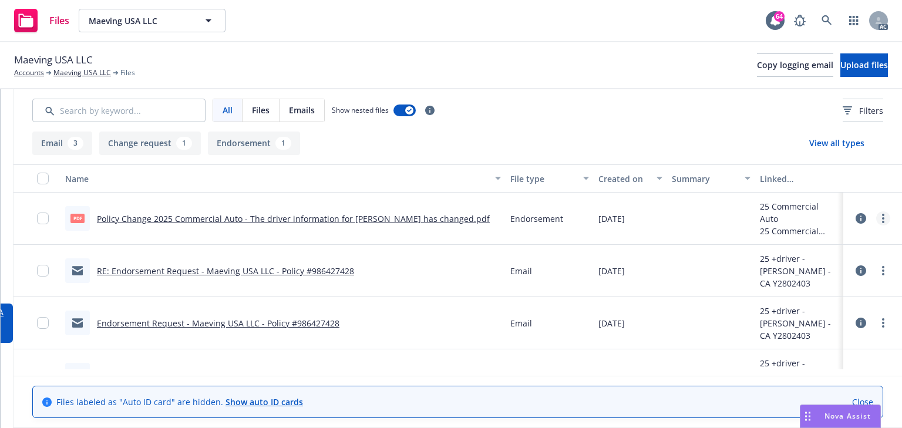
click at [882, 215] on icon "more" at bounding box center [883, 218] width 2 height 9
click at [789, 268] on link "Download" at bounding box center [824, 265] width 117 height 23
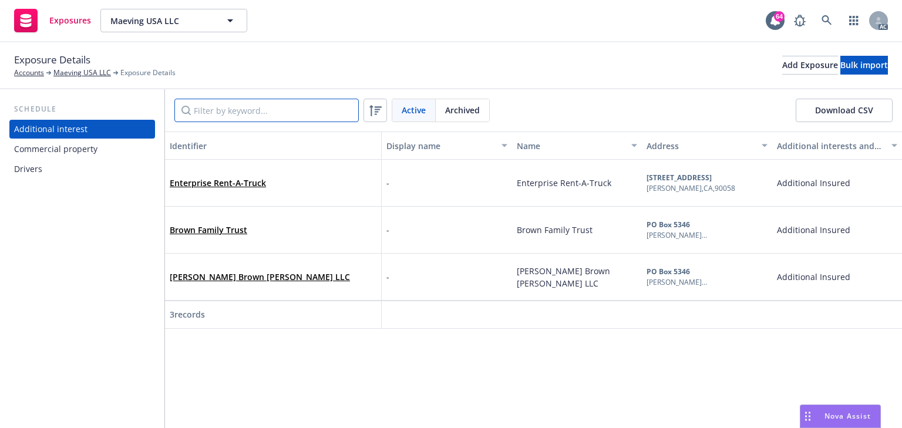
click at [272, 110] on input "Filter by keyword..." at bounding box center [266, 110] width 184 height 23
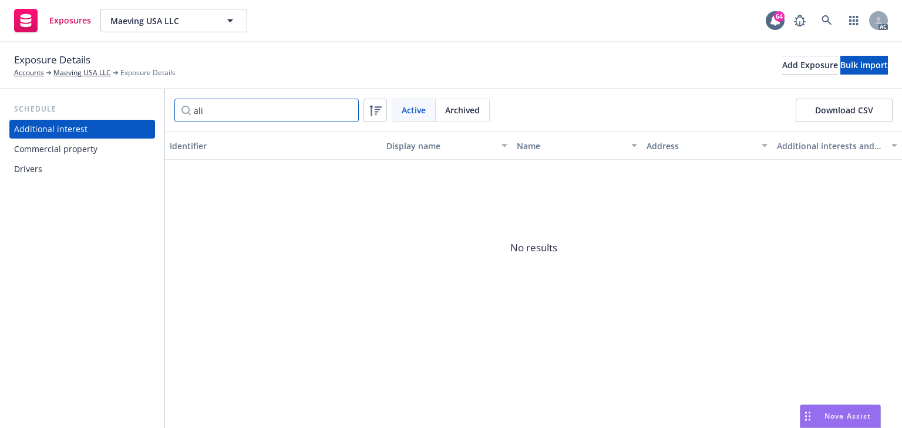
type input "ali"
drag, startPoint x: 31, startPoint y: 171, endPoint x: 112, endPoint y: 150, distance: 83.3
click at [32, 171] on div "Drivers" at bounding box center [28, 169] width 28 height 19
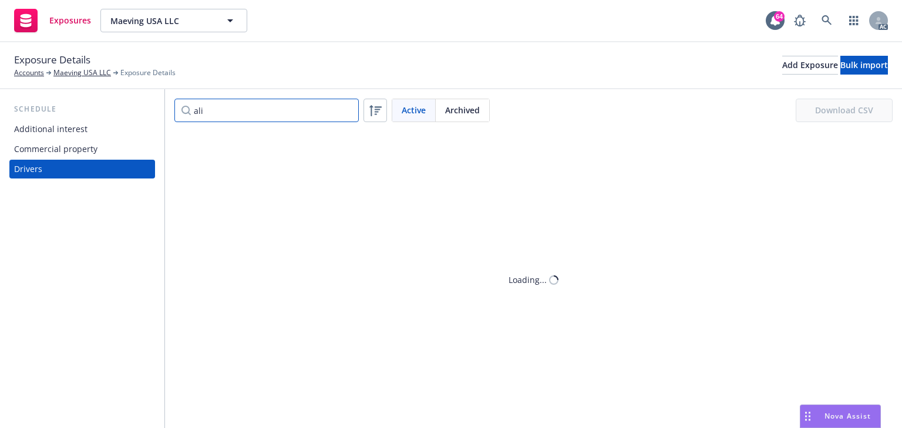
drag, startPoint x: 228, startPoint y: 107, endPoint x: 154, endPoint y: 117, distance: 74.7
click at [154, 117] on div "Schedule Additional interest Commercial property Drivers ali Active Archived Do…" at bounding box center [451, 258] width 902 height 339
click at [266, 110] on input "ali" at bounding box center [266, 110] width 184 height 23
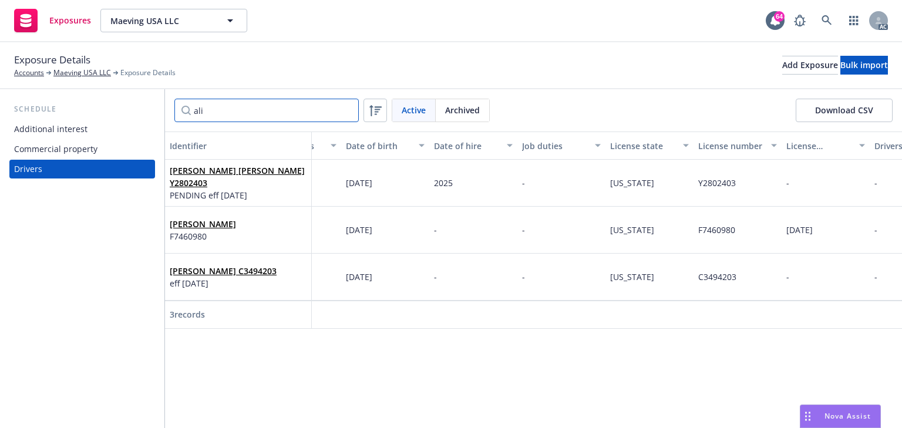
scroll to position [0, 257]
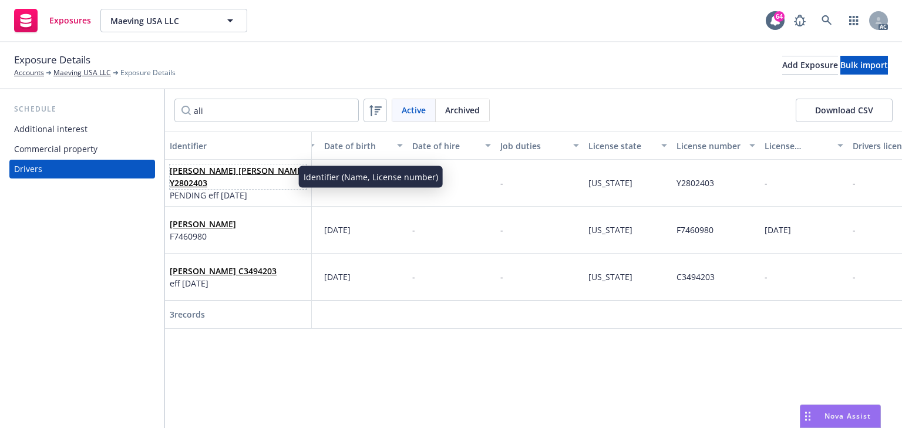
click at [238, 175] on link "Alistair Damien Nash Y2802403" at bounding box center [237, 176] width 135 height 23
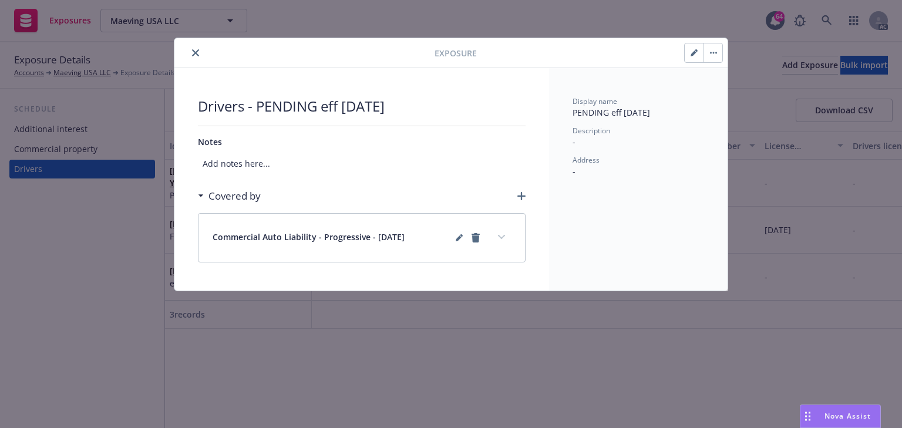
click at [503, 244] on button "expand content" at bounding box center [501, 237] width 19 height 19
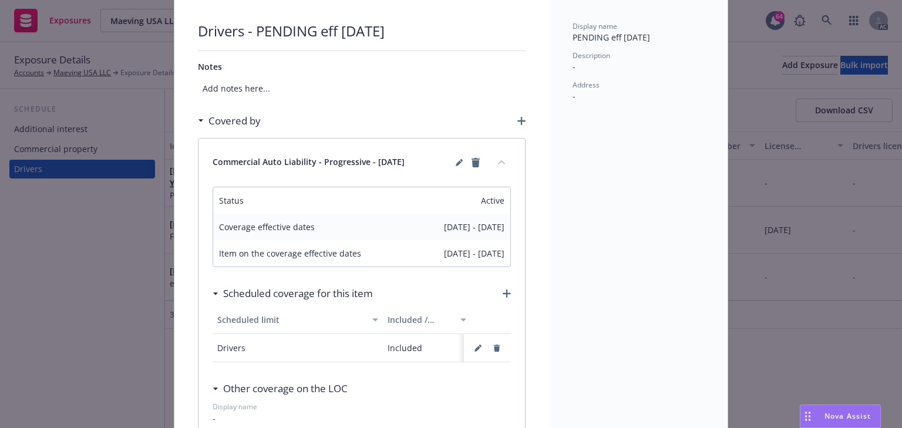
scroll to position [94, 0]
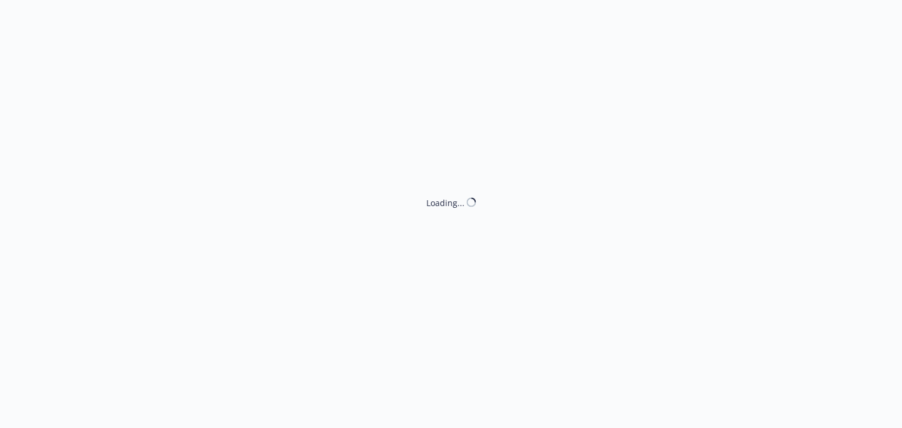
select select "ACCEPTED"
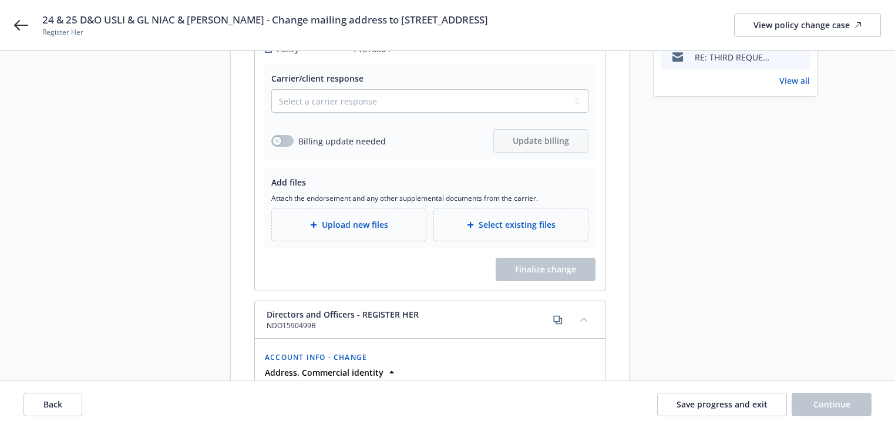
scroll to position [233, 0]
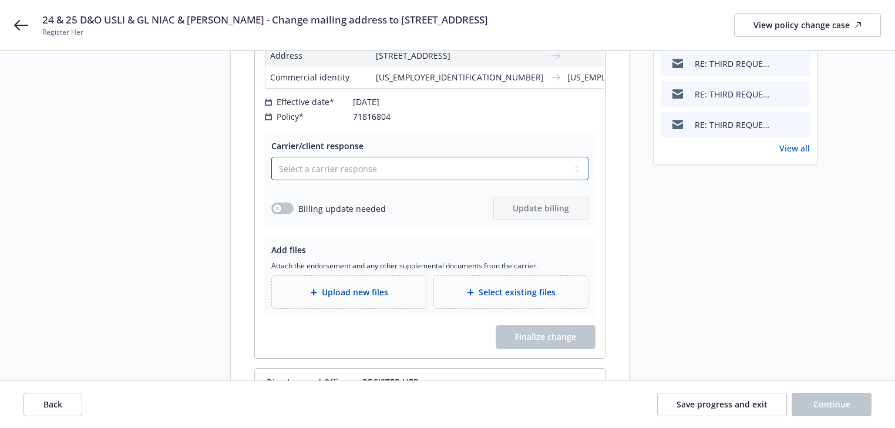
click at [334, 178] on select "Select a carrier response Accepted Accepted with revision No endorsement needed…" at bounding box center [429, 168] width 317 height 23
select select "DECLINED_BY_CLIENT"
click at [271, 169] on select "Select a carrier response Accepted Accepted with revision No endorsement needed…" at bounding box center [429, 168] width 317 height 23
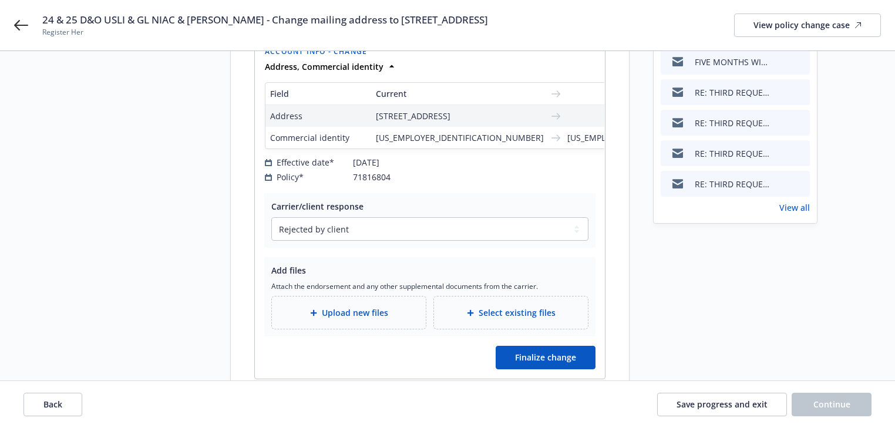
scroll to position [235, 0]
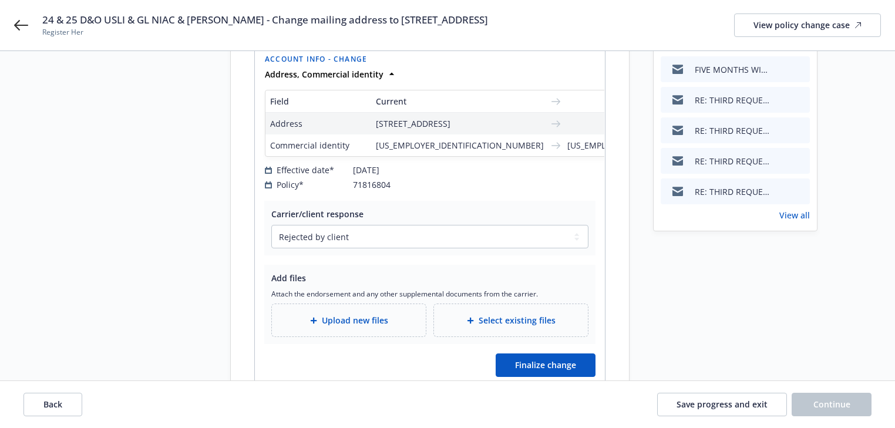
scroll to position [188, 0]
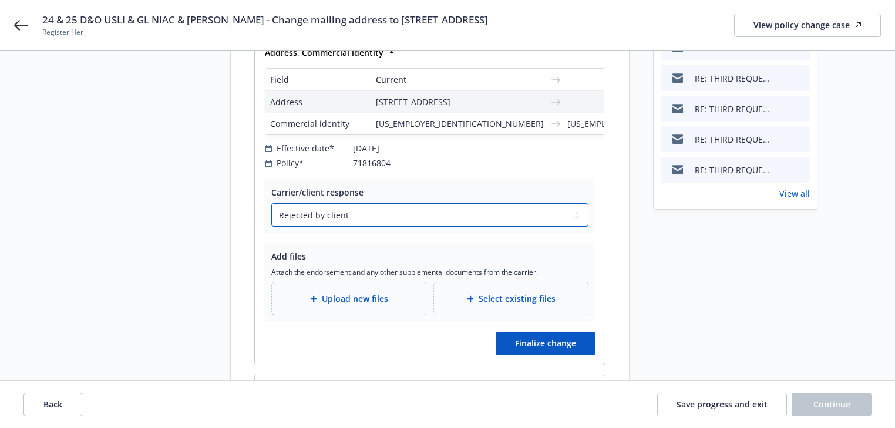
click at [357, 227] on select "Select a carrier response Accepted Accepted with revision No endorsement needed…" at bounding box center [429, 214] width 317 height 23
drag, startPoint x: 357, startPoint y: 227, endPoint x: 276, endPoint y: 222, distance: 81.2
click at [276, 222] on select "Select a carrier response Accepted Accepted with revision No endorsement needed…" at bounding box center [429, 214] width 317 height 23
click at [336, 227] on select "Select a carrier response Accepted Accepted with revision No endorsement needed…" at bounding box center [429, 214] width 317 height 23
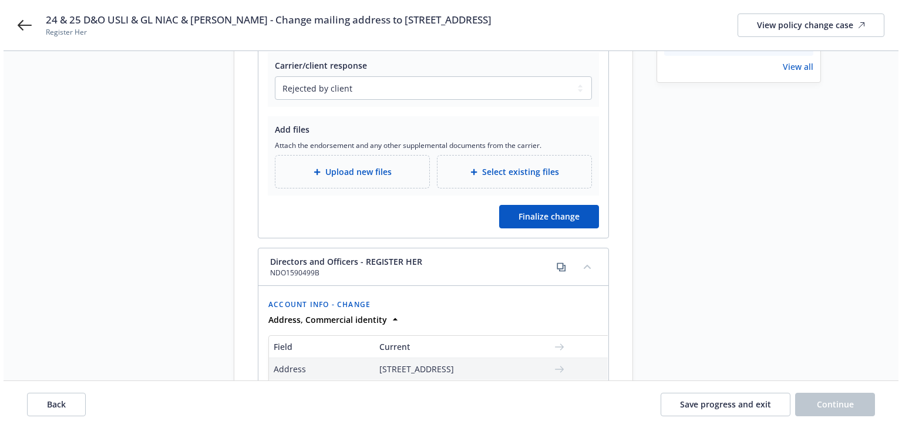
scroll to position [329, 0]
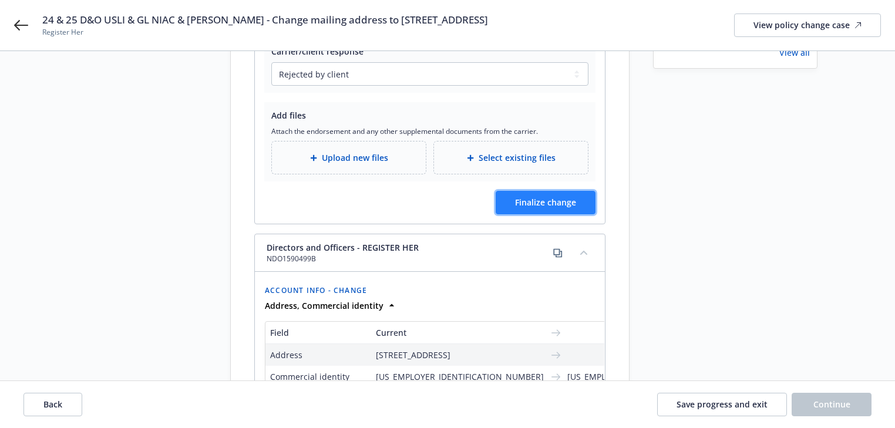
click at [575, 208] on span "Finalize change" at bounding box center [545, 202] width 61 height 11
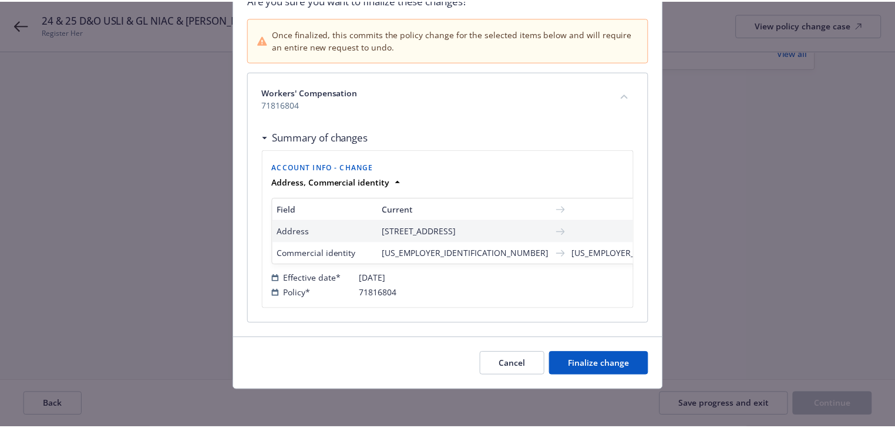
scroll to position [127, 0]
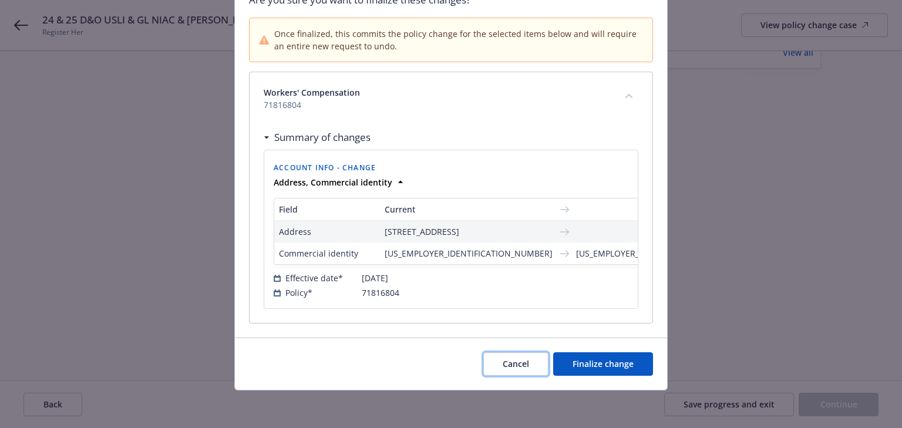
click at [521, 356] on button "Cancel" at bounding box center [515, 363] width 65 height 23
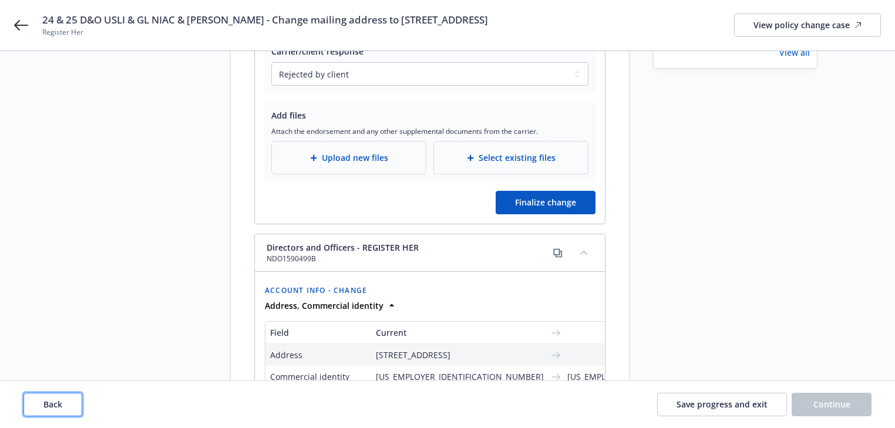
click at [49, 405] on span "Back" at bounding box center [52, 404] width 19 height 11
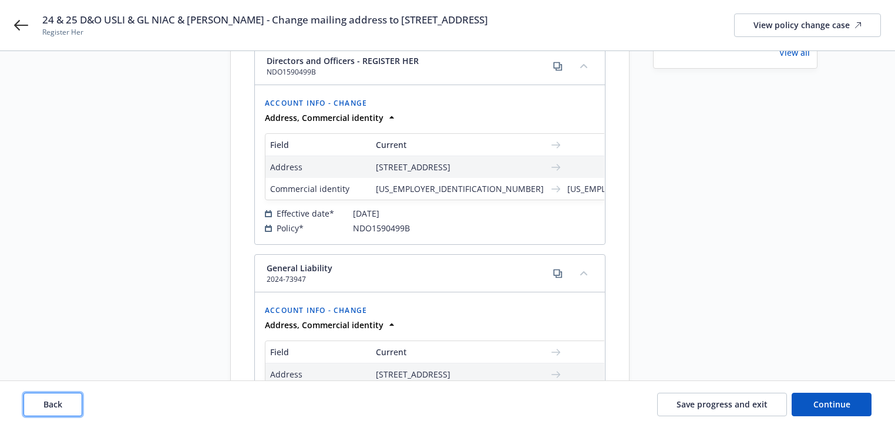
click at [49, 405] on span "Back" at bounding box center [52, 404] width 19 height 11
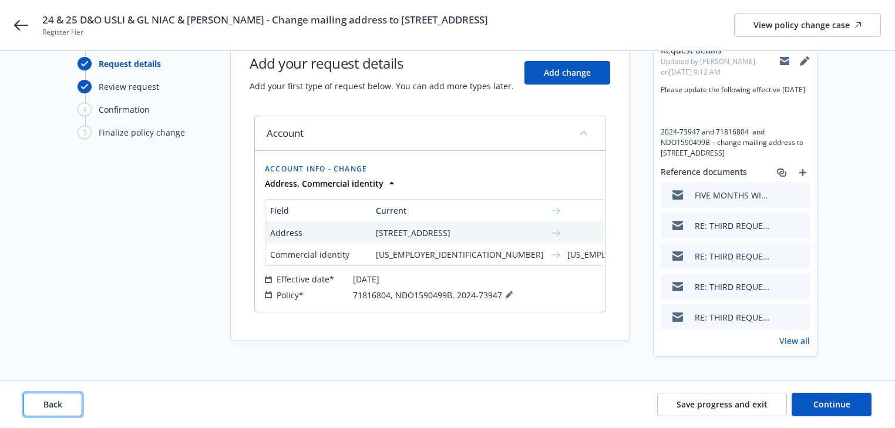
click at [49, 405] on span "Back" at bounding box center [52, 404] width 19 height 11
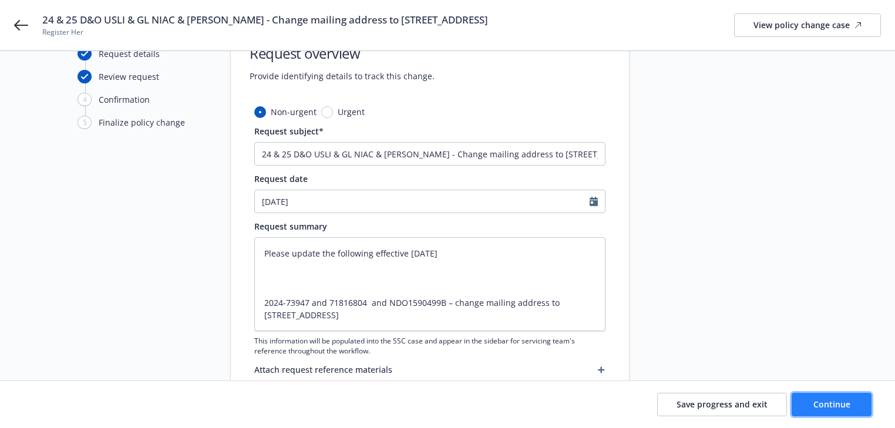
click at [864, 415] on button "Continue" at bounding box center [831, 404] width 80 height 23
type textarea "x"
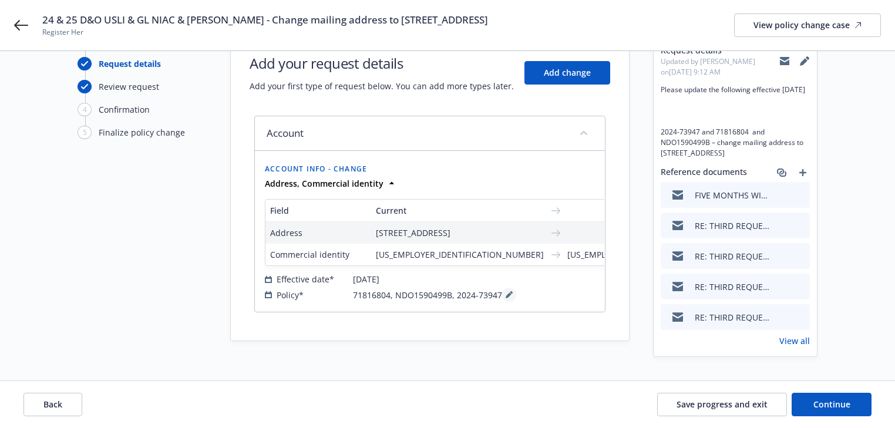
click at [506, 298] on icon at bounding box center [509, 294] width 7 height 7
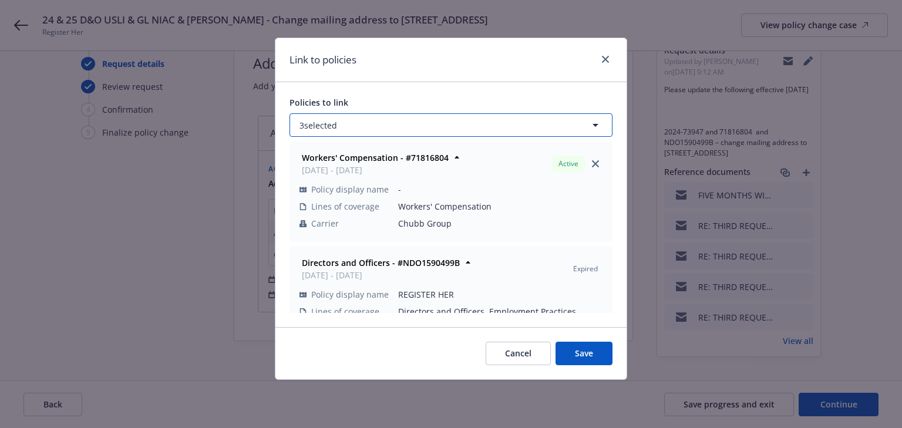
click at [376, 119] on button "3 selected" at bounding box center [450, 124] width 323 height 23
select select "ACTIVE"
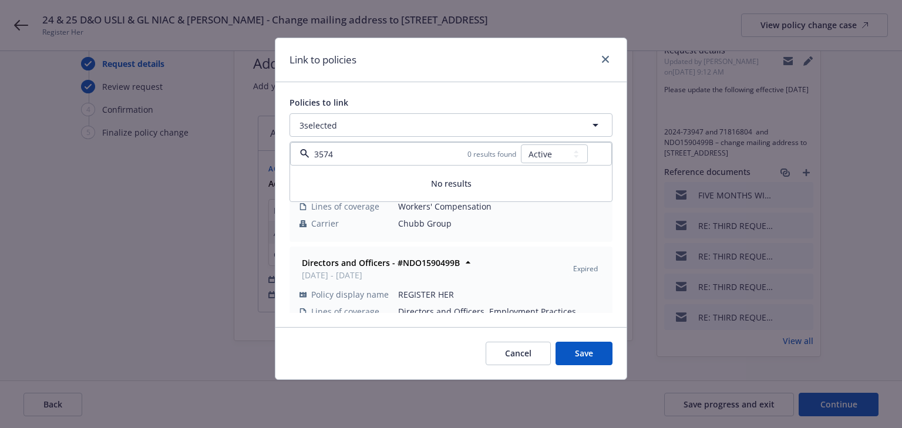
type input "3574"
click at [512, 87] on div "Policies to link 3 selected 3574 0 results found All Active Upcoming Expired Ca…" at bounding box center [450, 204] width 351 height 245
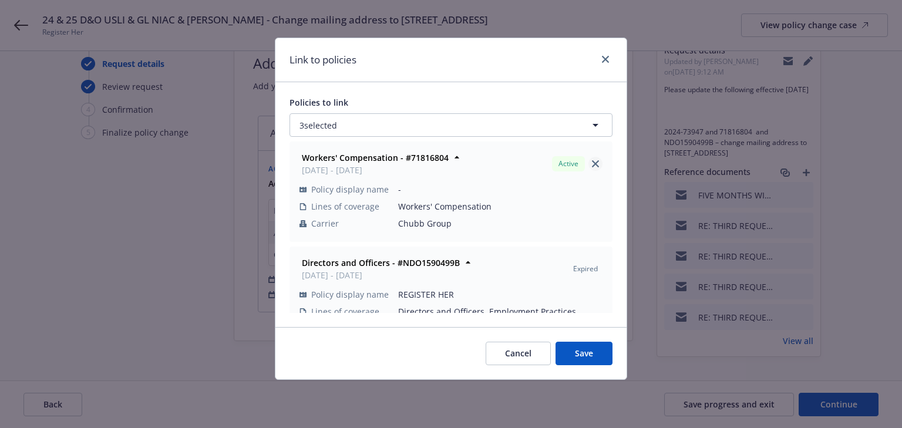
click at [592, 167] on icon "close" at bounding box center [595, 163] width 7 height 7
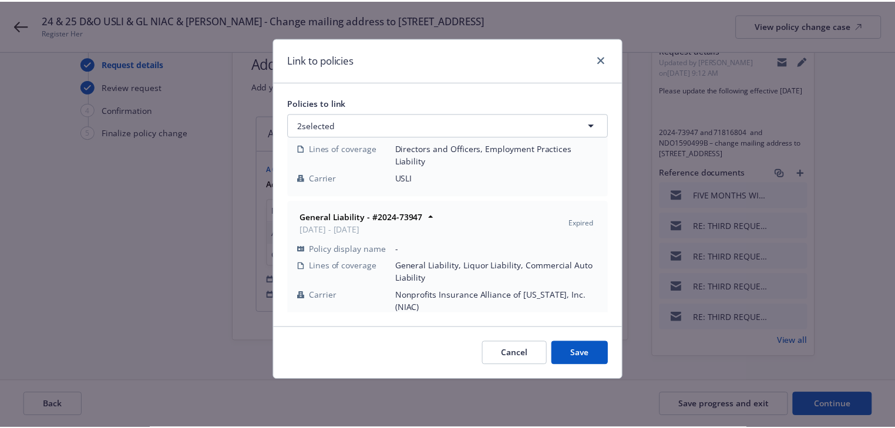
scroll to position [70, 0]
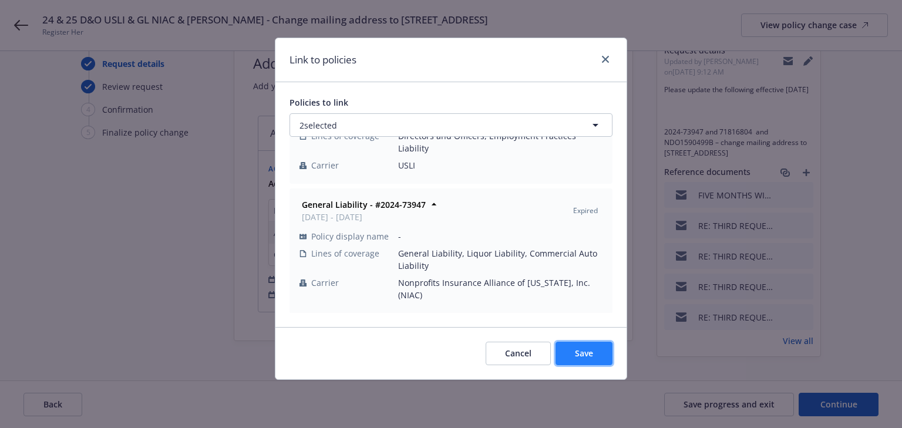
click at [587, 348] on span "Save" at bounding box center [584, 353] width 18 height 11
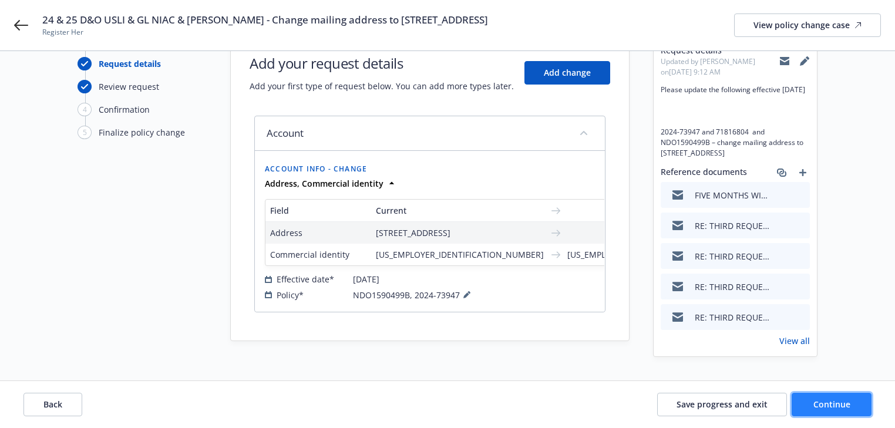
click at [815, 409] on span "Continue" at bounding box center [831, 404] width 37 height 11
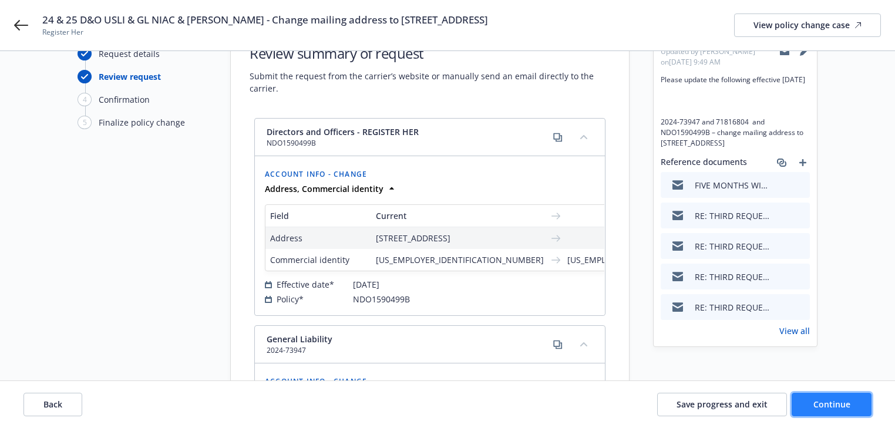
click at [815, 409] on span "Continue" at bounding box center [831, 404] width 37 height 11
select select "ACCEPTED"
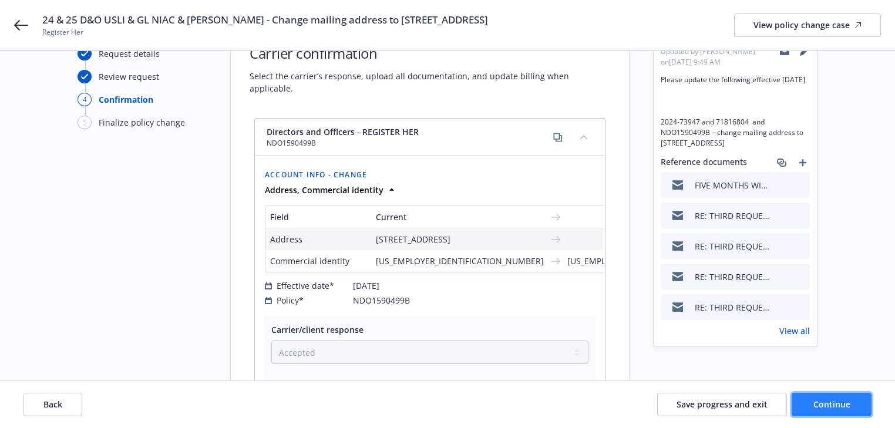
click at [815, 409] on span "Continue" at bounding box center [831, 404] width 37 height 11
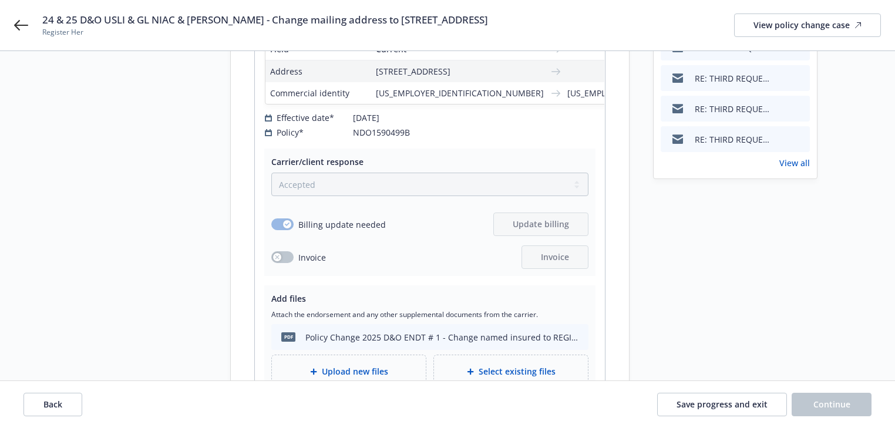
scroll to position [238, 0]
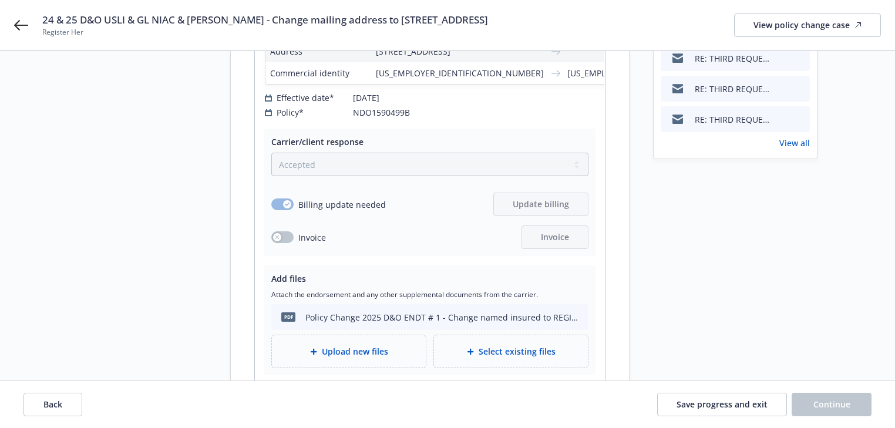
click at [800, 149] on link "View all" at bounding box center [794, 143] width 31 height 12
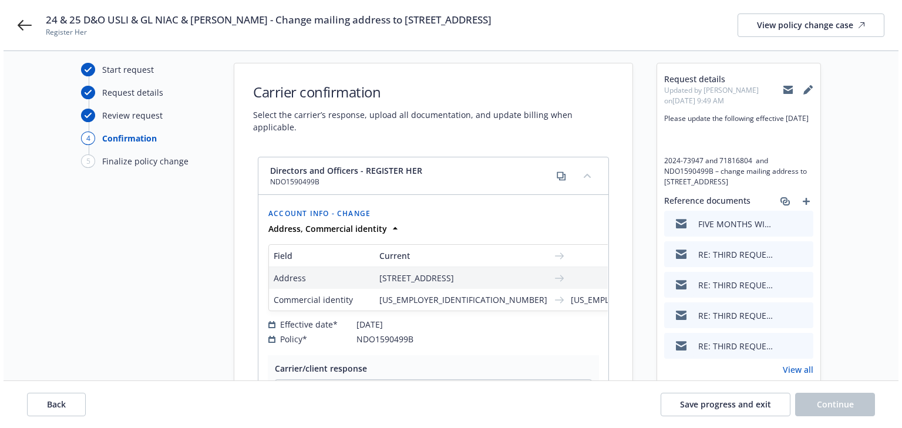
scroll to position [0, 0]
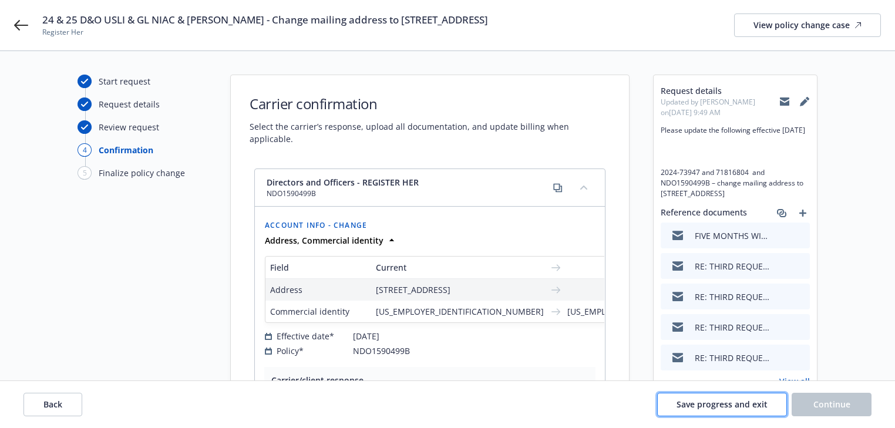
click at [753, 412] on button "Save progress and exit" at bounding box center [722, 404] width 130 height 23
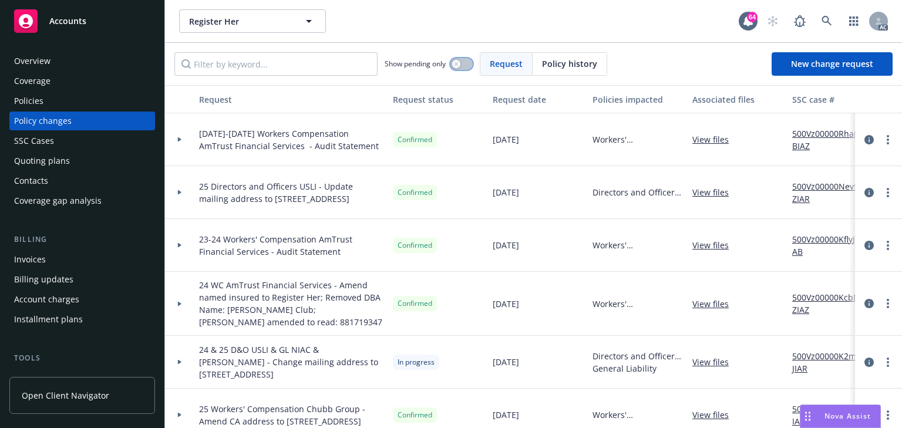
click at [460, 67] on button "button" at bounding box center [461, 64] width 22 height 12
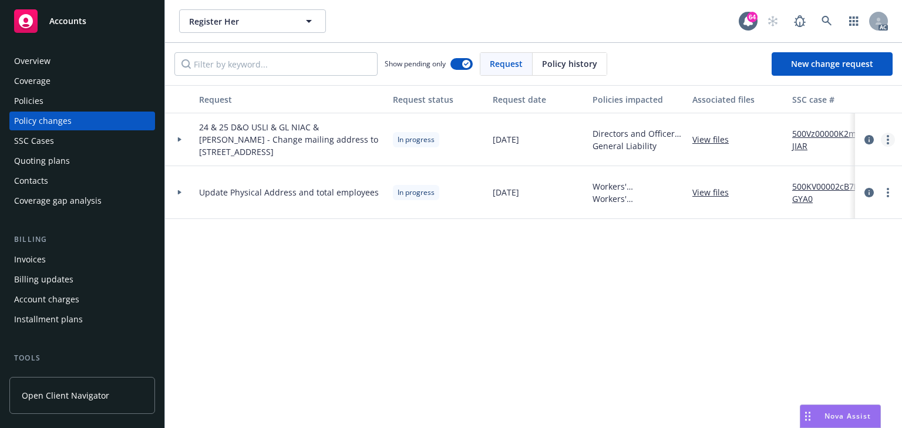
click at [888, 143] on circle "more" at bounding box center [888, 143] width 2 height 2
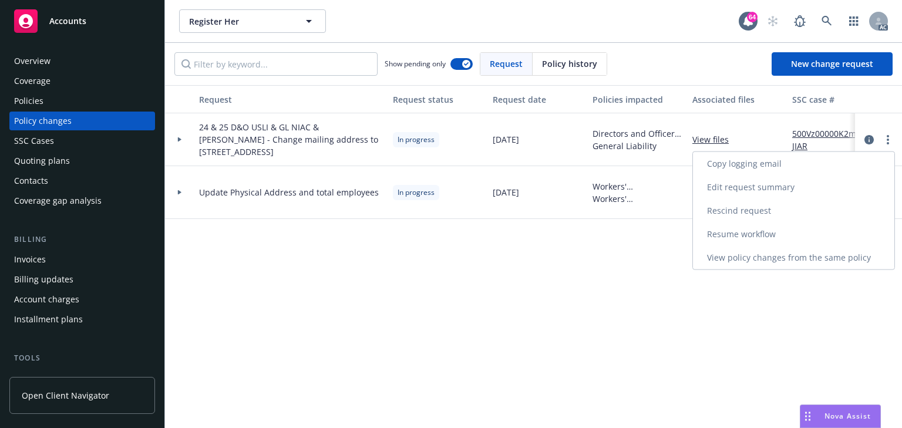
click at [737, 235] on link "Resume workflow" at bounding box center [793, 234] width 201 height 23
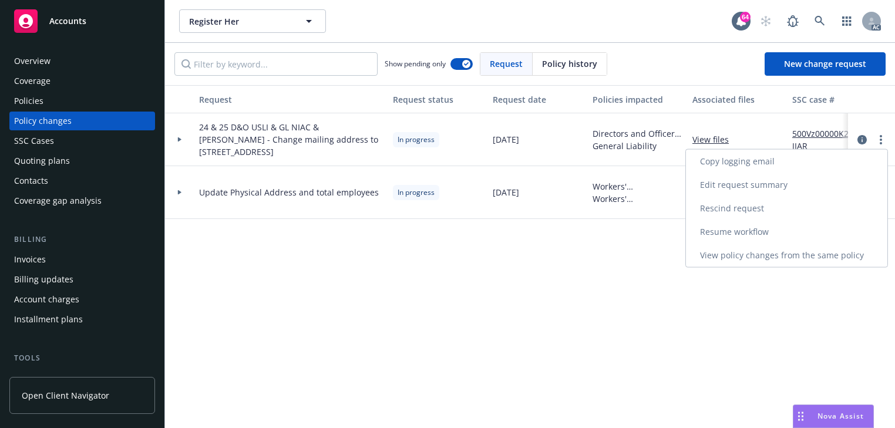
select select "ACCEPTED"
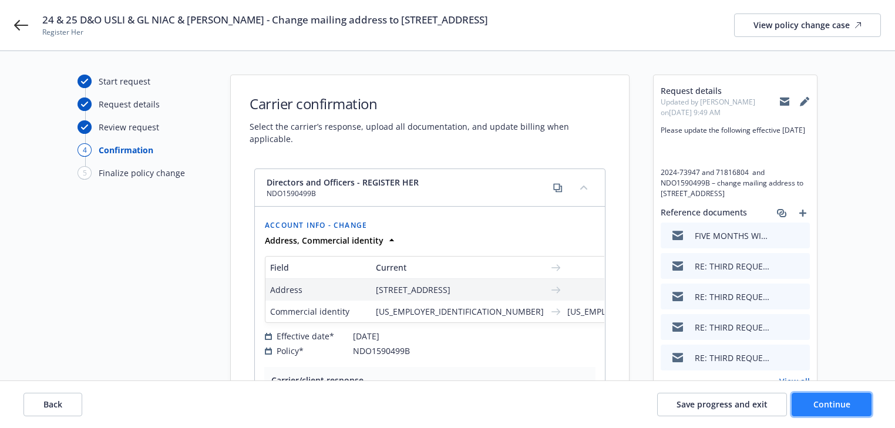
click at [833, 402] on span "Continue" at bounding box center [831, 404] width 37 height 11
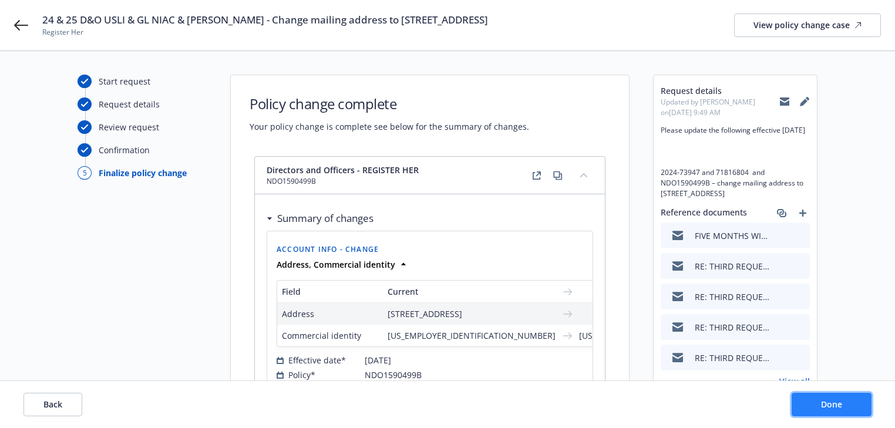
click at [833, 402] on span "Done" at bounding box center [831, 404] width 21 height 11
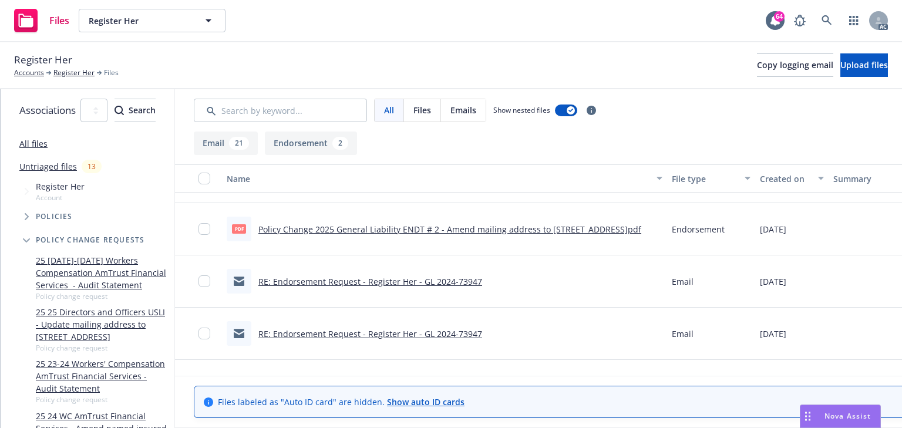
scroll to position [0, 214]
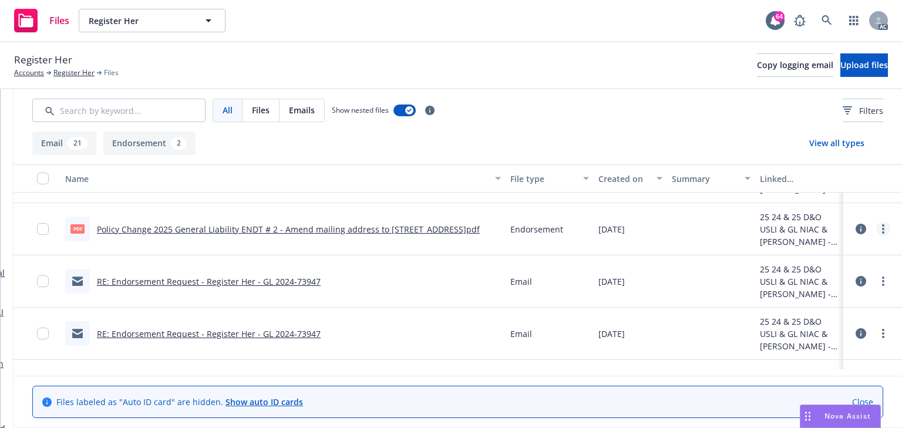
click at [882, 228] on circle "more" at bounding box center [883, 229] width 2 height 2
click at [801, 279] on link "Download" at bounding box center [824, 276] width 117 height 23
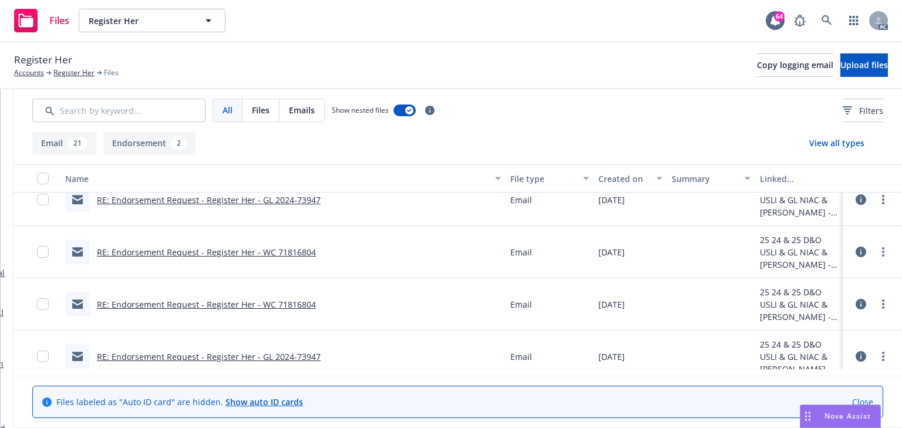
scroll to position [986, 0]
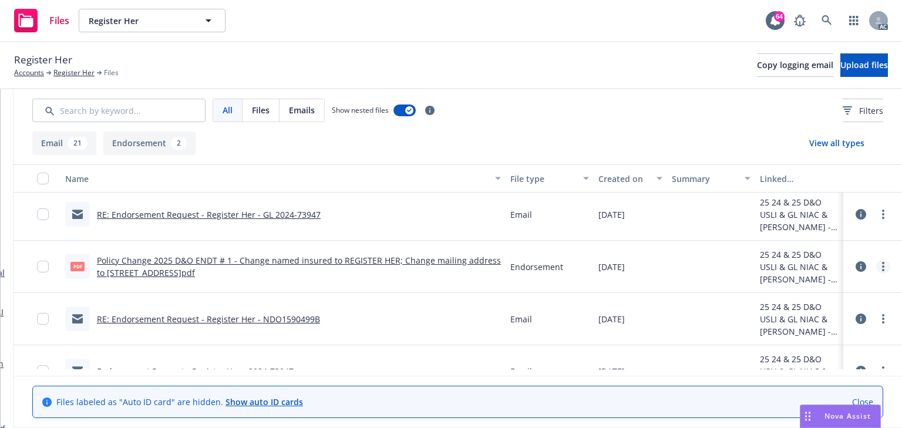
click at [876, 269] on link "more" at bounding box center [883, 267] width 14 height 14
click at [793, 319] on link "Download" at bounding box center [824, 313] width 117 height 23
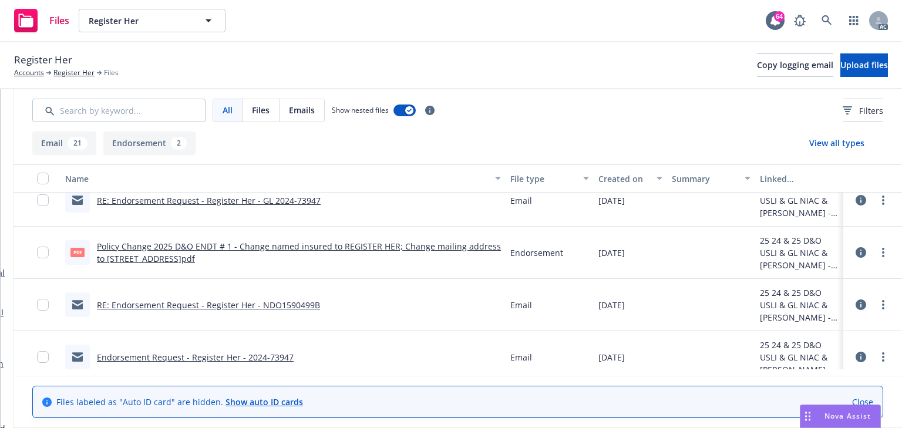
scroll to position [1014, 0]
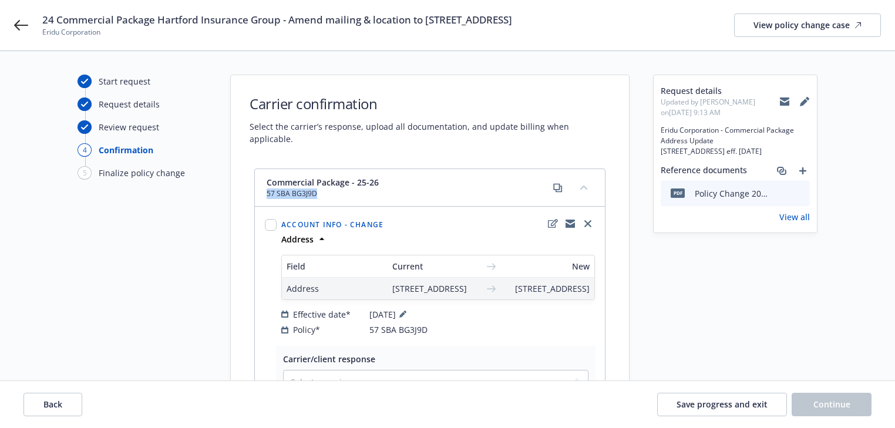
drag, startPoint x: 324, startPoint y: 182, endPoint x: 267, endPoint y: 182, distance: 57.5
click at [267, 188] on span "57 SBA BG3J9D" at bounding box center [323, 193] width 112 height 11
copy span "57 SBA BG3J9D"
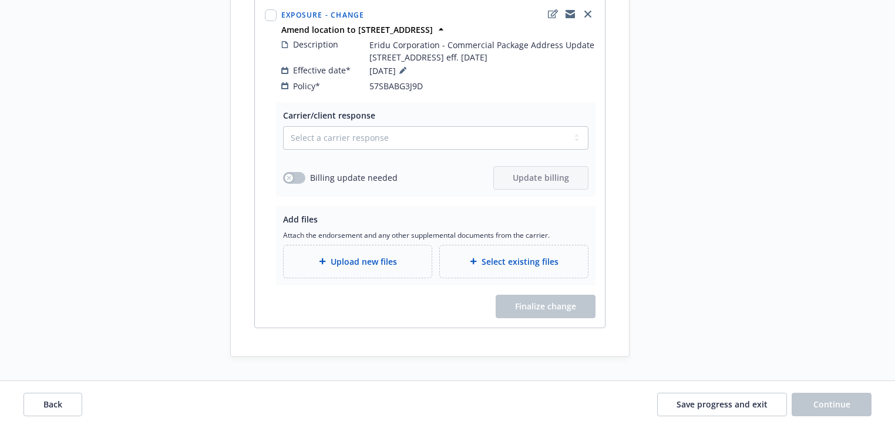
scroll to position [662, 0]
click at [46, 411] on button "Back" at bounding box center [52, 404] width 59 height 23
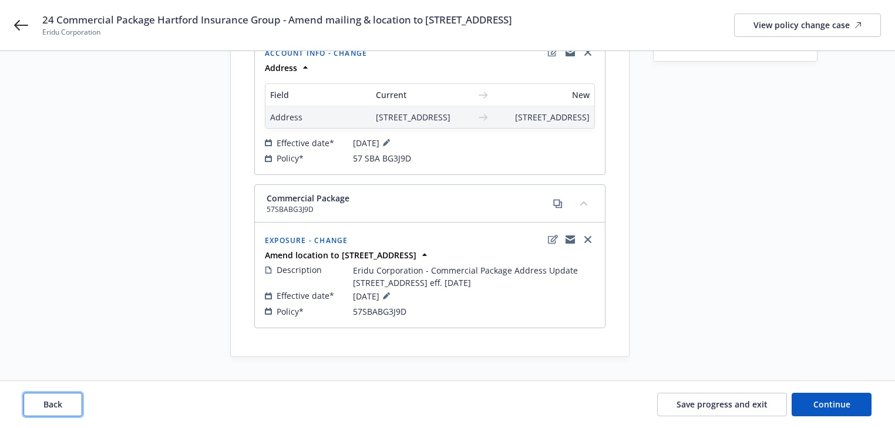
scroll to position [194, 0]
click at [48, 404] on span "Back" at bounding box center [52, 404] width 19 height 11
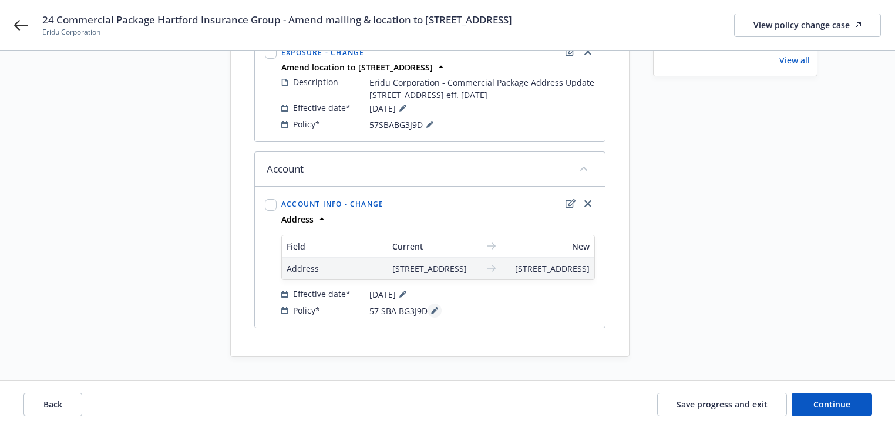
click at [434, 312] on icon at bounding box center [434, 310] width 7 height 7
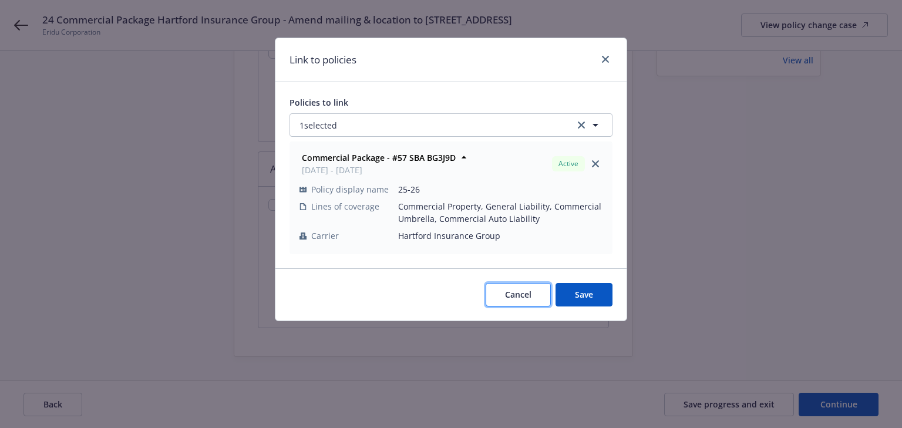
click at [532, 300] on button "Cancel" at bounding box center [518, 294] width 65 height 23
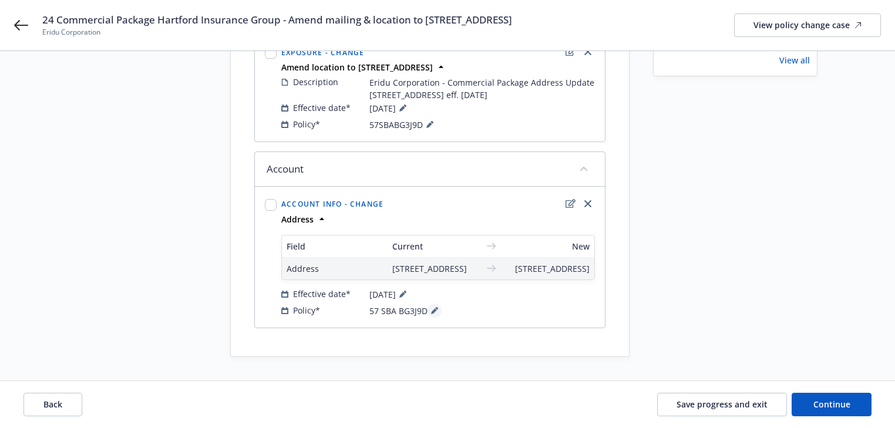
click at [431, 312] on icon at bounding box center [434, 311] width 6 height 6
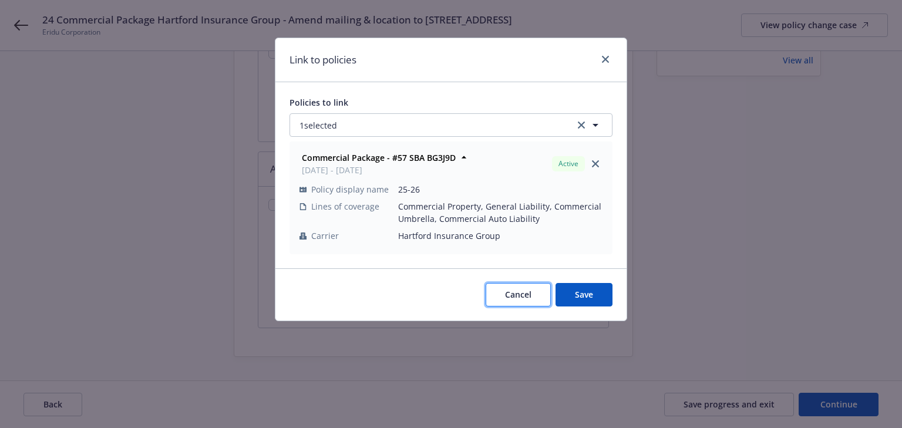
click at [519, 295] on span "Cancel" at bounding box center [518, 294] width 26 height 11
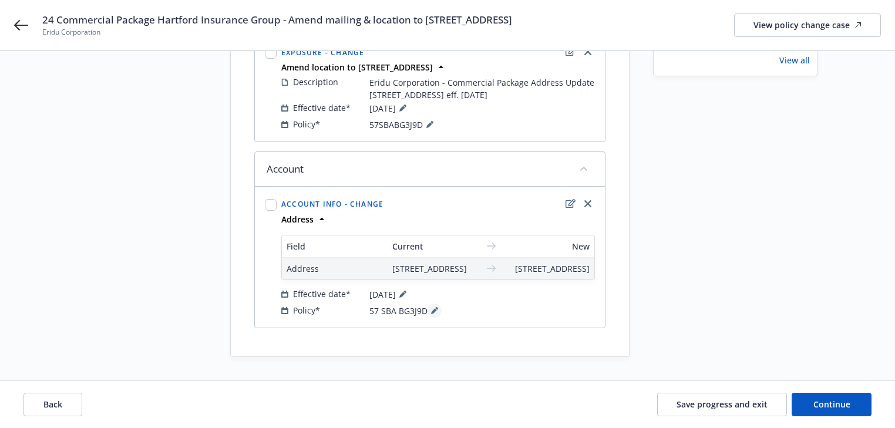
click at [431, 314] on icon at bounding box center [434, 310] width 7 height 7
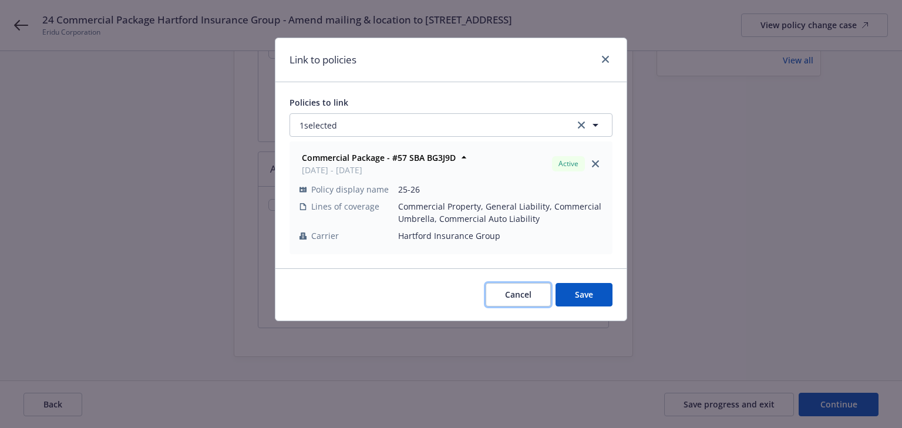
click at [514, 287] on button "Cancel" at bounding box center [518, 294] width 65 height 23
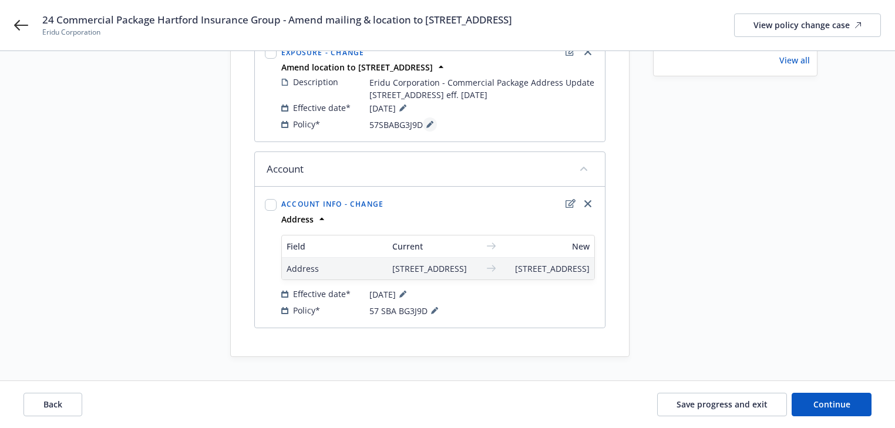
click at [427, 121] on icon at bounding box center [429, 124] width 7 height 7
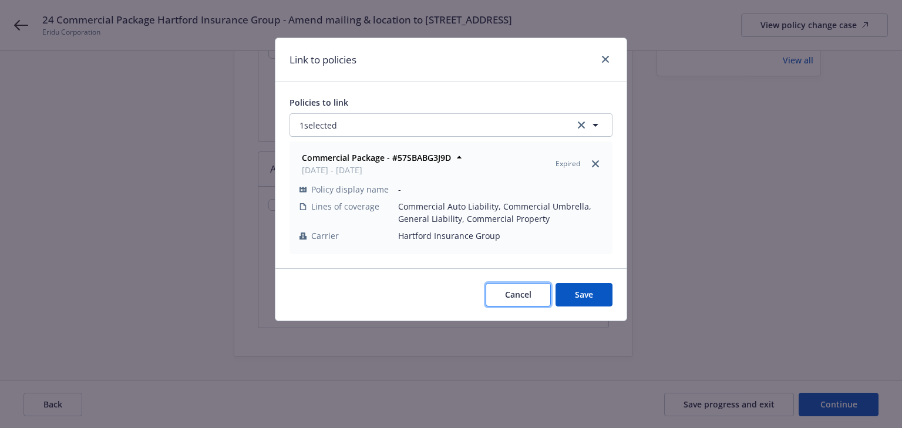
click at [517, 291] on span "Cancel" at bounding box center [518, 294] width 26 height 11
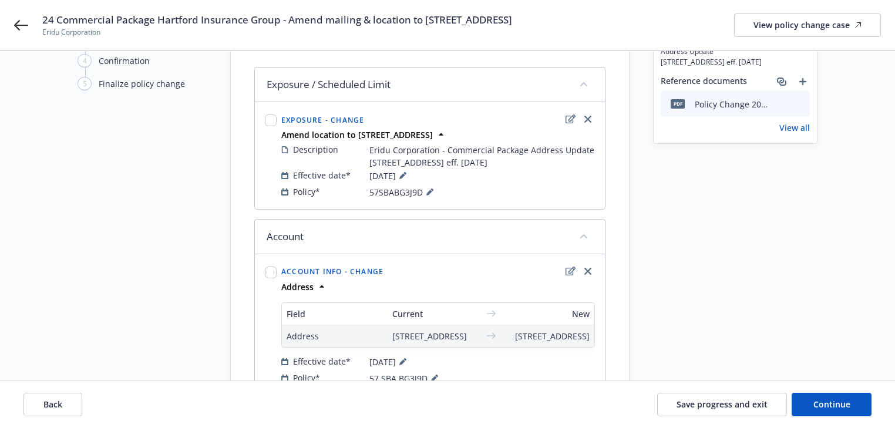
scroll to position [85, 0]
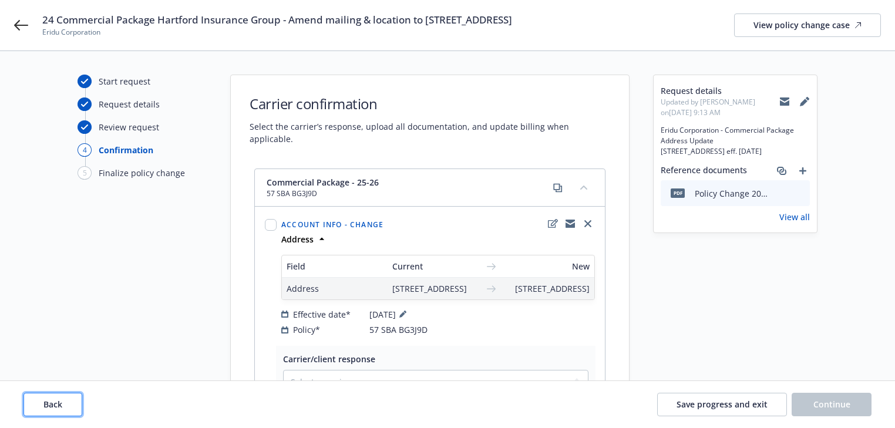
click at [71, 406] on button "Back" at bounding box center [52, 404] width 59 height 23
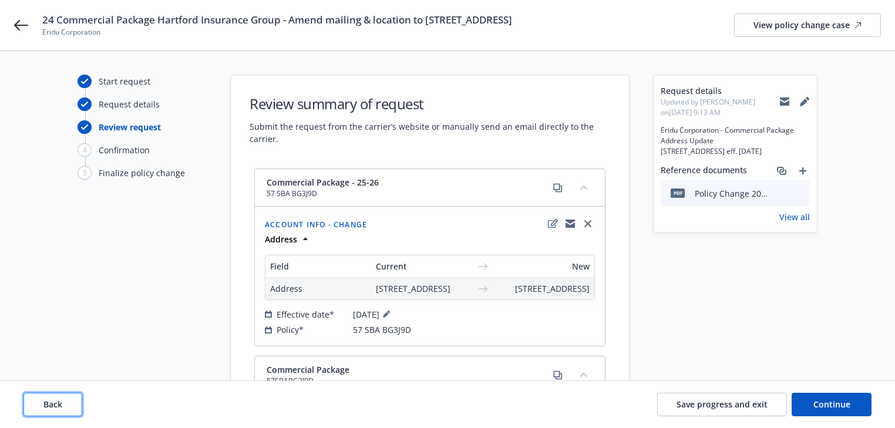
click at [71, 406] on button "Back" at bounding box center [52, 404] width 59 height 23
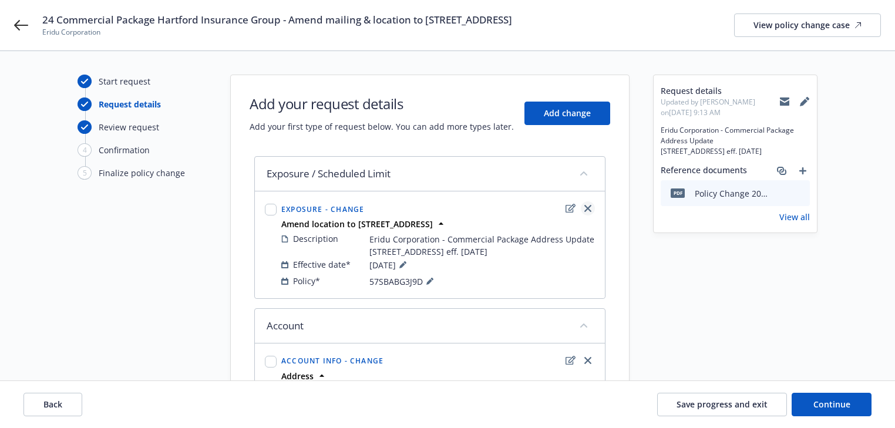
click at [592, 208] on link "close" at bounding box center [588, 208] width 14 height 14
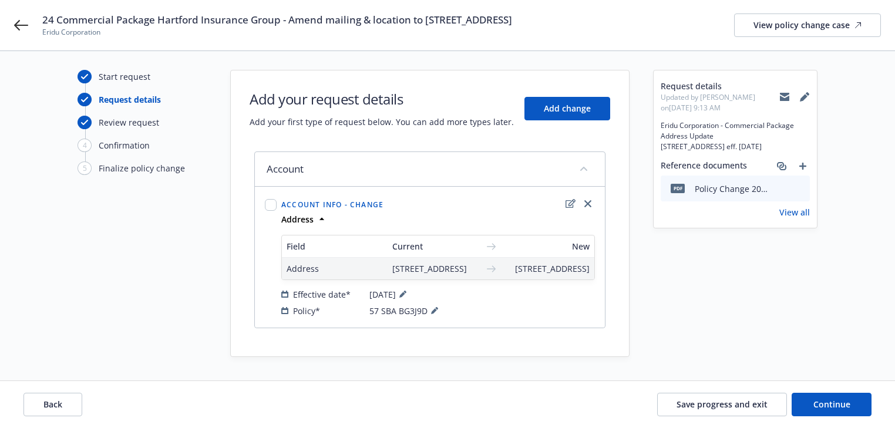
scroll to position [28, 0]
click at [410, 298] on button at bounding box center [403, 294] width 14 height 14
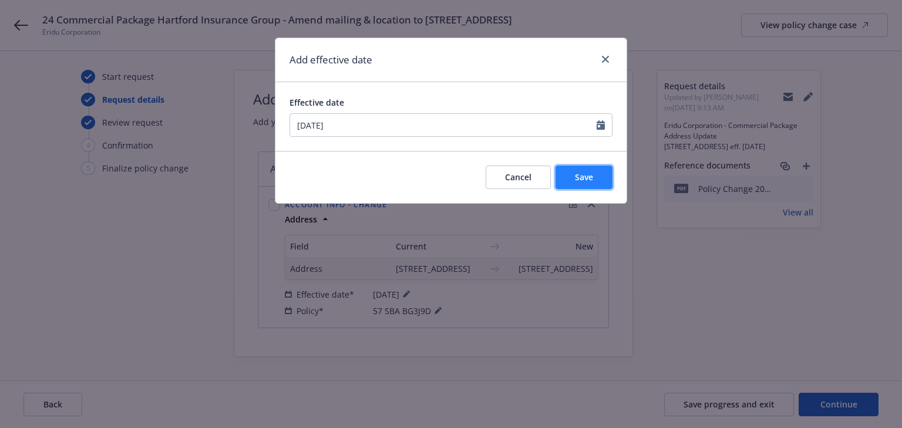
click at [580, 181] on span "Save" at bounding box center [584, 176] width 18 height 11
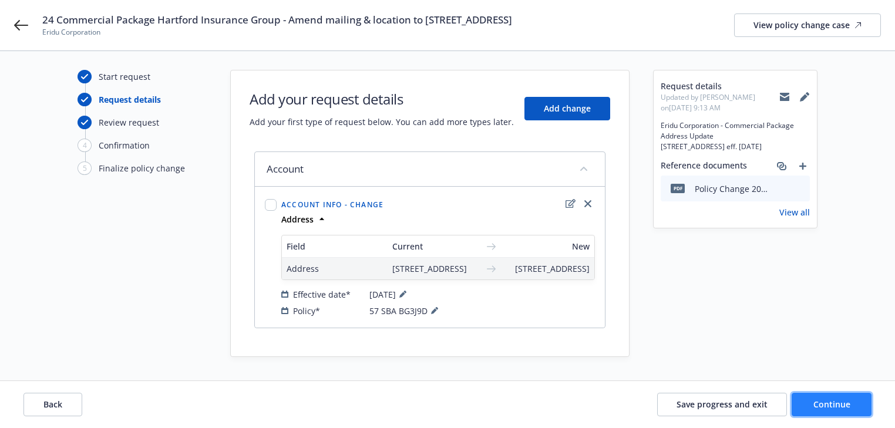
click at [810, 396] on button "Continue" at bounding box center [831, 404] width 80 height 23
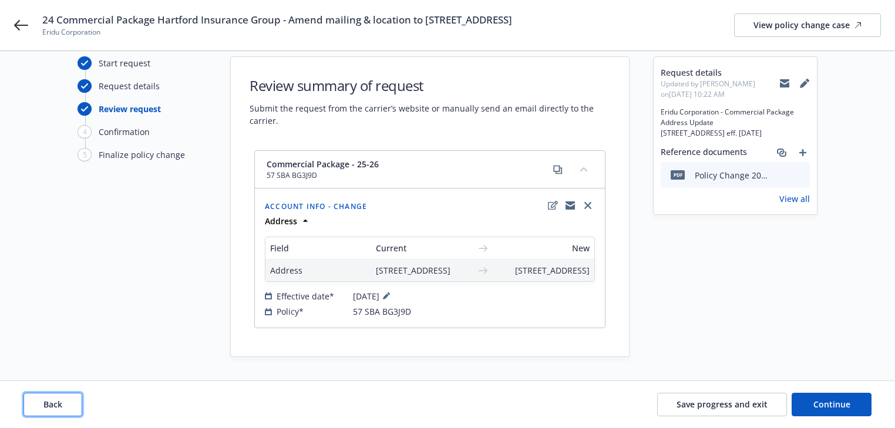
click at [69, 413] on button "Back" at bounding box center [52, 404] width 59 height 23
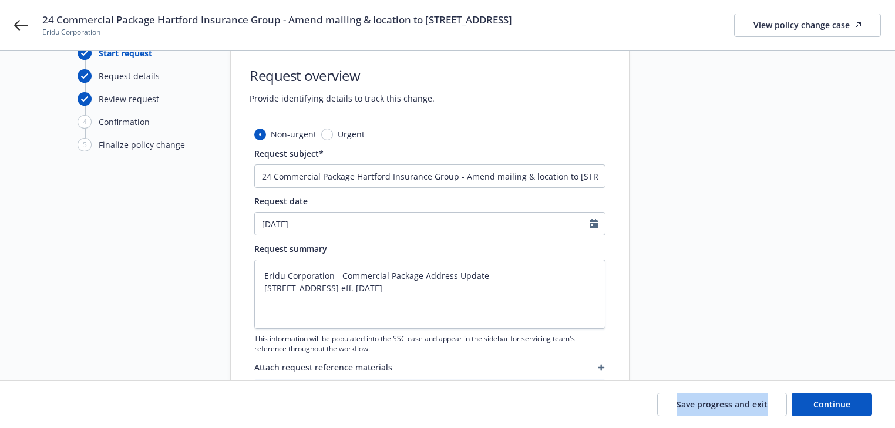
click at [69, 413] on div "Save progress and exit Continue" at bounding box center [447, 404] width 848 height 23
drag, startPoint x: 504, startPoint y: 295, endPoint x: 420, endPoint y: 291, distance: 84.0
click at [420, 291] on textarea "Eridu Corporation - Commercial Package Address Update [STREET_ADDRESS] eff. [DA…" at bounding box center [429, 294] width 351 height 69
type textarea "x"
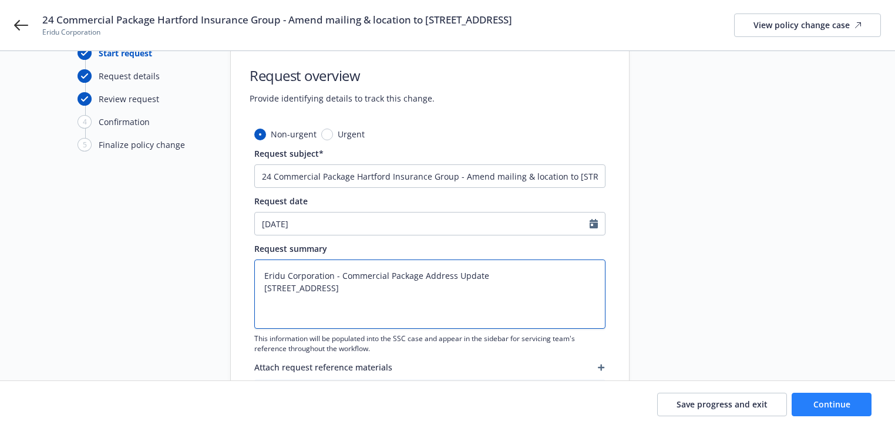
type textarea "Eridu Corporation - Commercial Package Address Update [STREET_ADDRESS]"
click at [841, 410] on button "Continue" at bounding box center [831, 404] width 80 height 23
type textarea "x"
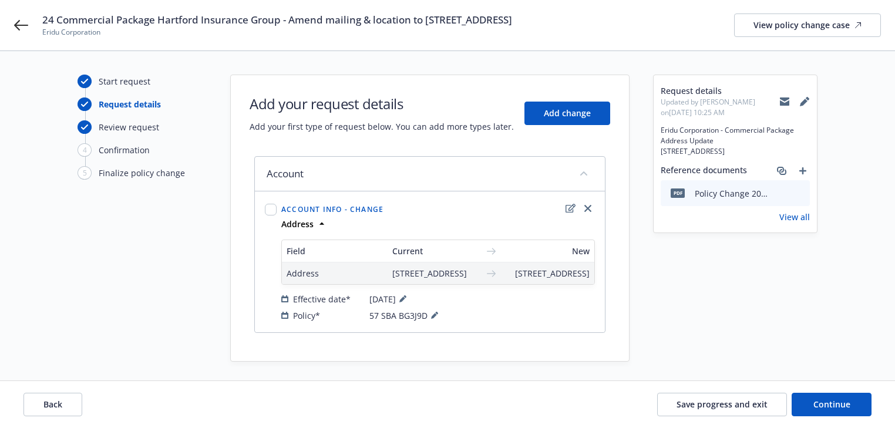
click at [761, 362] on div "Request details Updated by [PERSON_NAME] on [DATE] 10:25 AM Eridu Corporation -…" at bounding box center [735, 218] width 164 height 287
click at [831, 409] on span "Continue" at bounding box center [831, 404] width 37 height 11
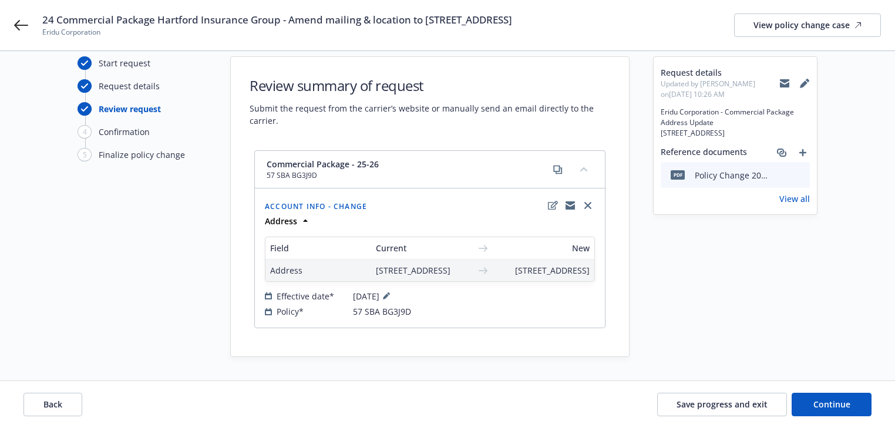
scroll to position [42, 0]
click at [841, 405] on span "Continue" at bounding box center [831, 404] width 37 height 11
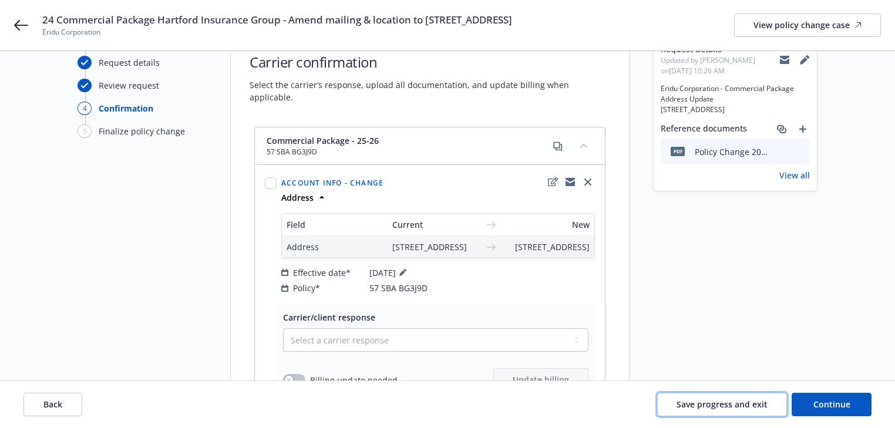
drag, startPoint x: 749, startPoint y: 405, endPoint x: 510, endPoint y: 294, distance: 264.0
click at [749, 406] on span "Save progress and exit" at bounding box center [721, 404] width 91 height 11
